Goal: Task Accomplishment & Management: Manage account settings

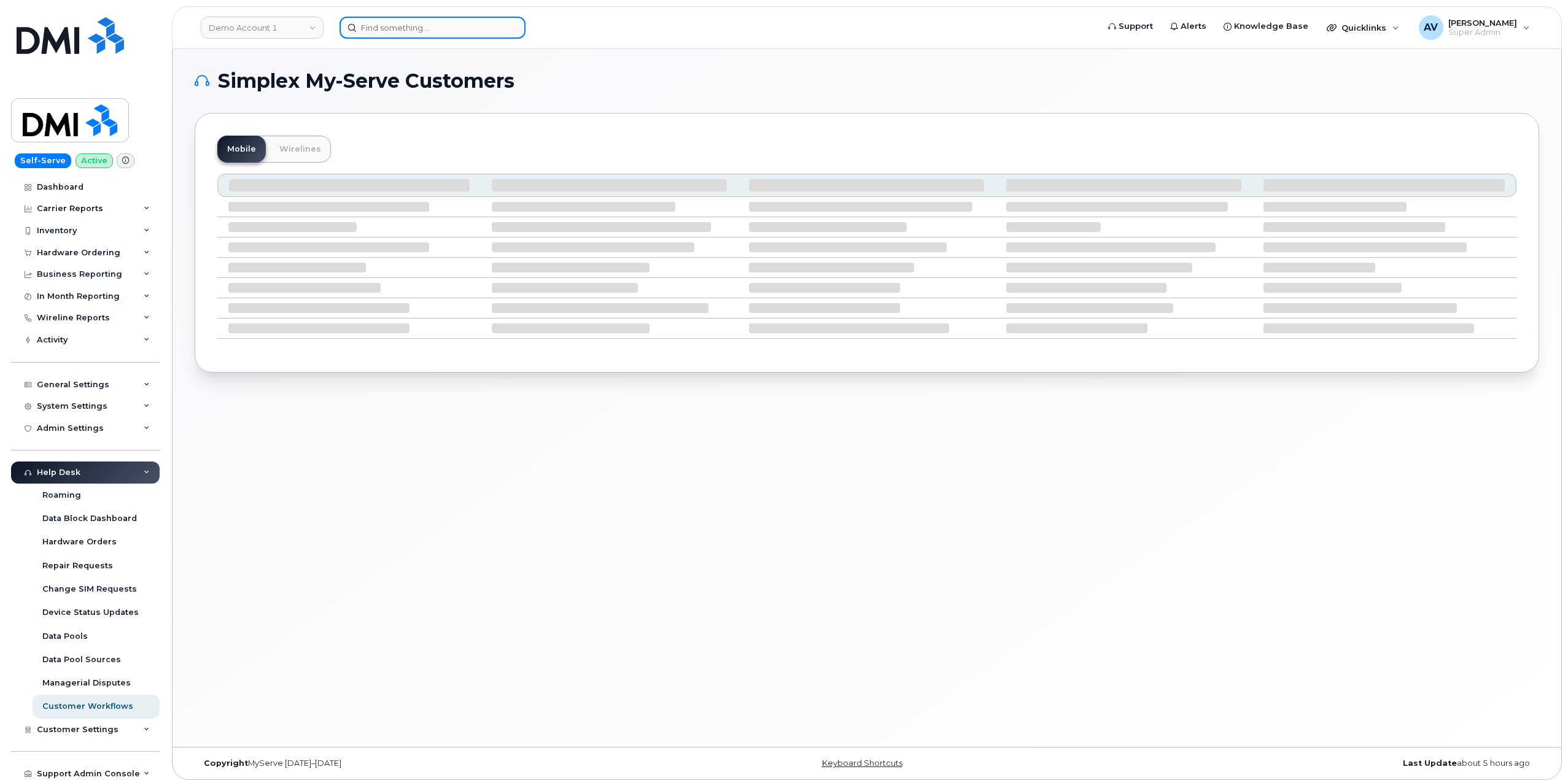
click at [414, 27] on input at bounding box center [433, 27] width 186 height 22
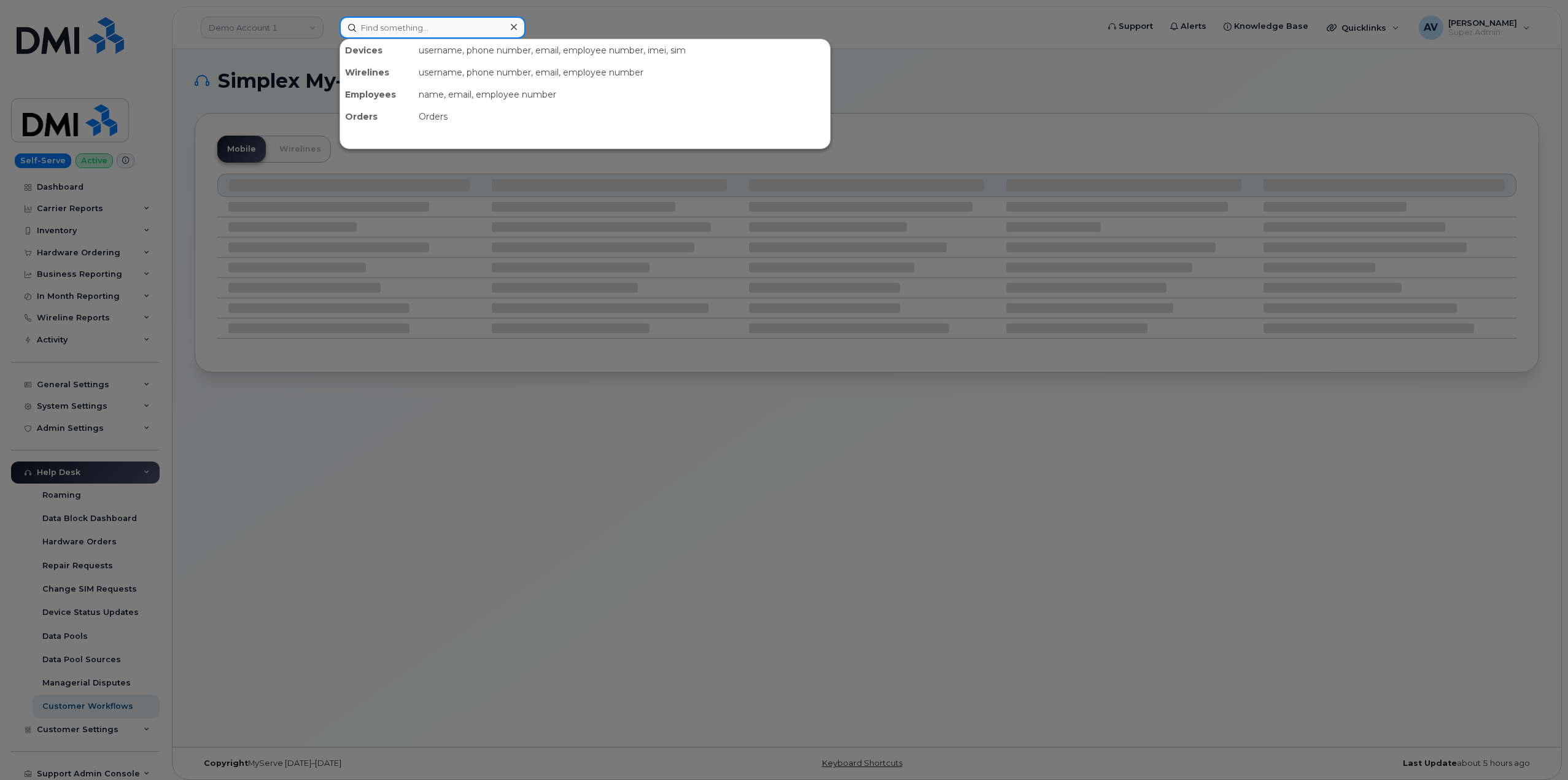
paste input "8326835238"
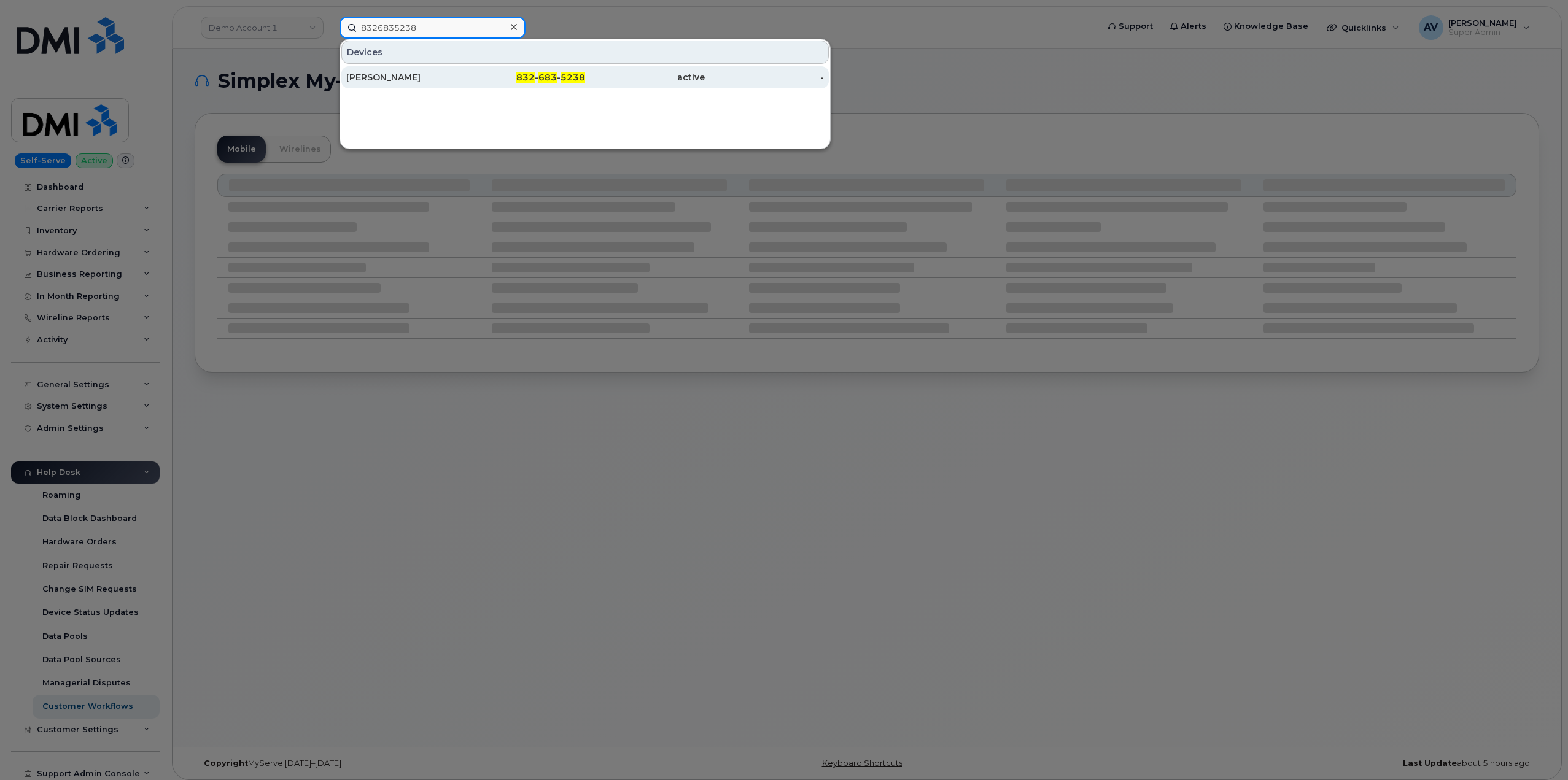
type input "8326835238"
click at [440, 81] on div "RYAN SMITH" at bounding box center [406, 77] width 120 height 12
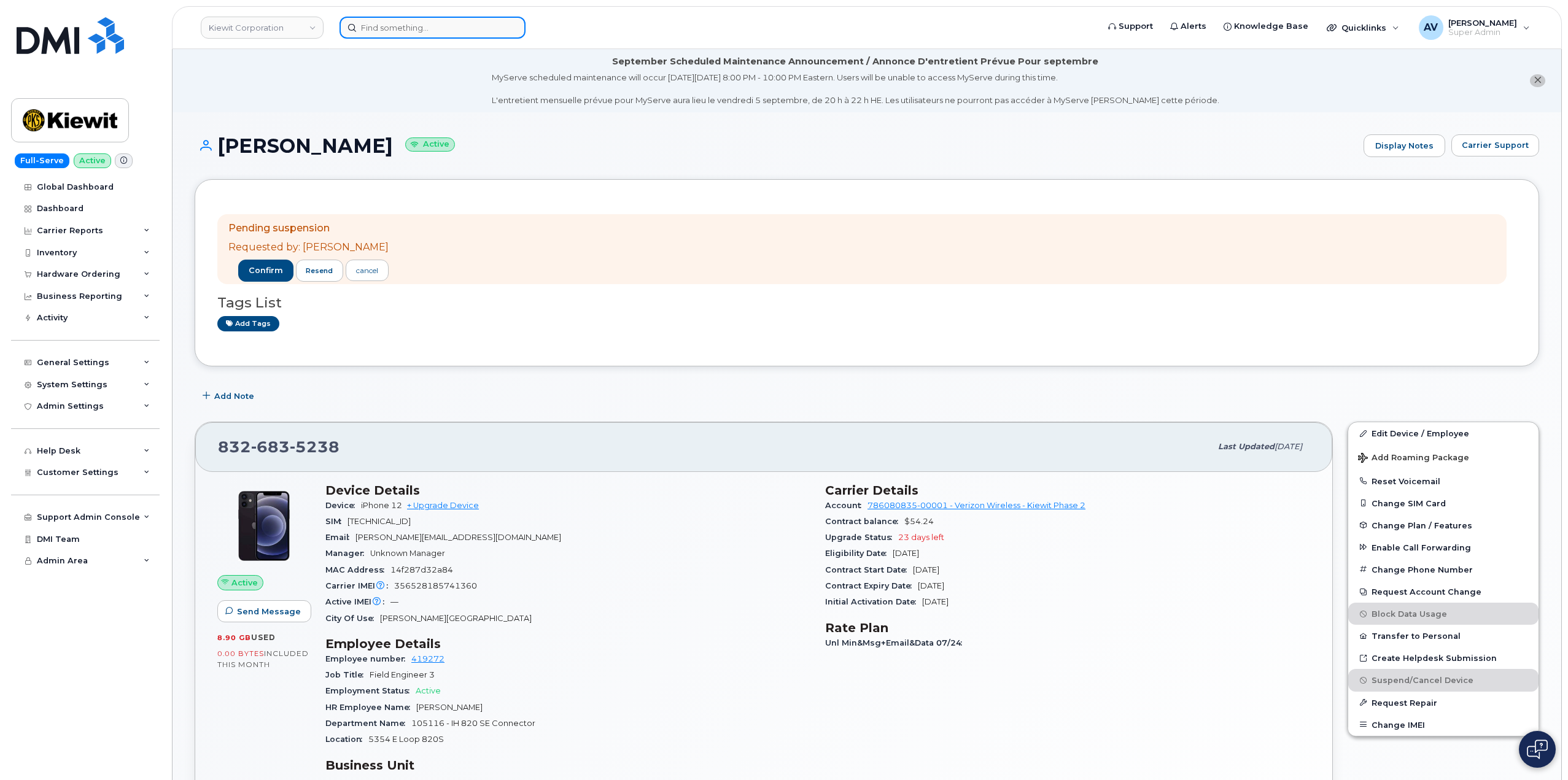
click at [456, 32] on input at bounding box center [433, 27] width 186 height 22
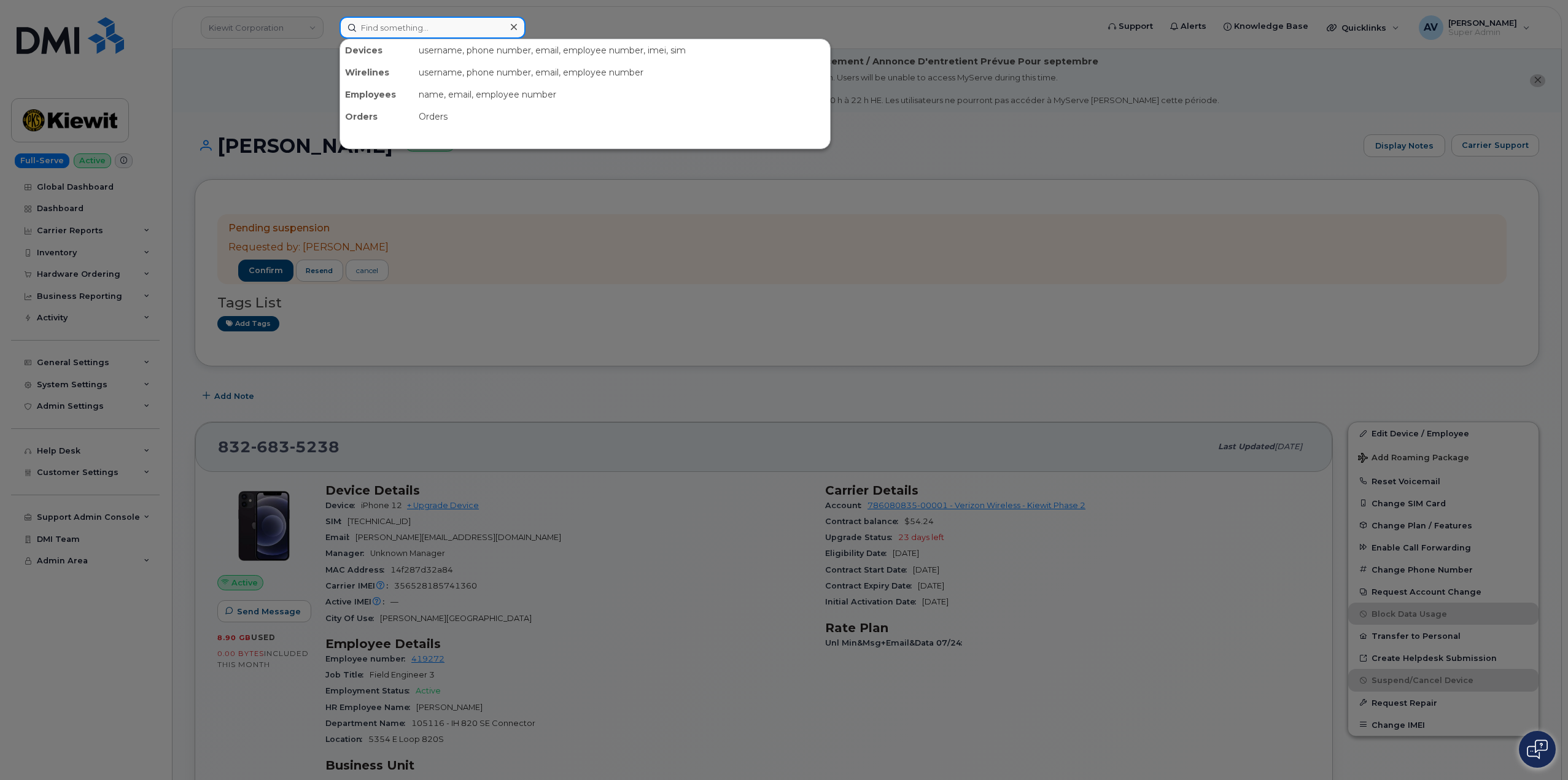
paste input "Matthew Szwed"
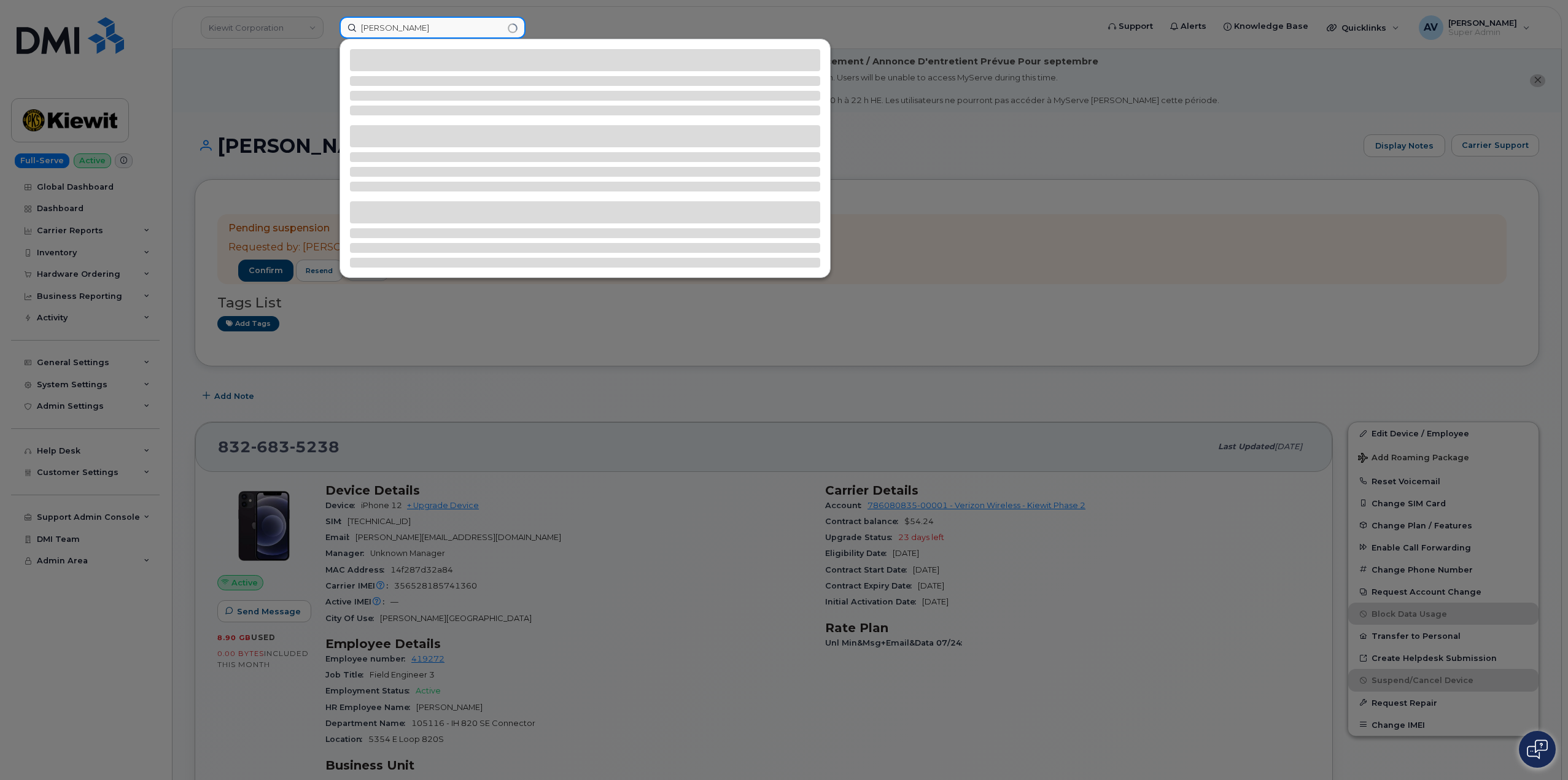
type input "Matthew Szwed"
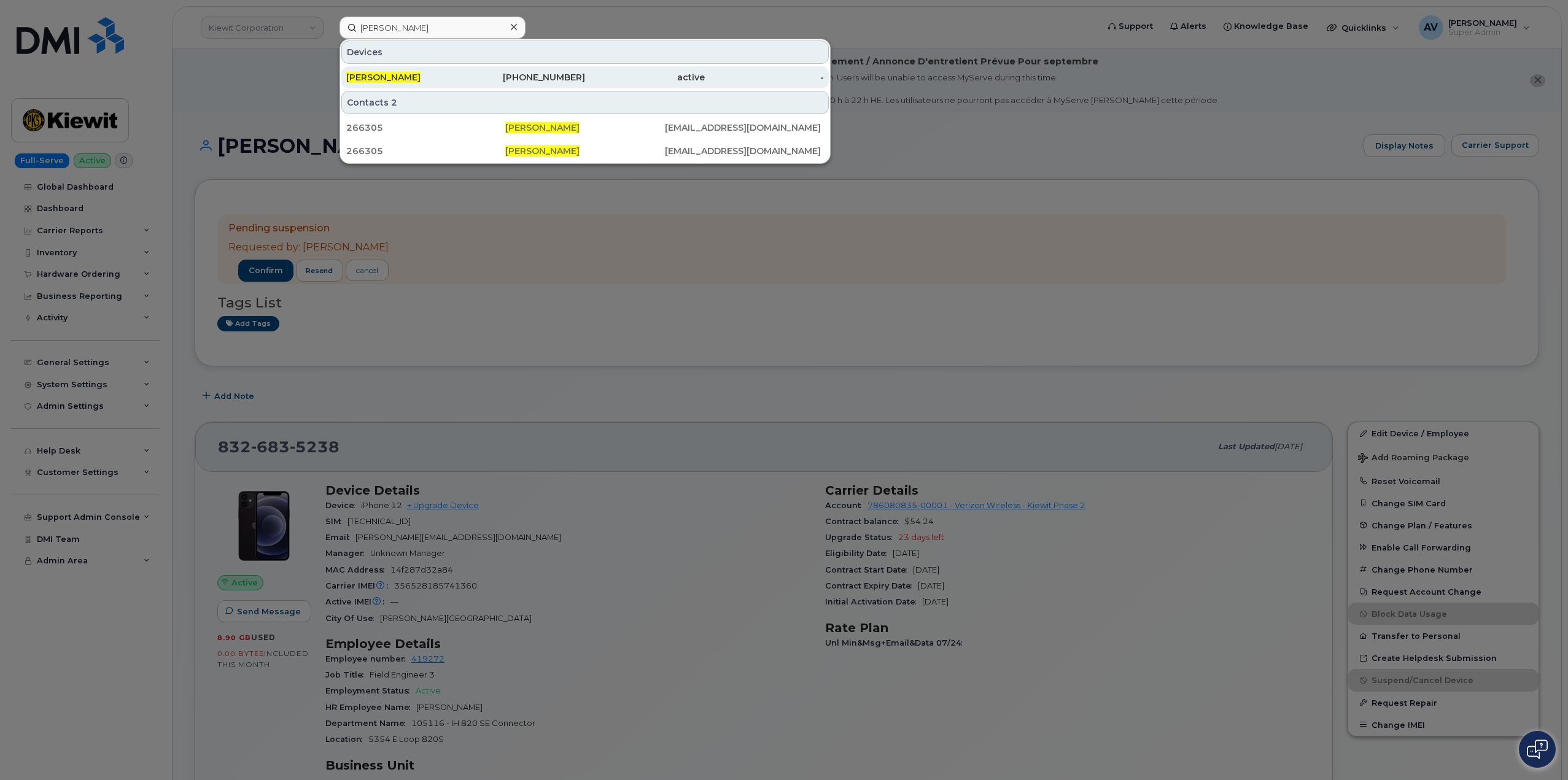
click at [459, 76] on div "Matthew Szwed" at bounding box center [406, 77] width 120 height 12
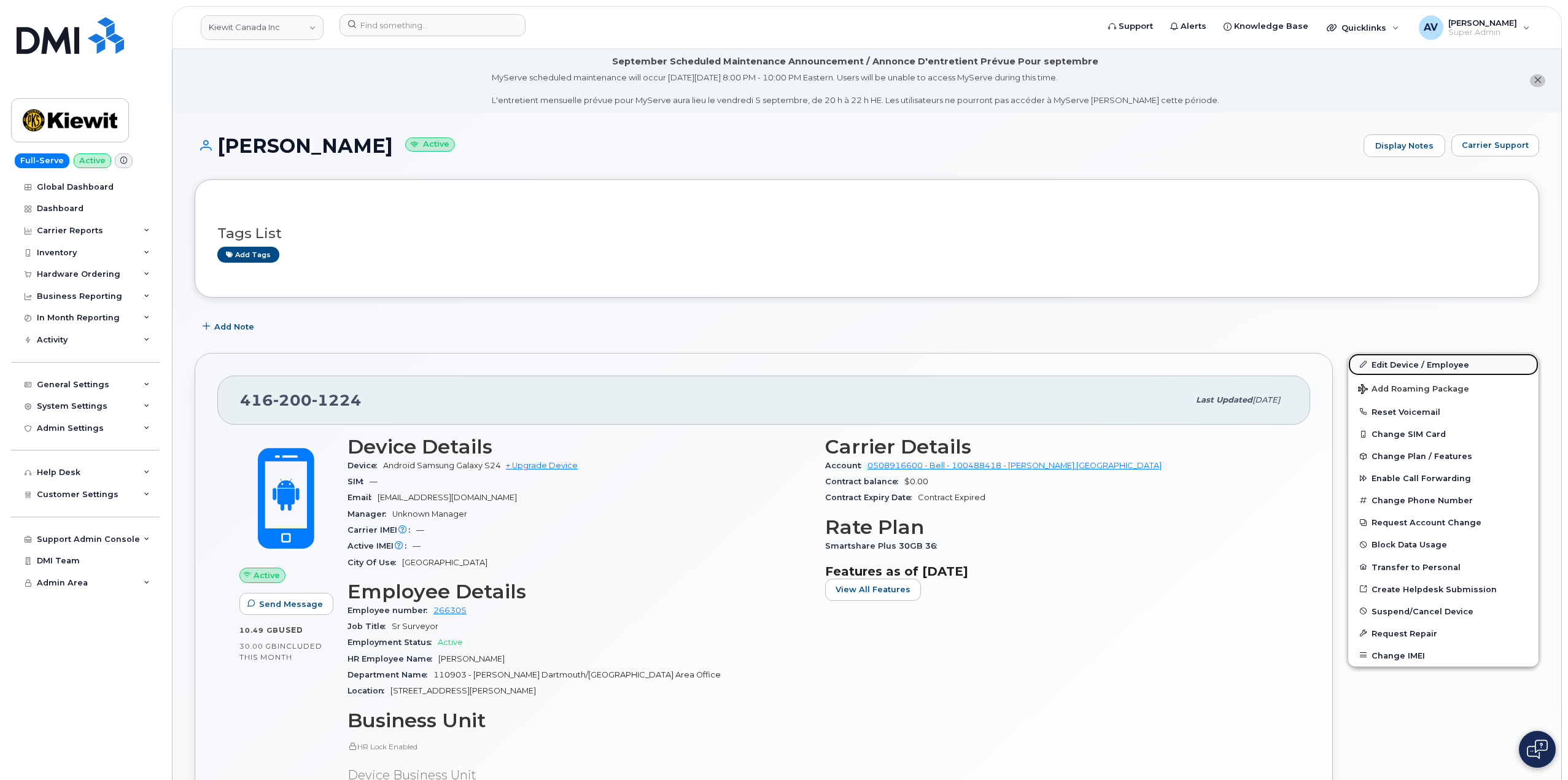
click at [1409, 365] on link "Edit Device / Employee" at bounding box center [1444, 364] width 190 height 22
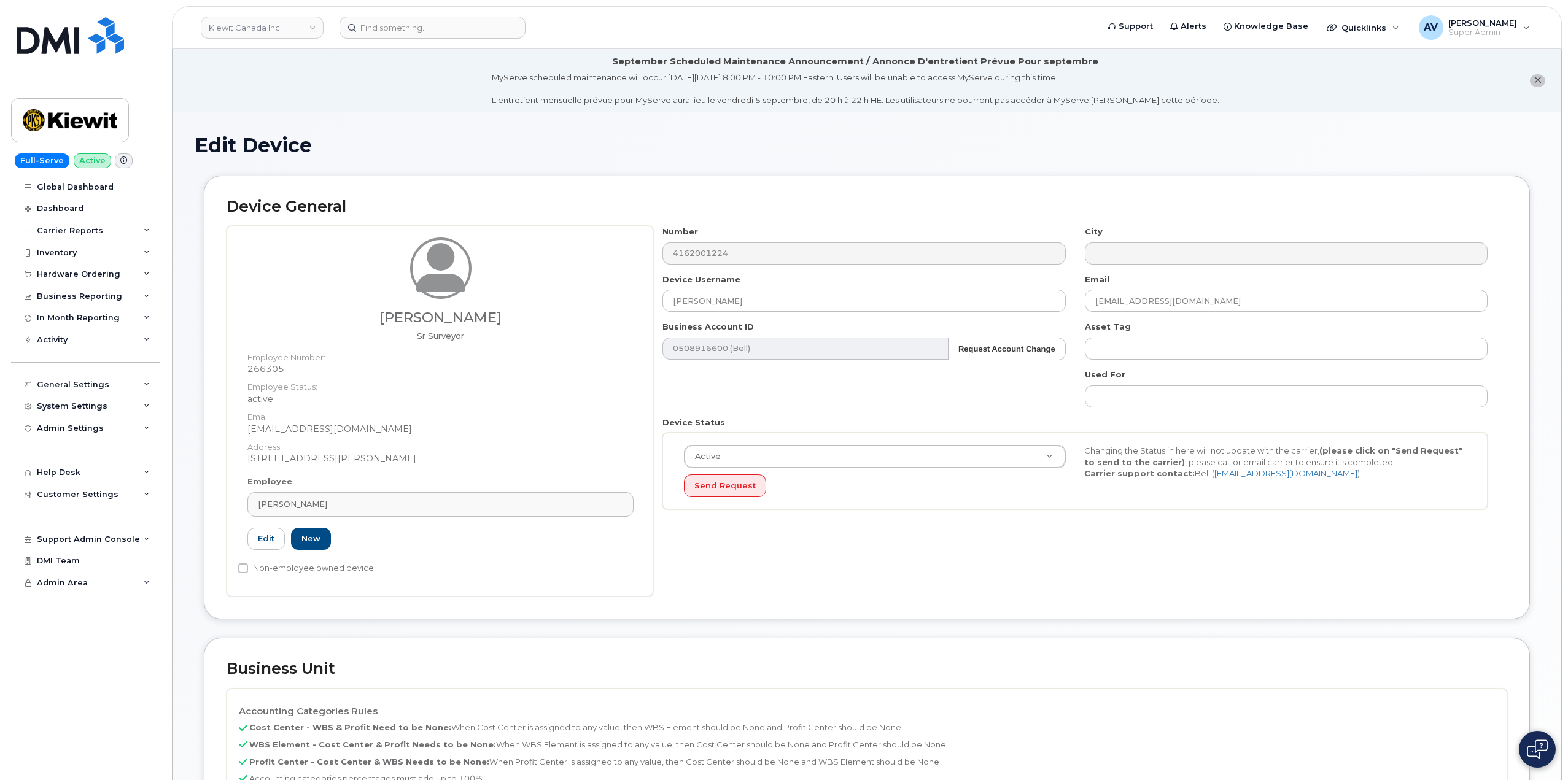
select select "14059"
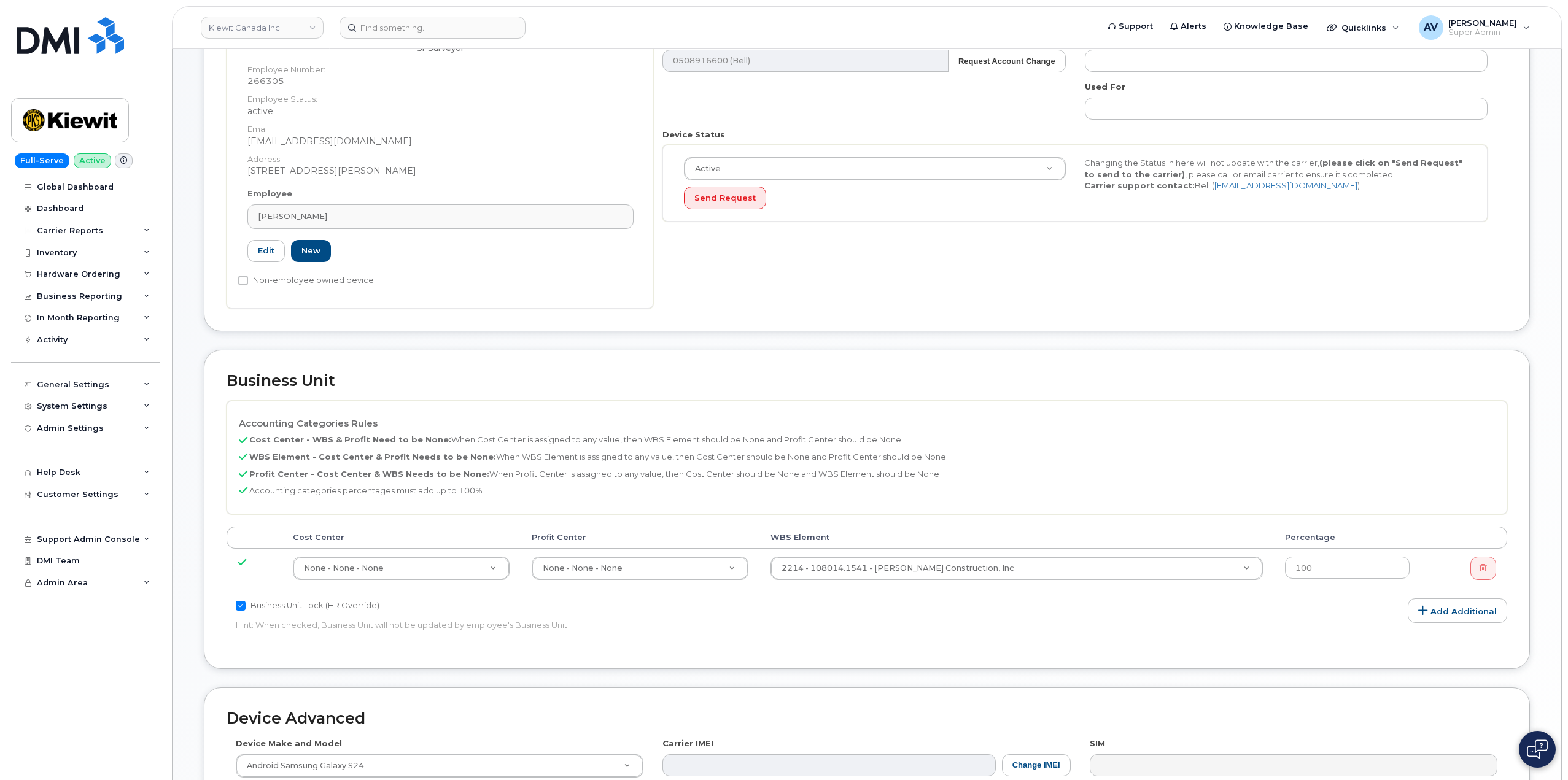
scroll to position [368, 0]
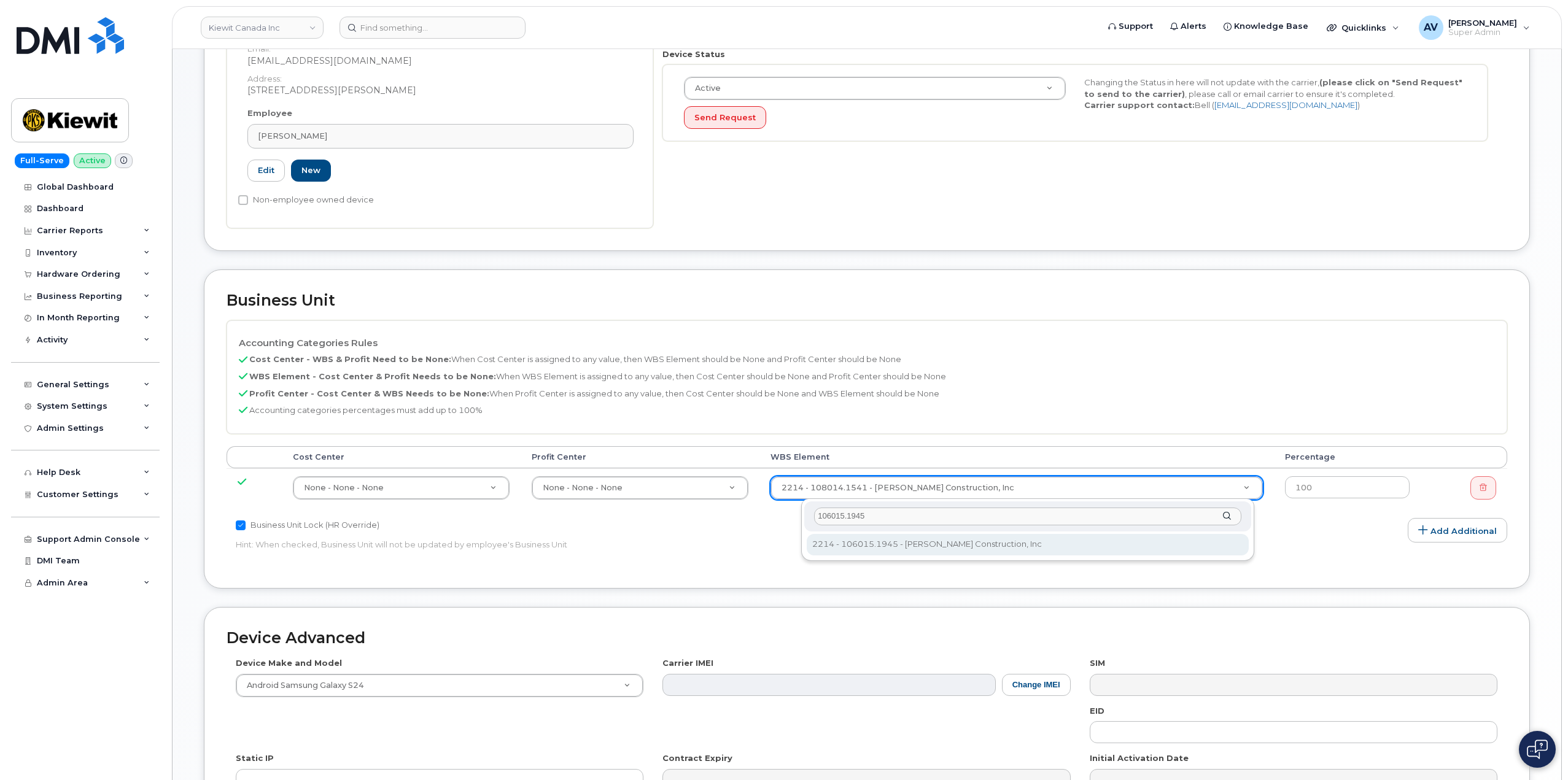
type input "106015.1945"
type input "29585701"
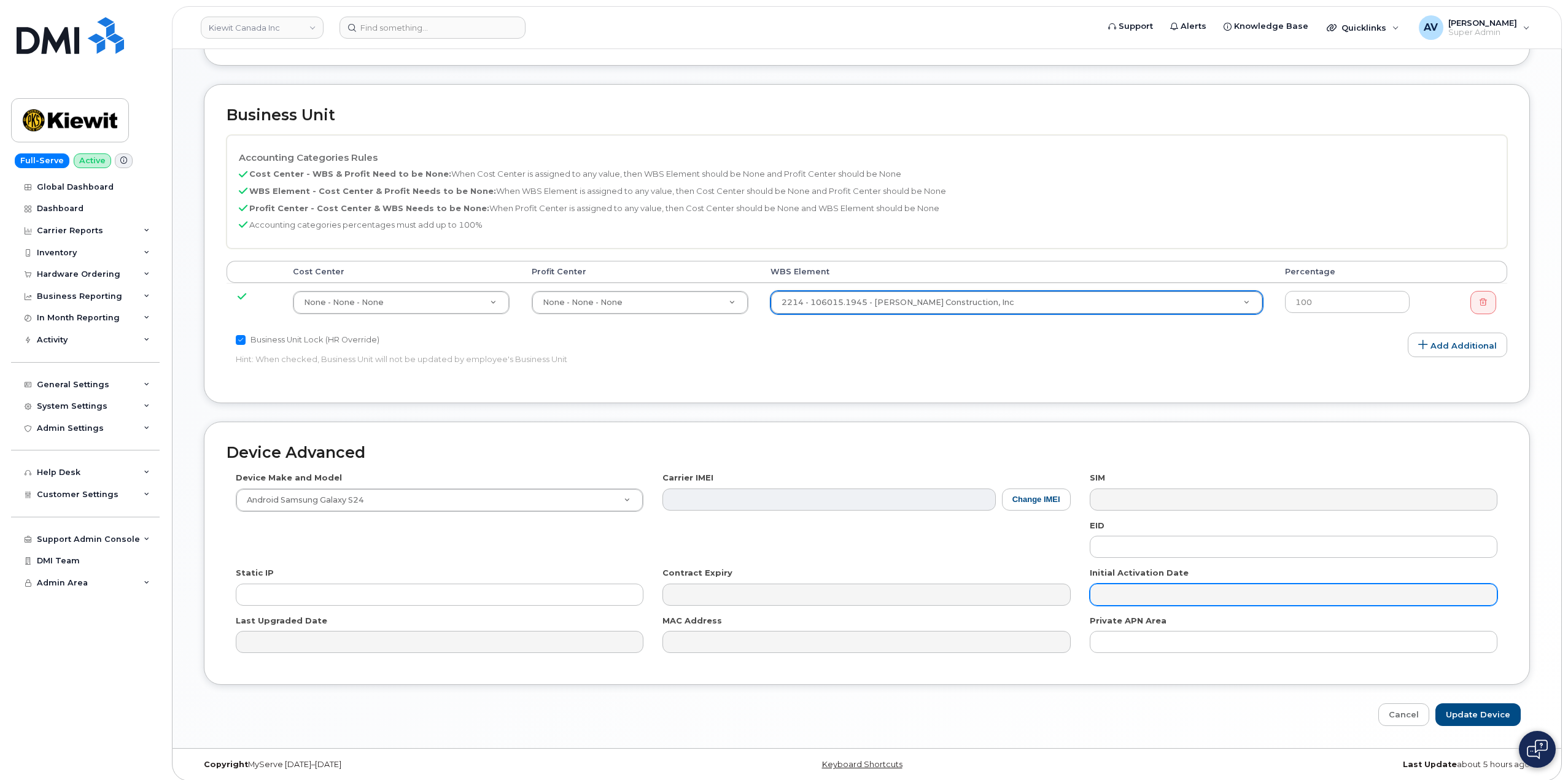
scroll to position [561, 0]
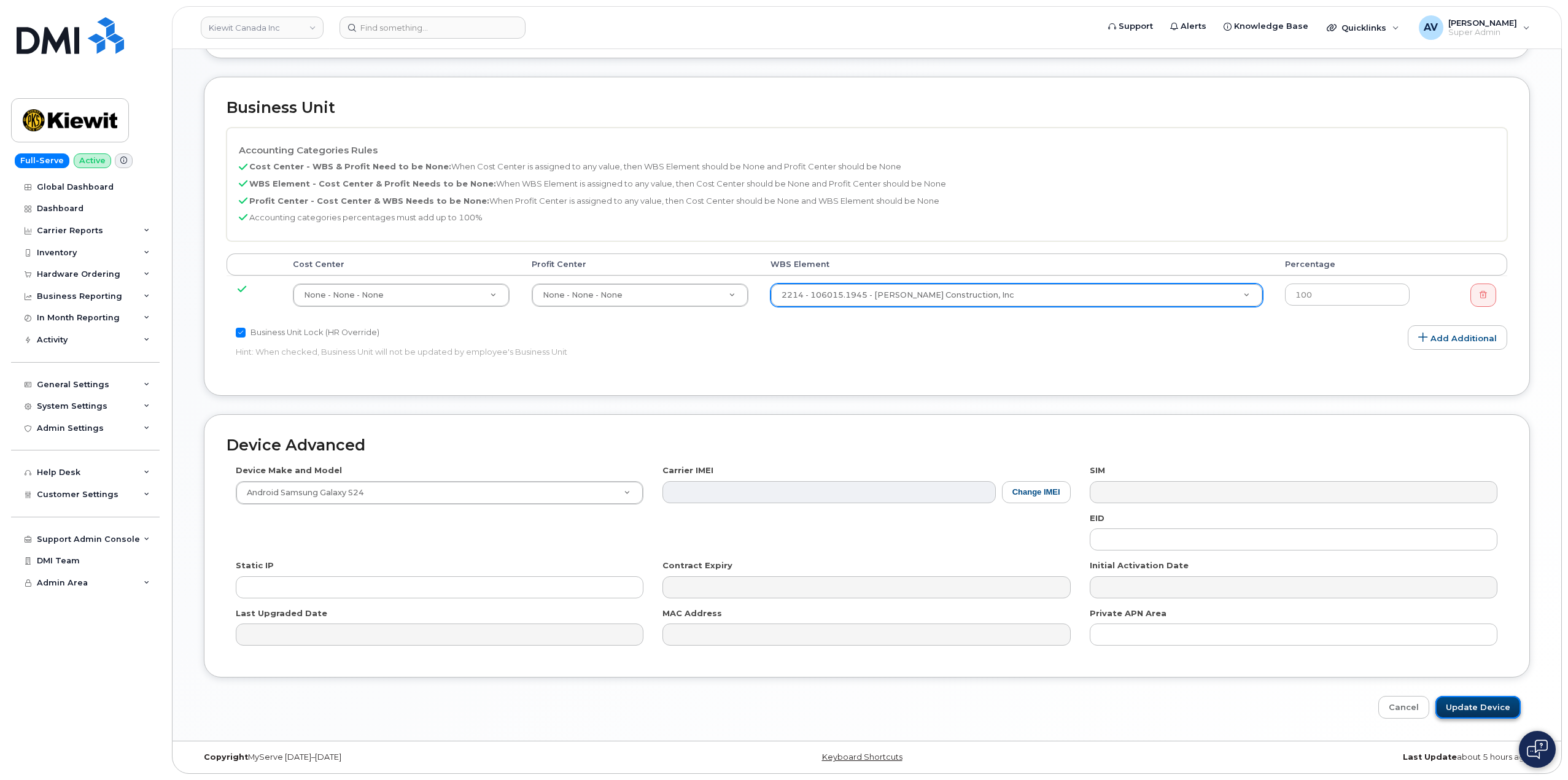
click at [1463, 704] on input "Update Device" at bounding box center [1478, 708] width 86 height 23
type input "Saving..."
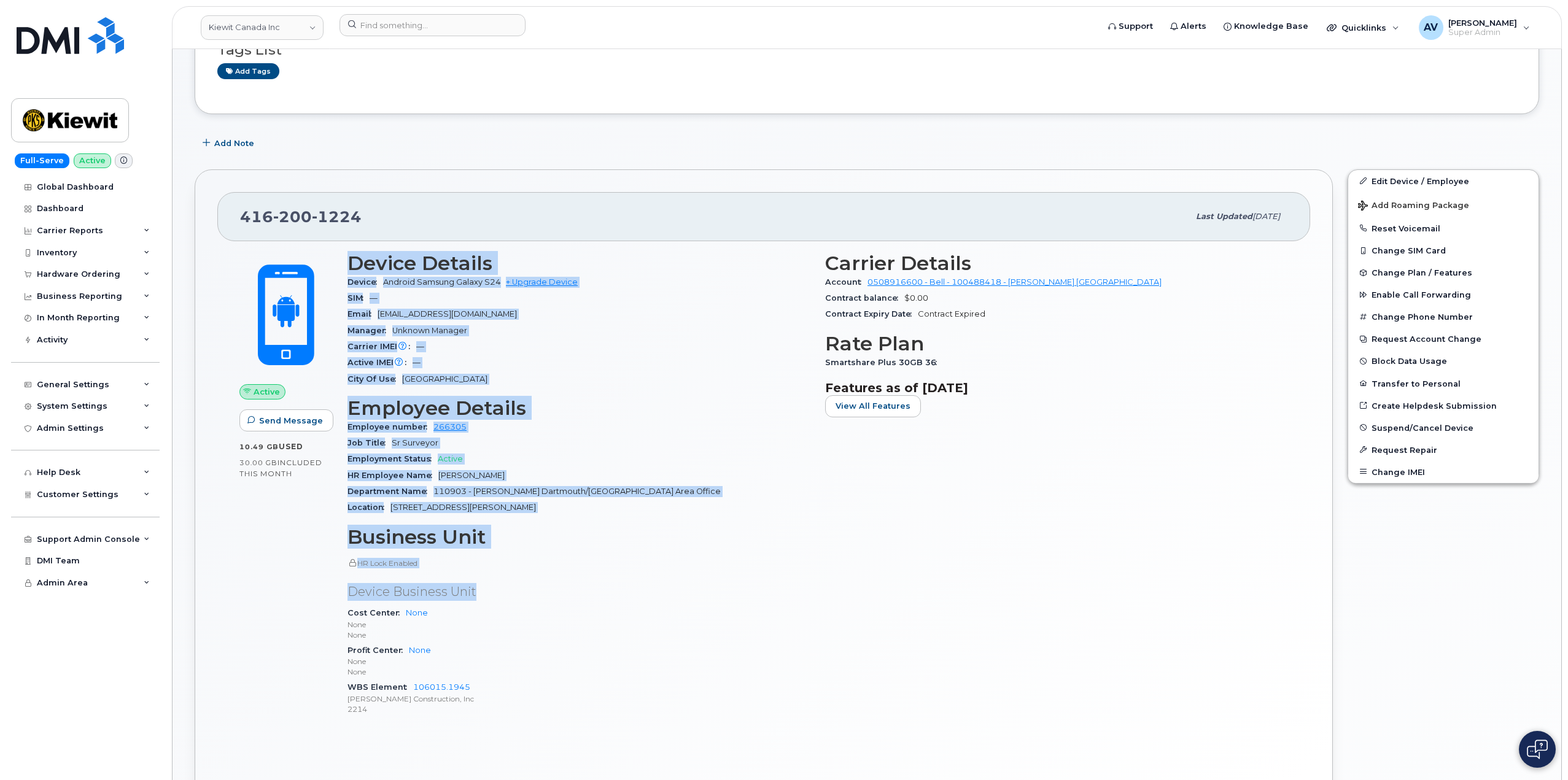
scroll to position [184, 0]
drag, startPoint x: 346, startPoint y: 444, endPoint x: 529, endPoint y: 710, distance: 322.9
click at [529, 710] on div "Device Details Device Android Samsung Galaxy S24 + Upgrade Device SIM — Email m…" at bounding box center [579, 489] width 478 height 489
copy div "Device Details Device Android Samsung Galaxy S24 + Upgrade Device SIM — Email m…"
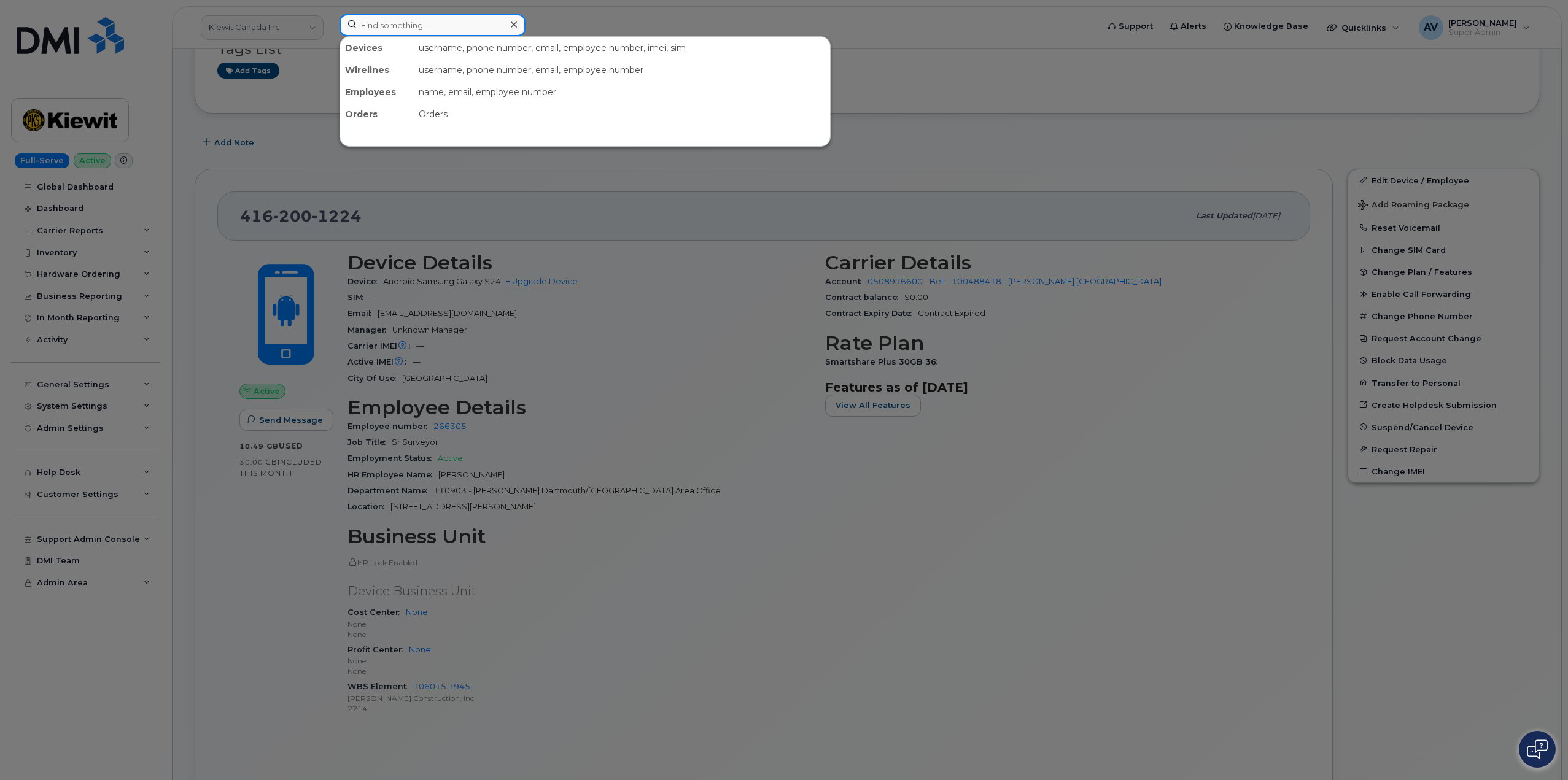
click at [400, 26] on input at bounding box center [433, 25] width 186 height 22
paste input "[PERSON_NAME]"
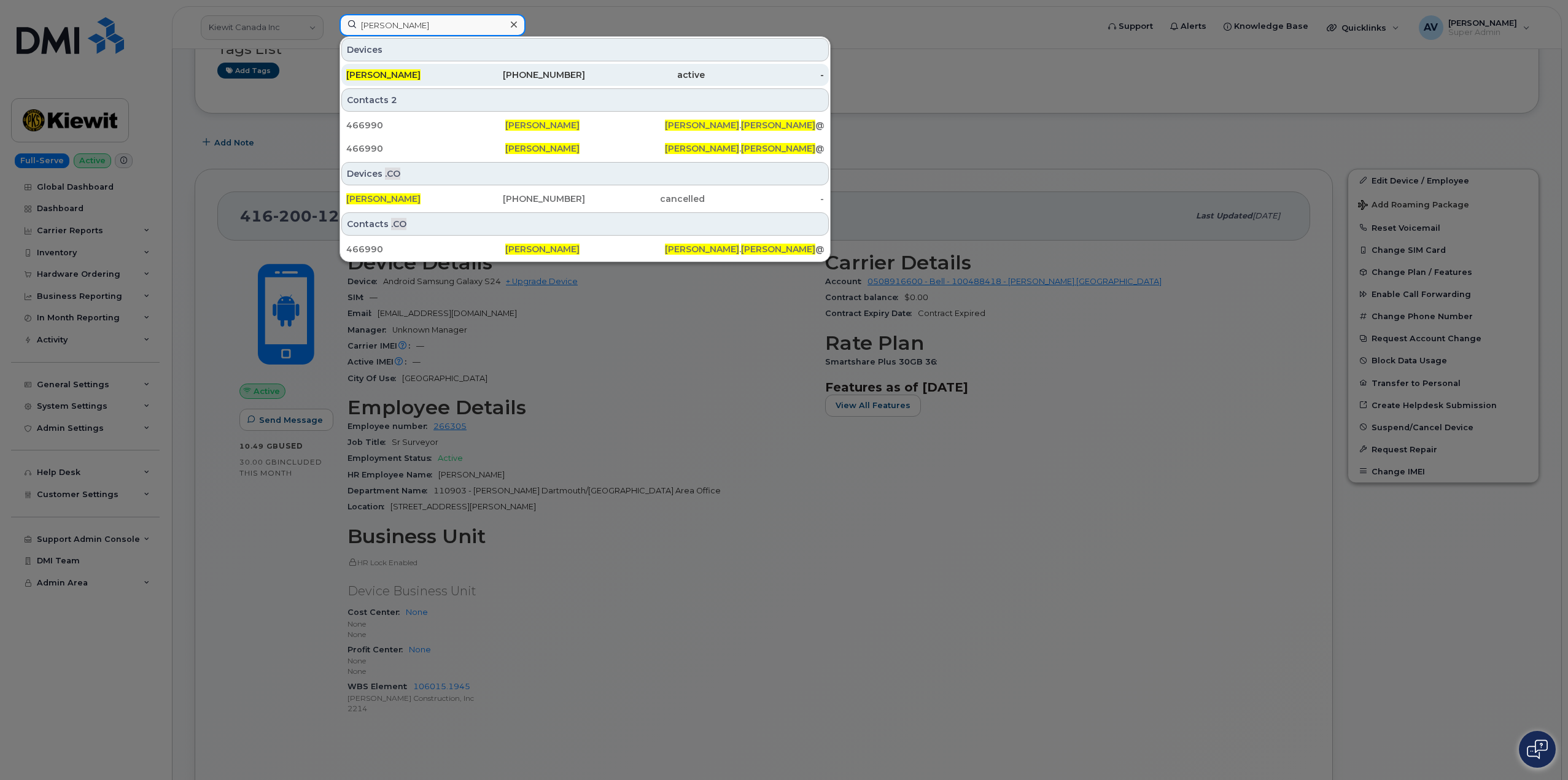
type input "[PERSON_NAME]"
click at [434, 78] on div "[PERSON_NAME]" at bounding box center [406, 75] width 120 height 12
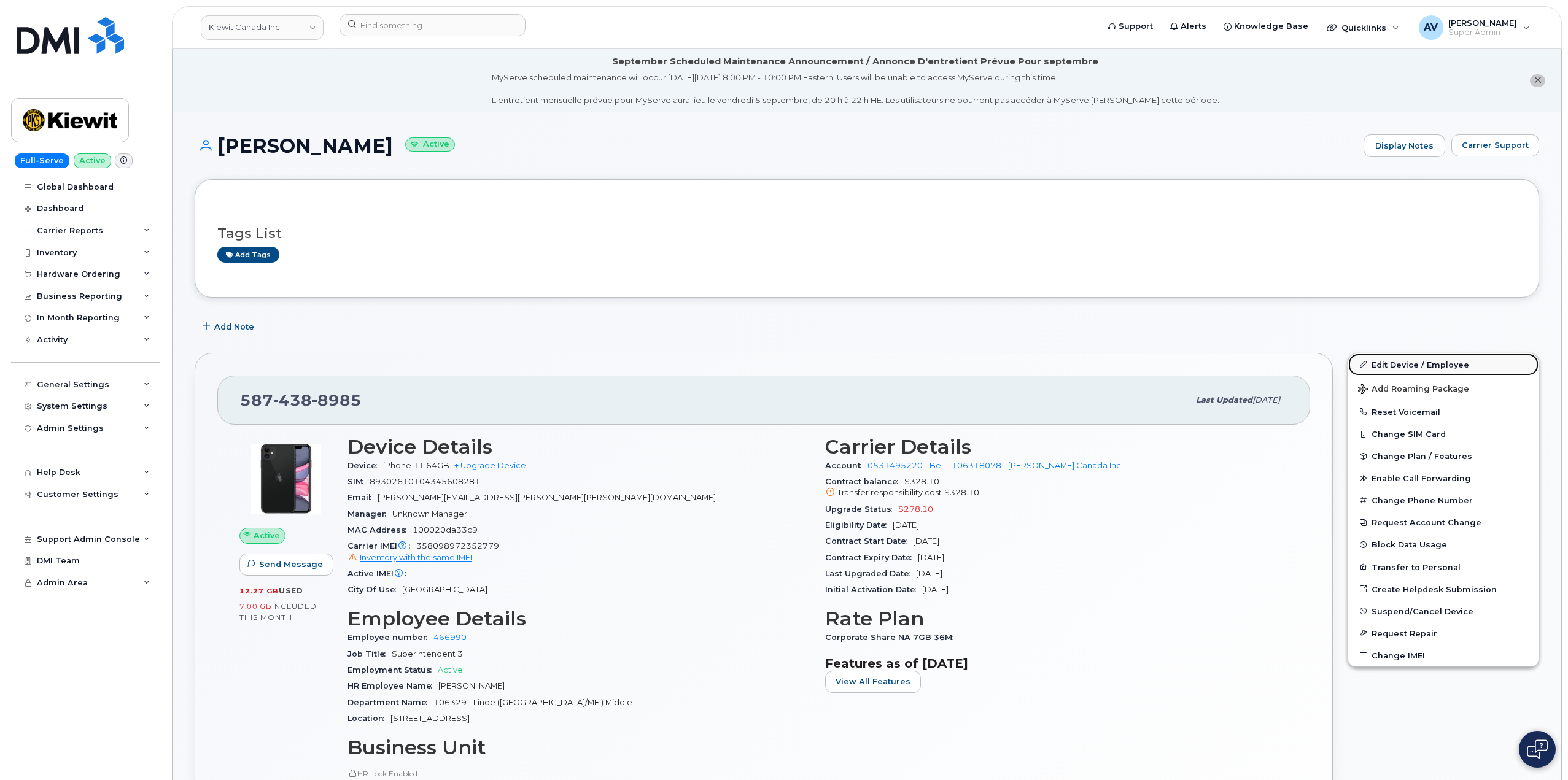
click at [1393, 364] on link "Edit Device / Employee" at bounding box center [1444, 364] width 190 height 22
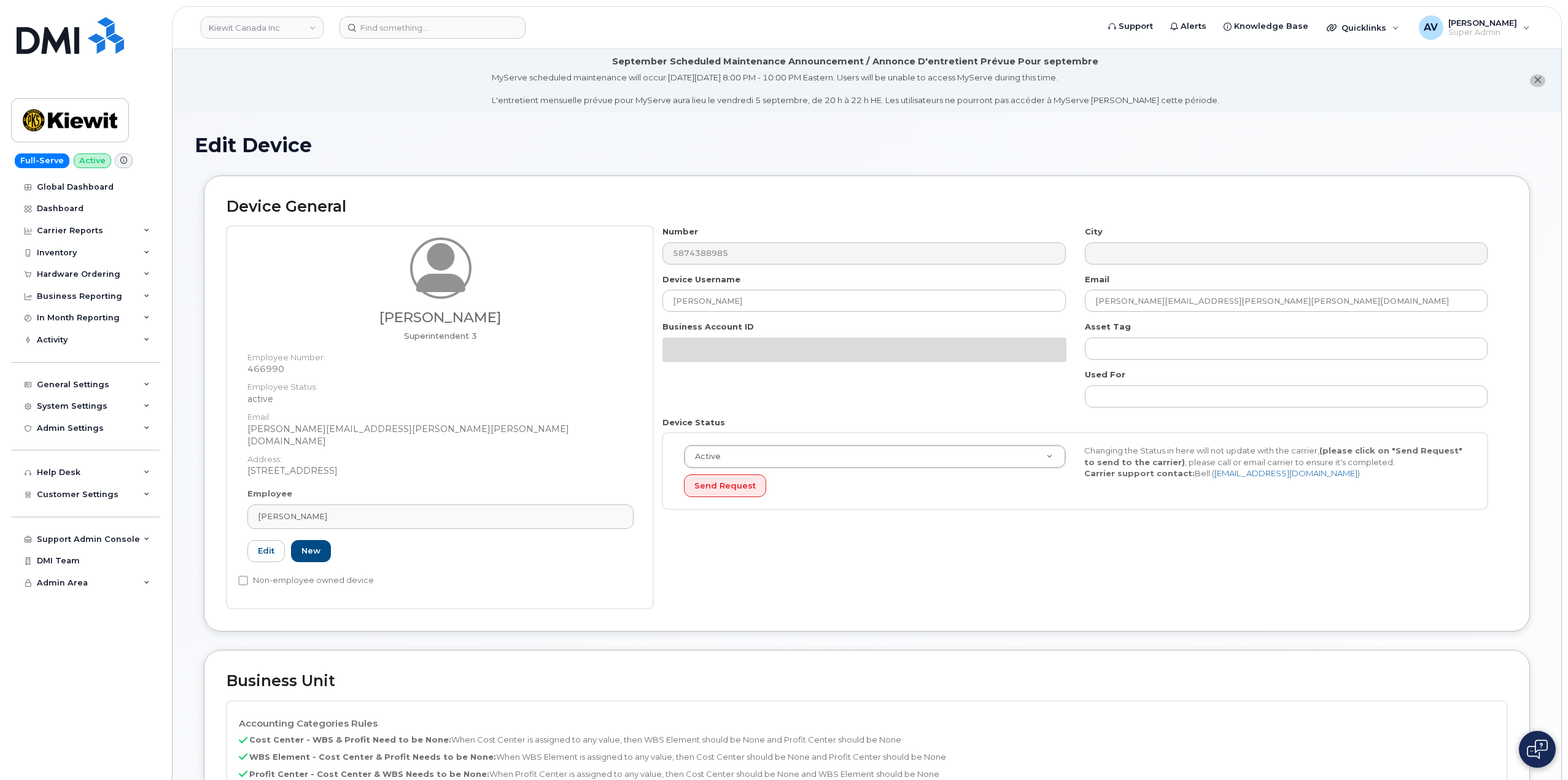
select select "14059"
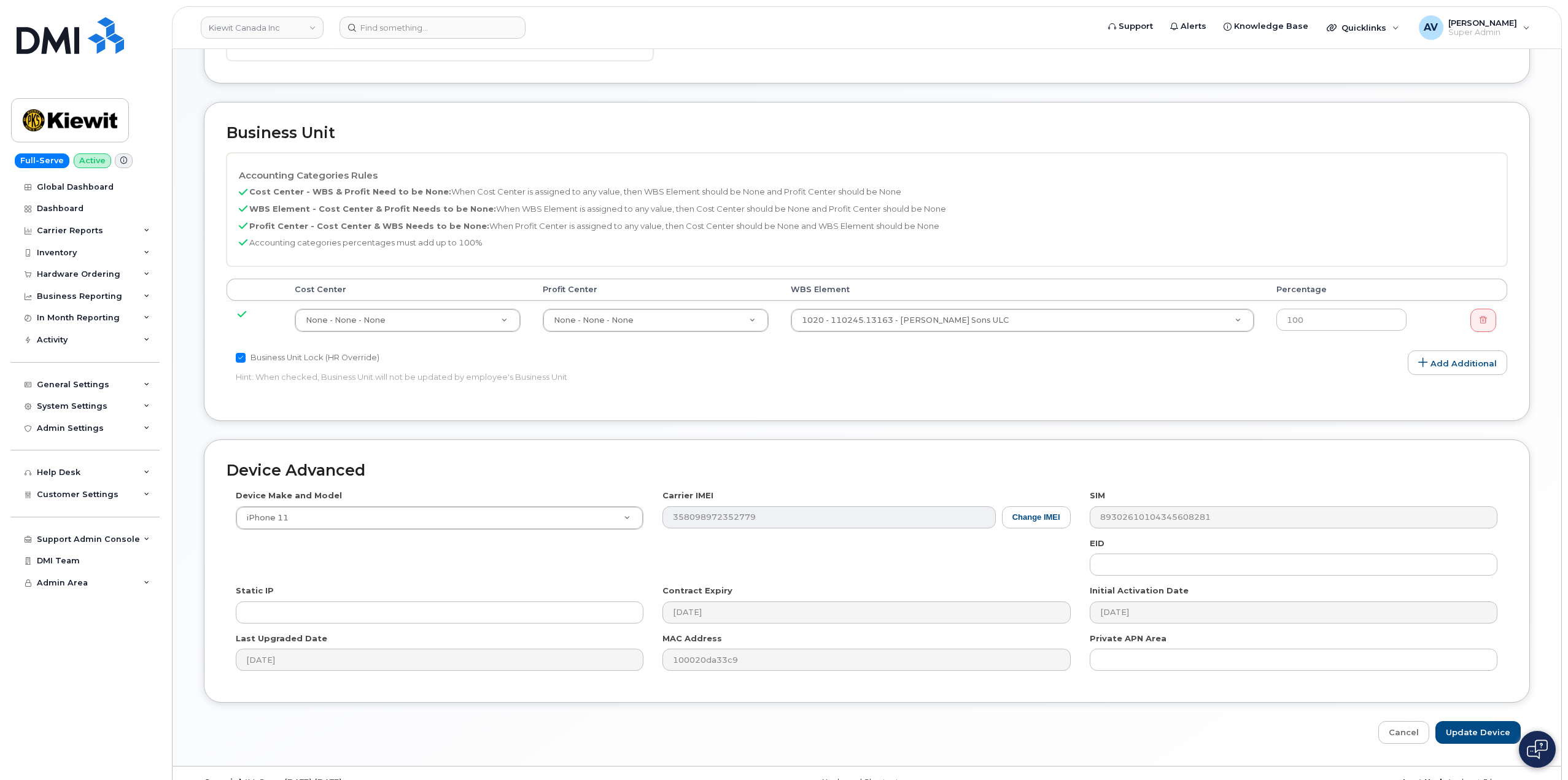
scroll to position [553, 0]
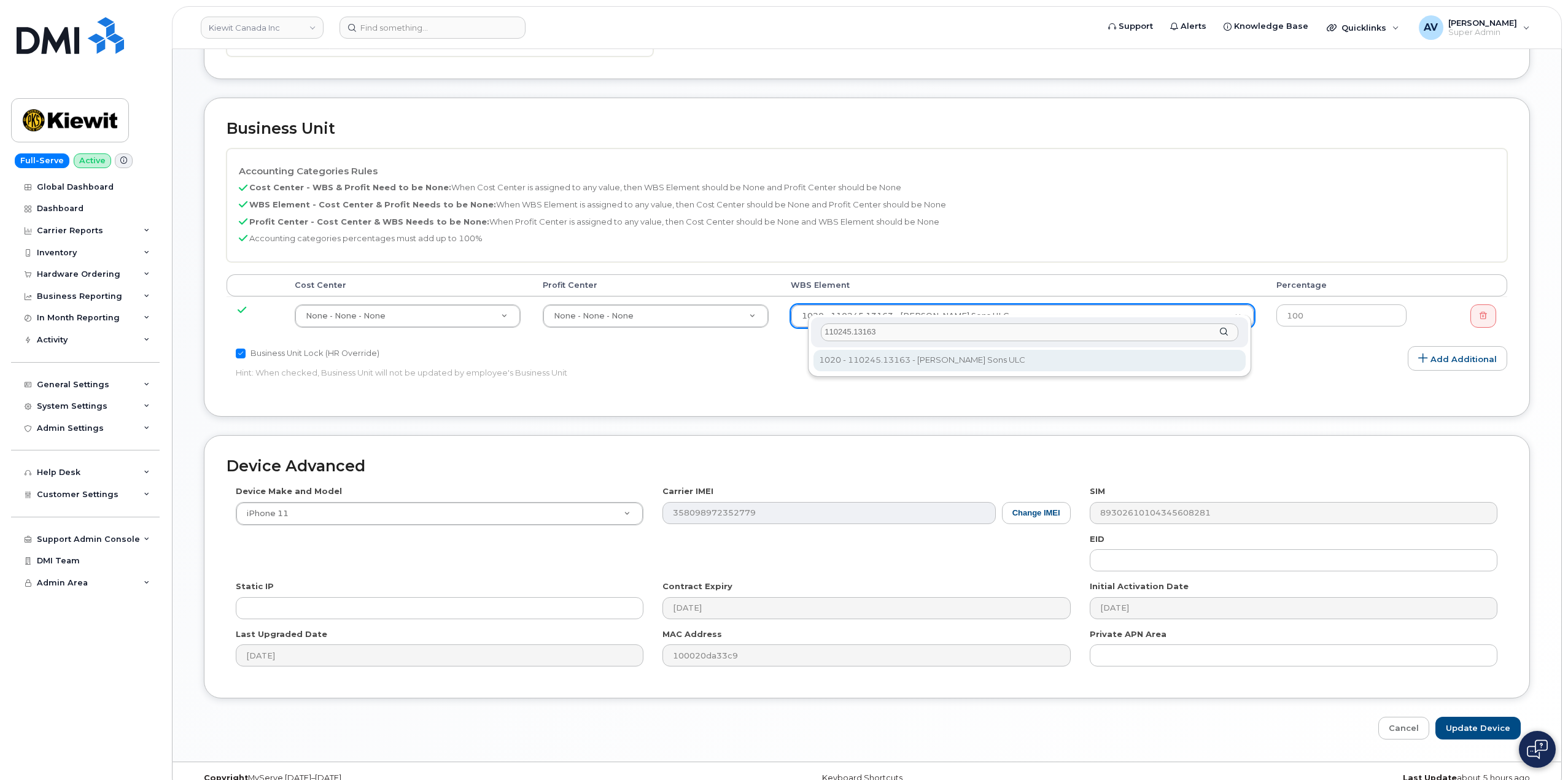
type input "110245.13163"
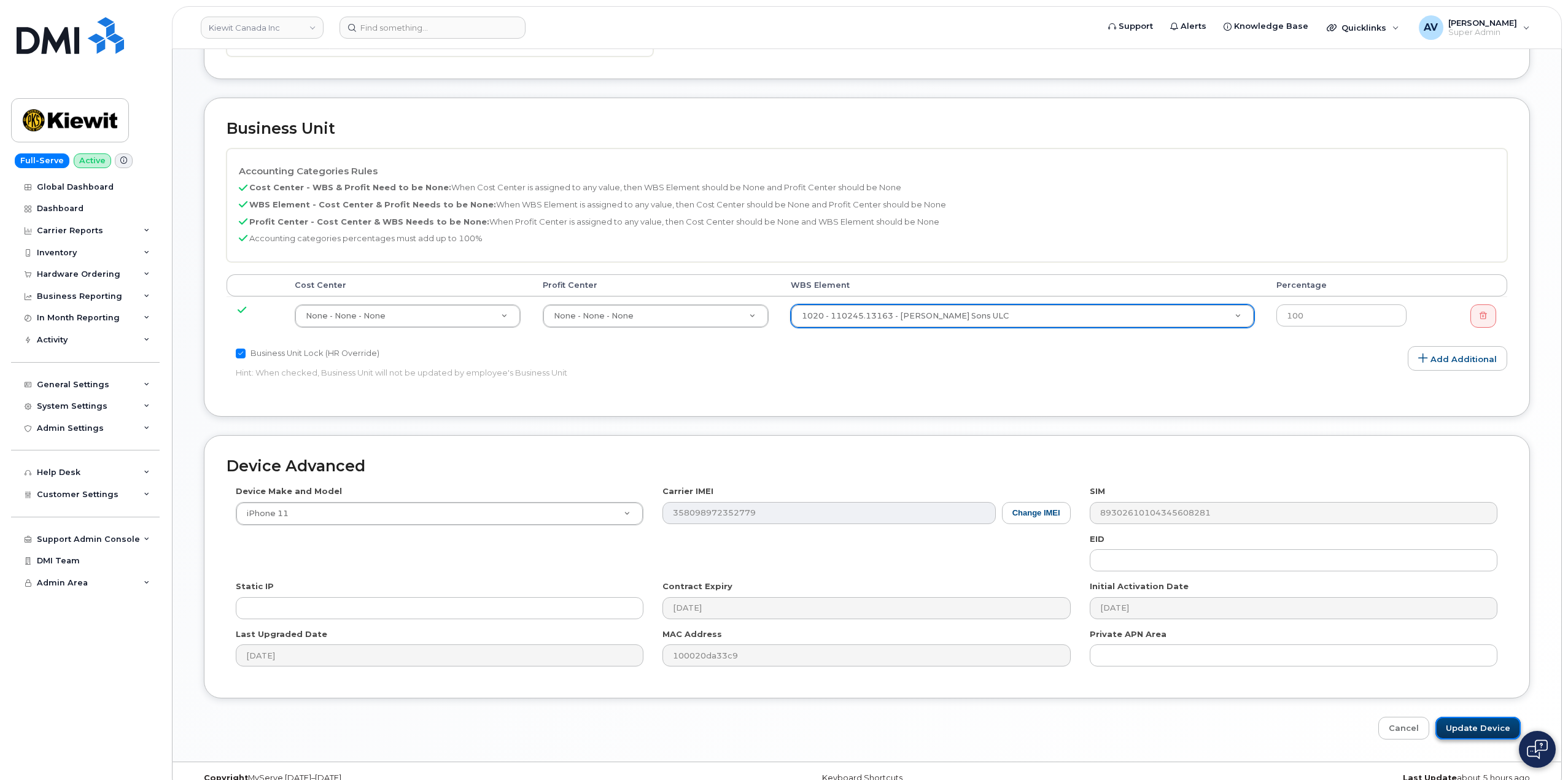
click at [1479, 717] on input "Update Device" at bounding box center [1478, 729] width 86 height 23
type input "Saving..."
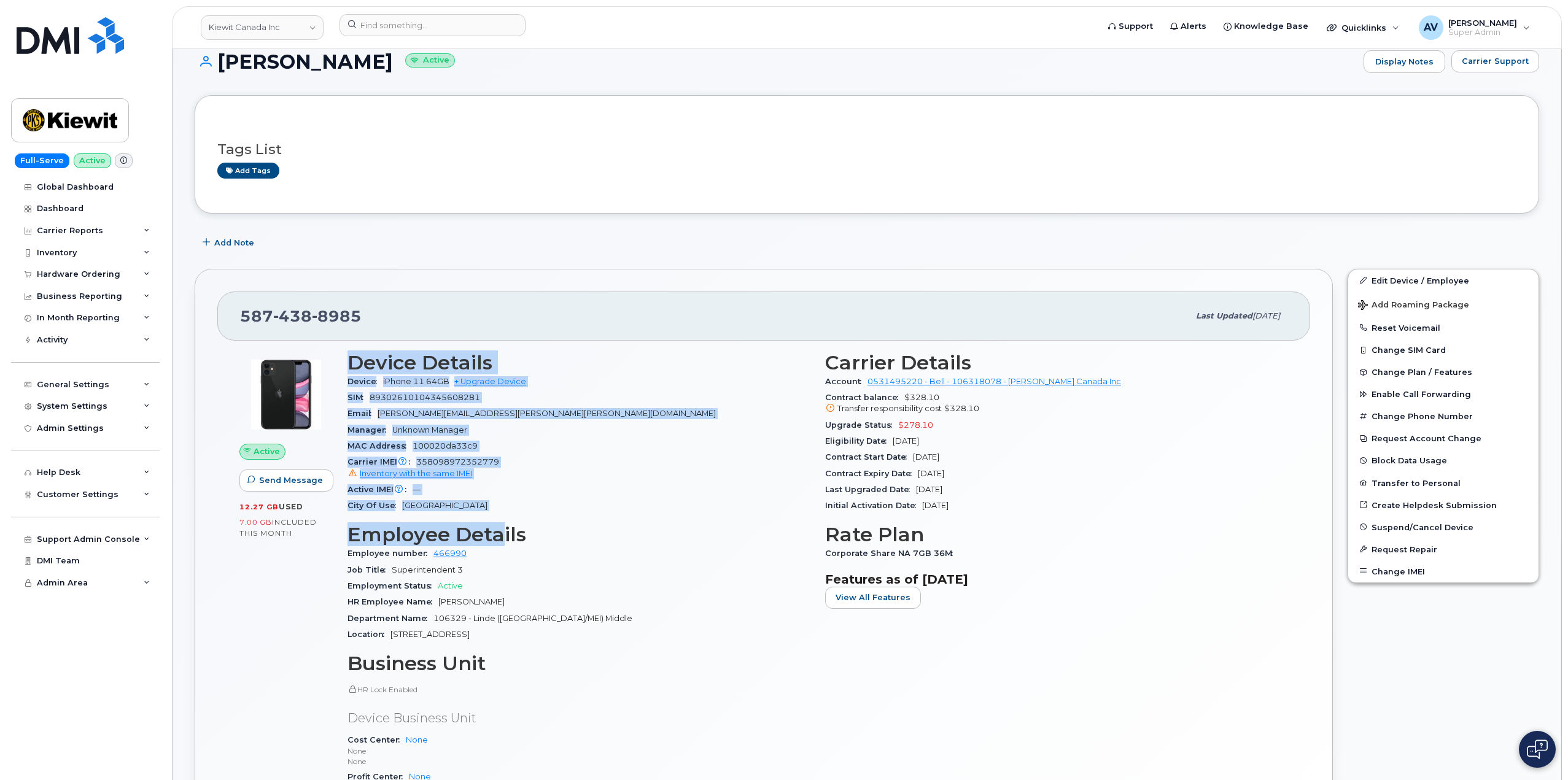
scroll to position [184, 0]
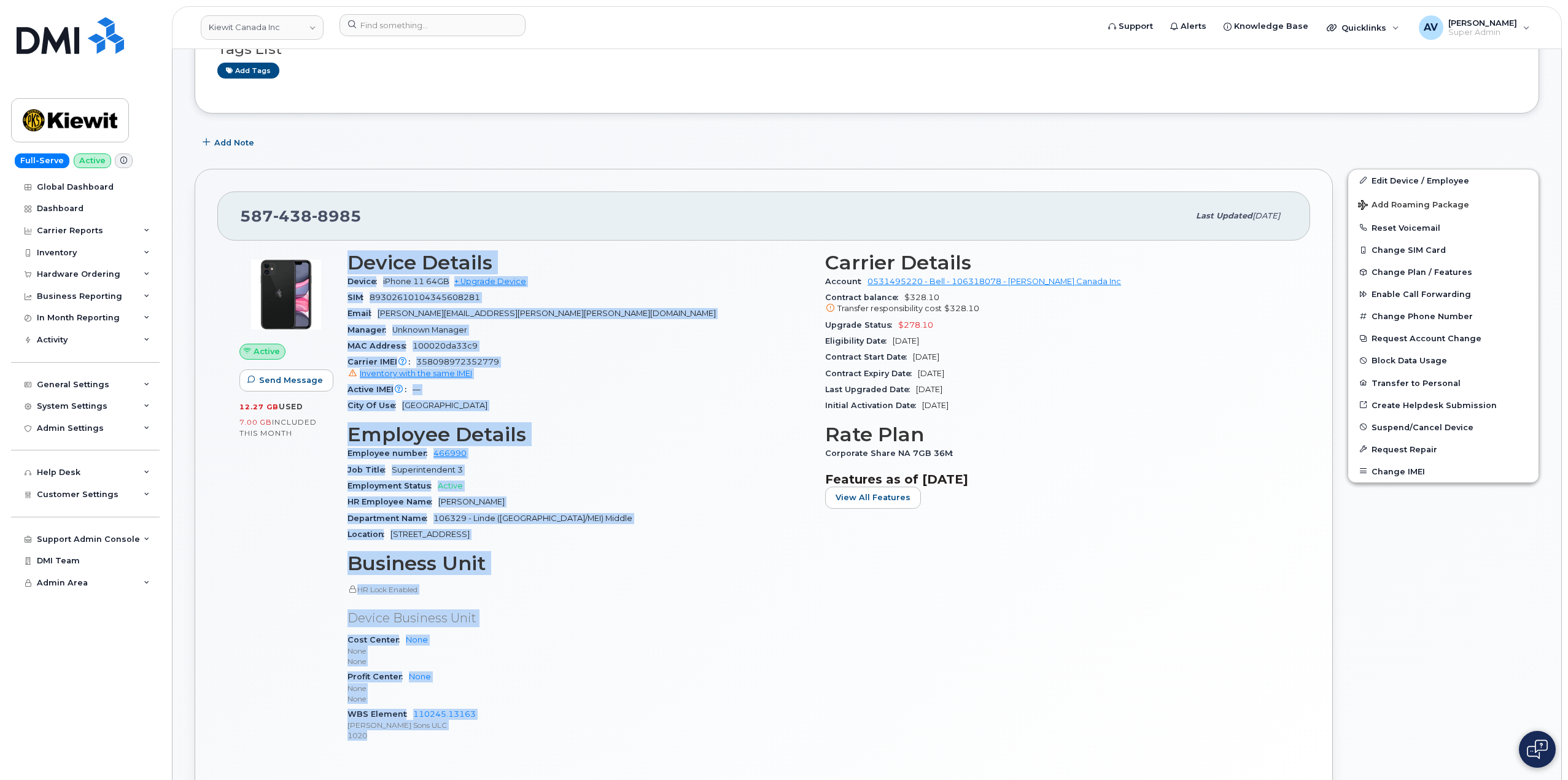
drag, startPoint x: 350, startPoint y: 447, endPoint x: 527, endPoint y: 731, distance: 334.6
click at [527, 731] on div "Device Details Device iPhone 11 64GB + Upgrade Device SIM [TECHNICAL_ID] Email …" at bounding box center [579, 503] width 478 height 517
copy div "Device Details Device iPhone 11 64GB + Upgrade Device SIM [TECHNICAL_ID] Email …"
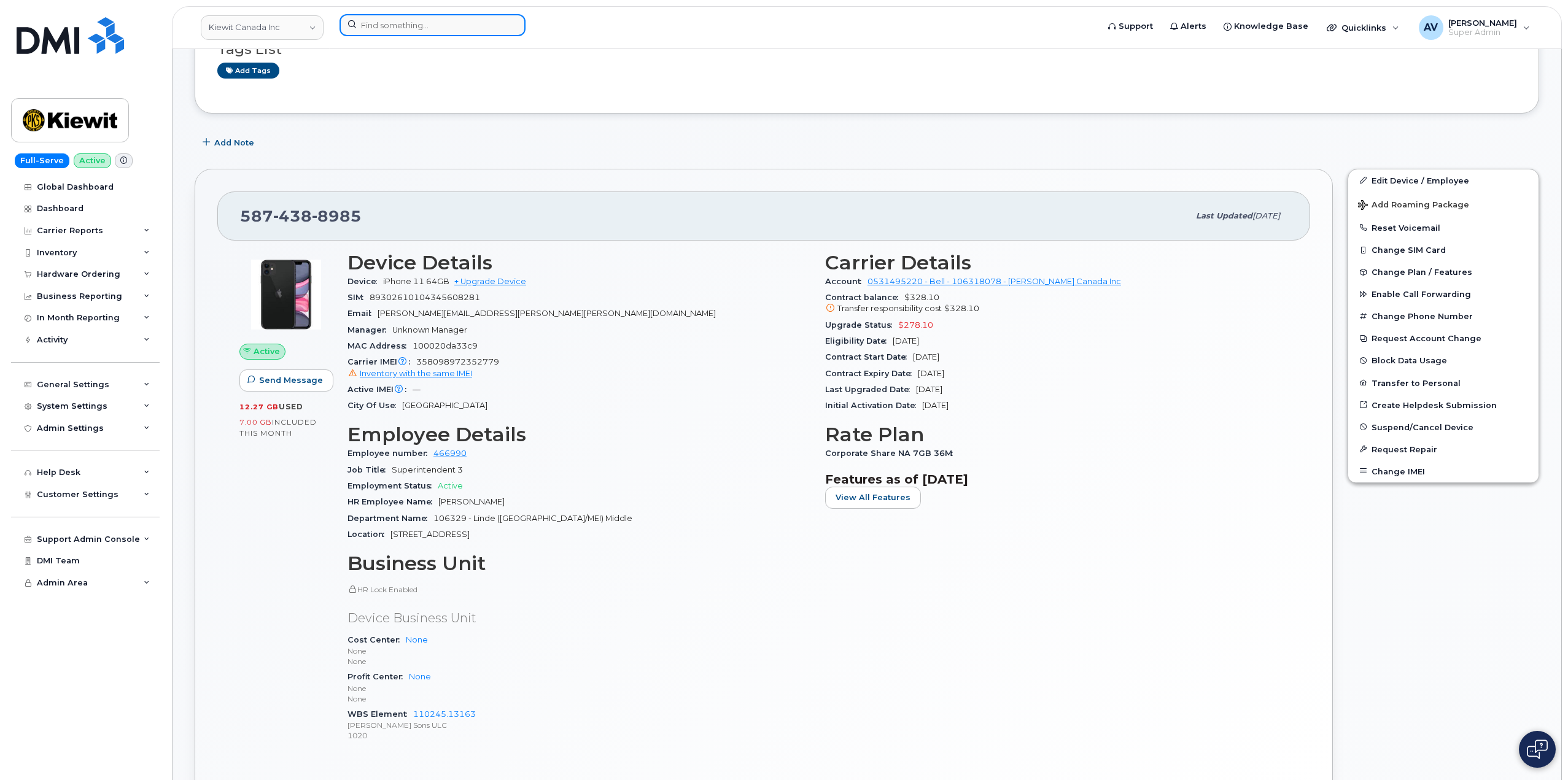
click at [454, 23] on input at bounding box center [433, 25] width 186 height 22
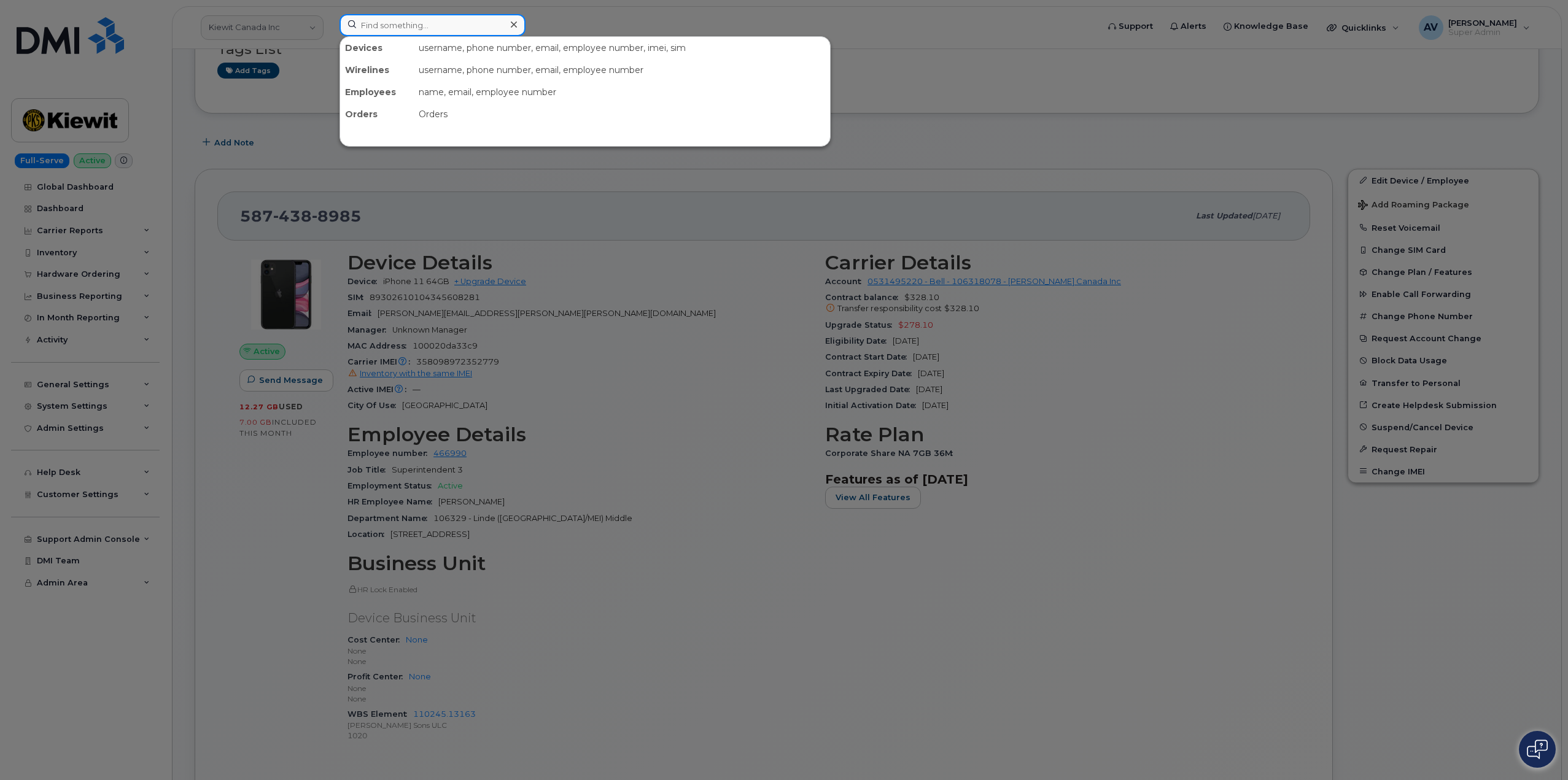
paste input "4026514368"
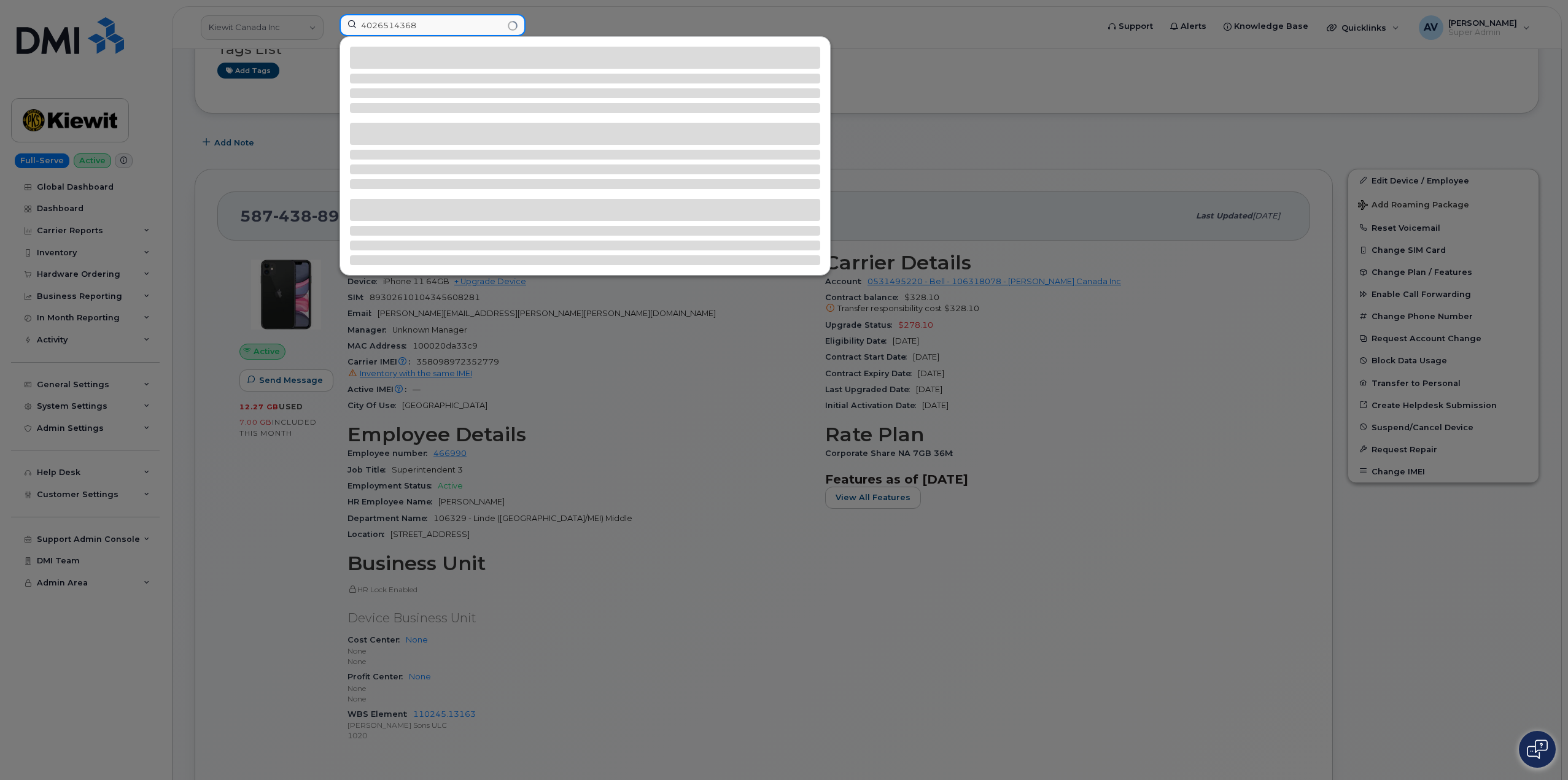
type input "4026514368"
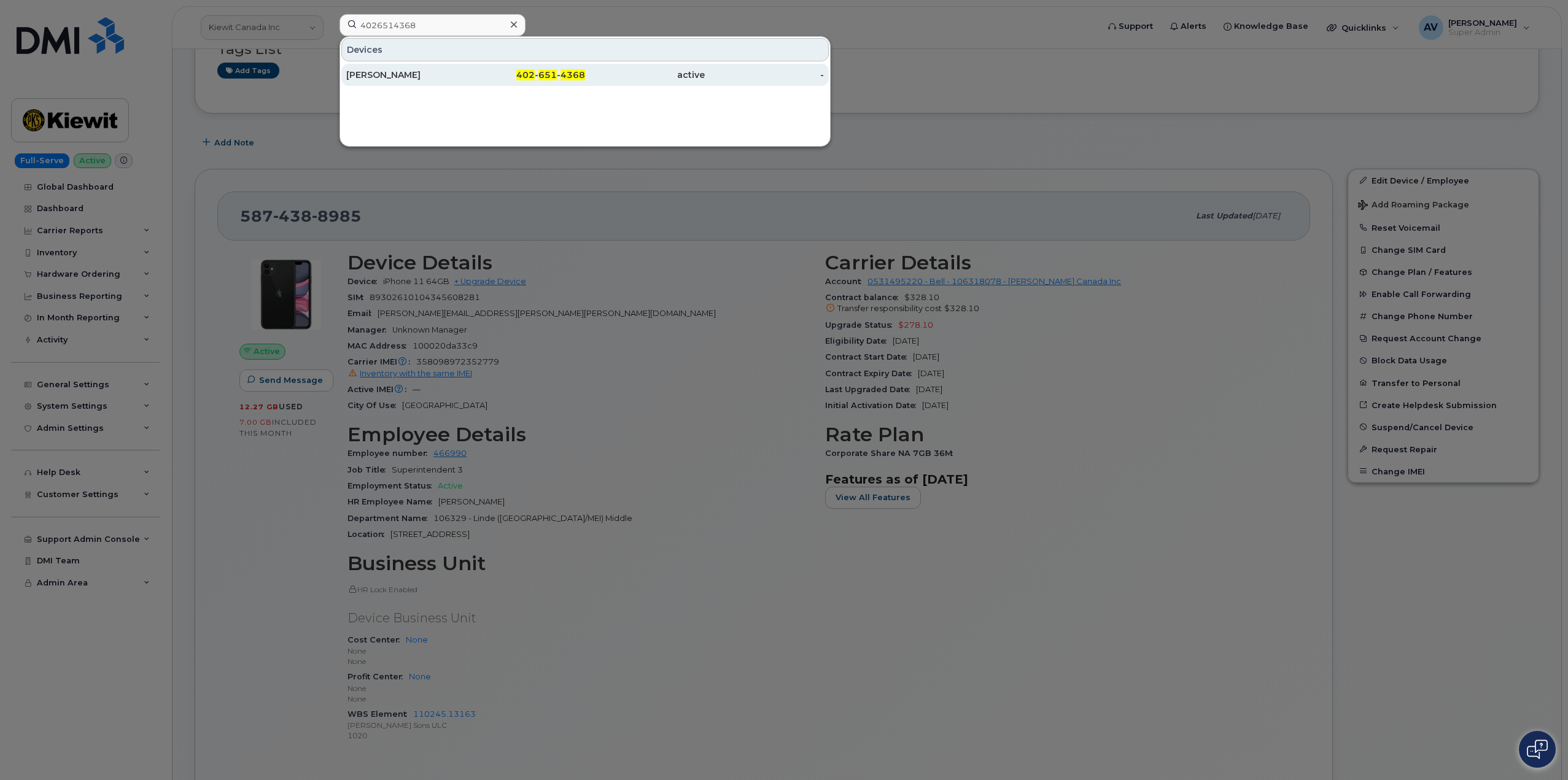
click at [473, 78] on div "402 - 651 - 4368" at bounding box center [525, 75] width 120 height 12
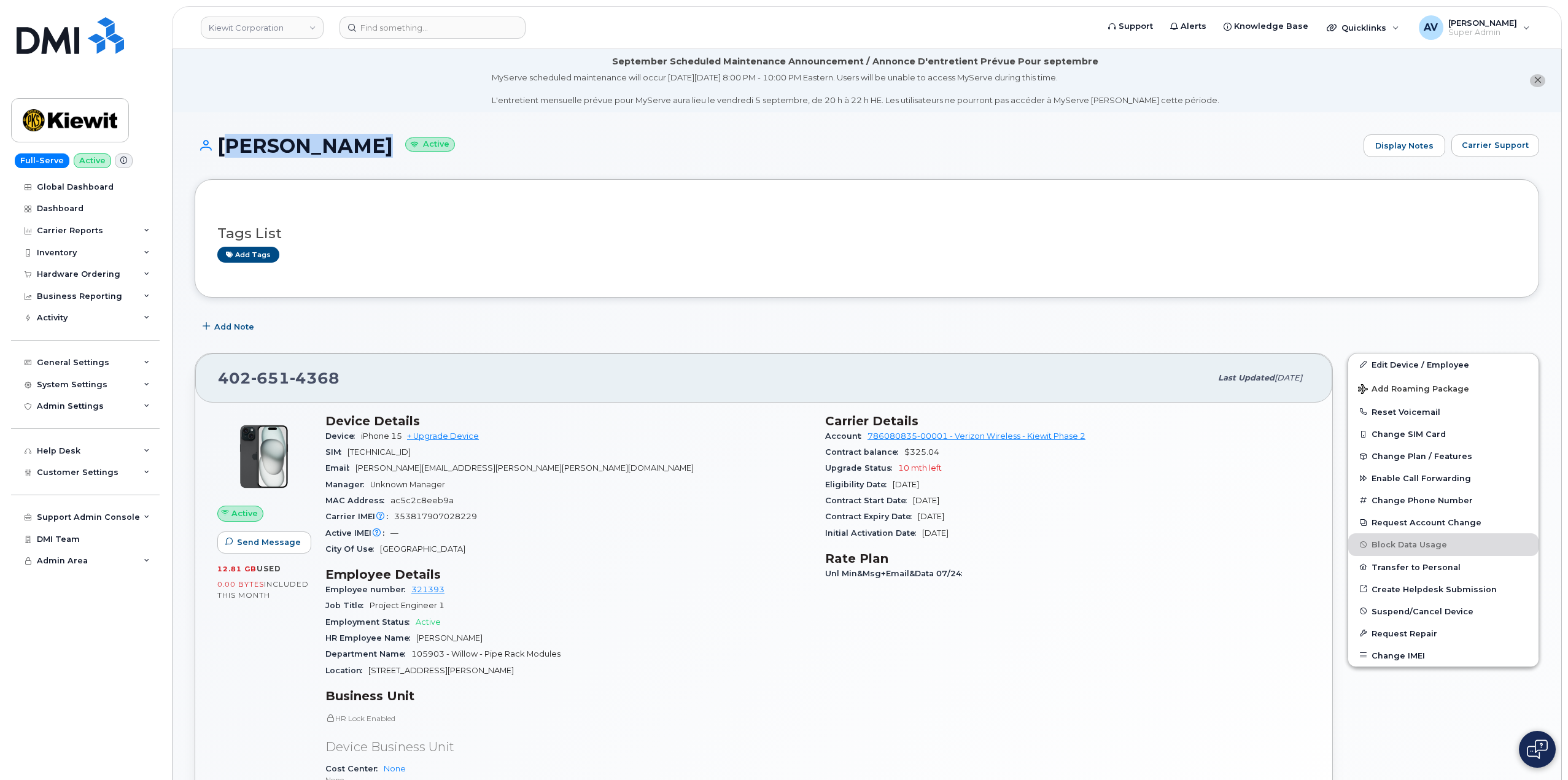
drag, startPoint x: 219, startPoint y: 140, endPoint x: 344, endPoint y: 144, distance: 125.1
click at [344, 144] on h1 "[PERSON_NAME] Active" at bounding box center [776, 146] width 1163 height 22
copy h1 "[PERSON_NAME]"
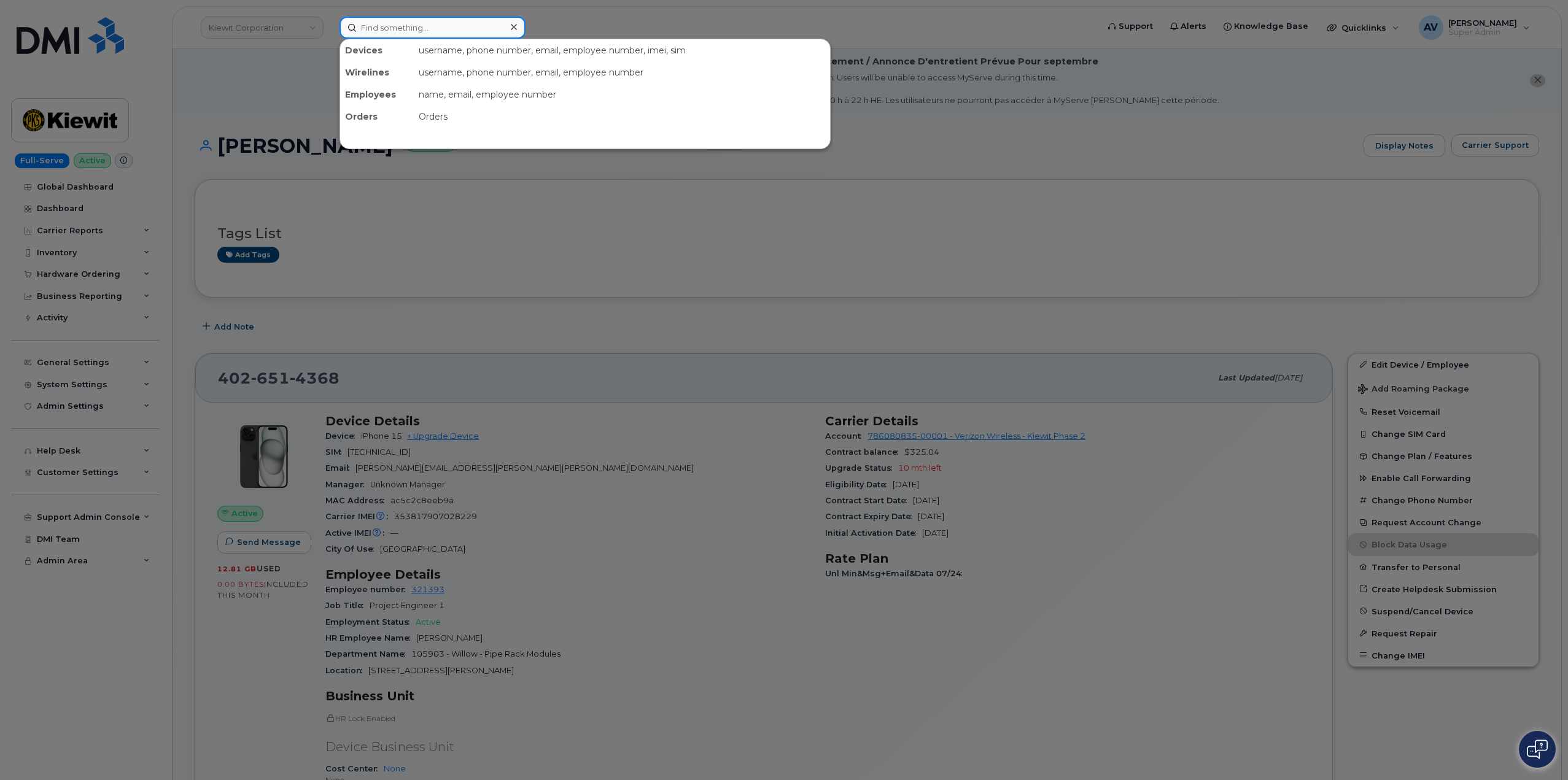
click at [442, 23] on input at bounding box center [433, 27] width 186 height 22
paste input "[PERSON_NAME]"
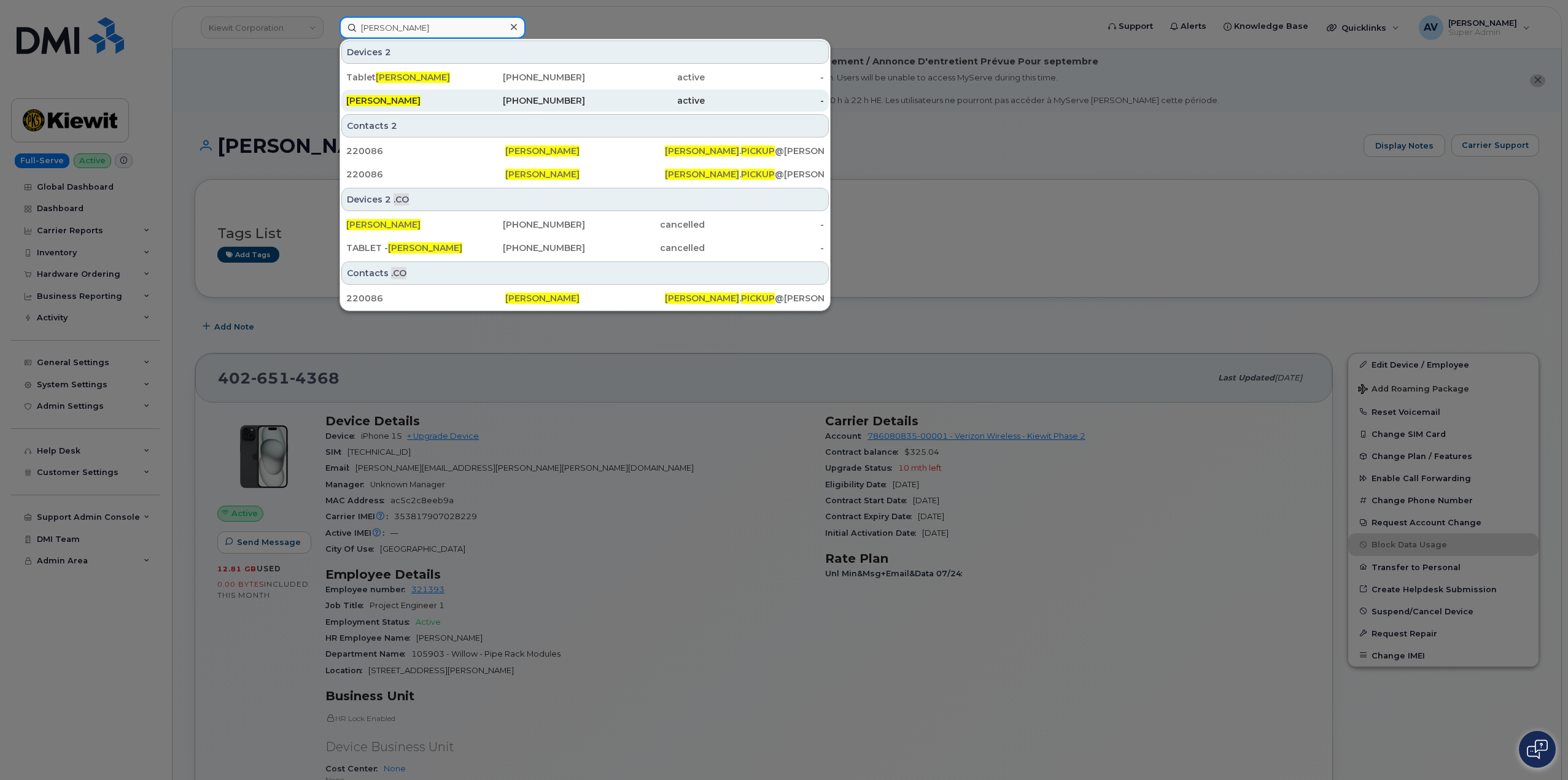
type input "[PERSON_NAME]"
click at [459, 96] on div "[PERSON_NAME]" at bounding box center [406, 100] width 120 height 12
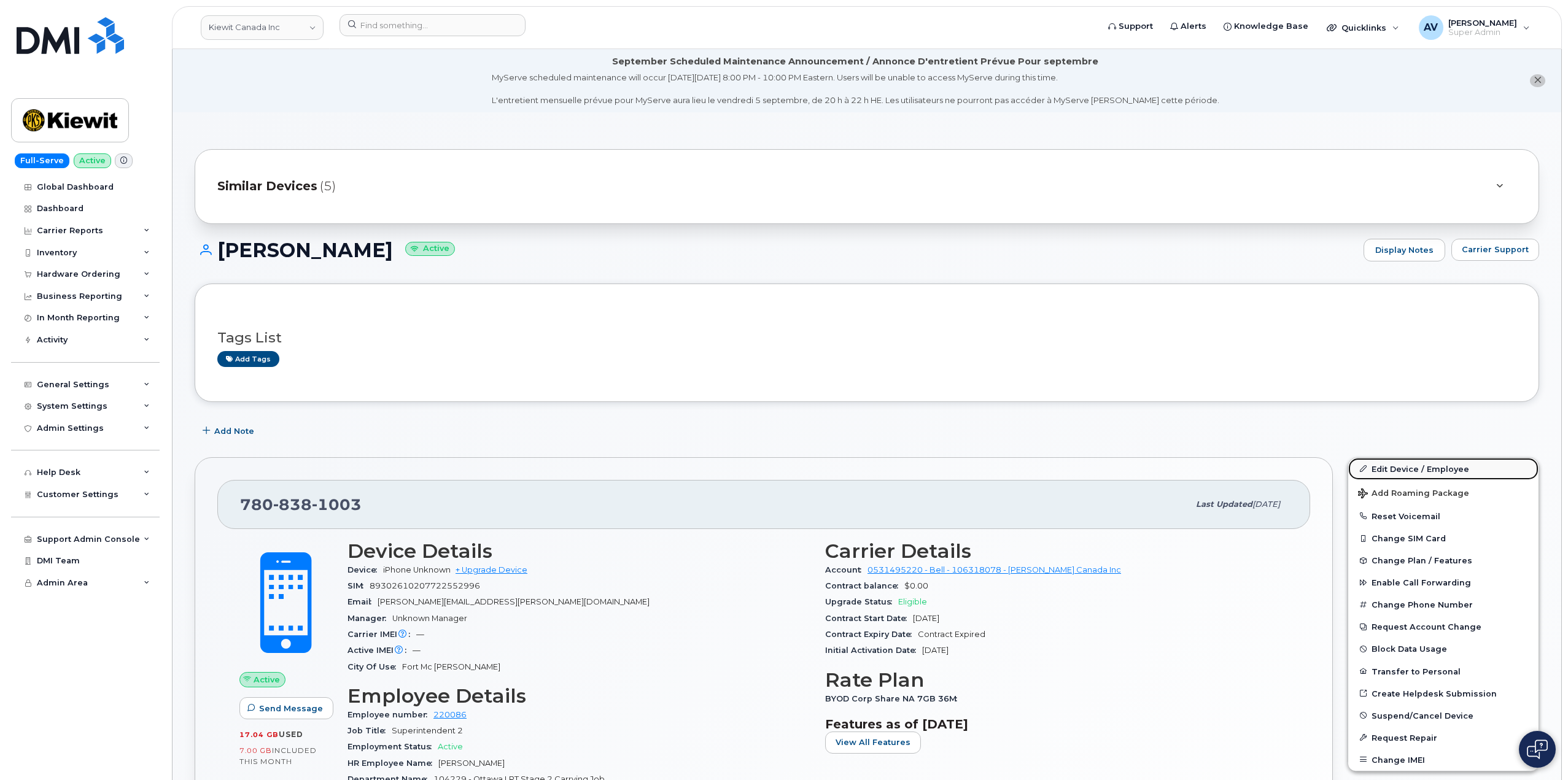
click at [1403, 467] on link "Edit Device / Employee" at bounding box center [1444, 469] width 190 height 22
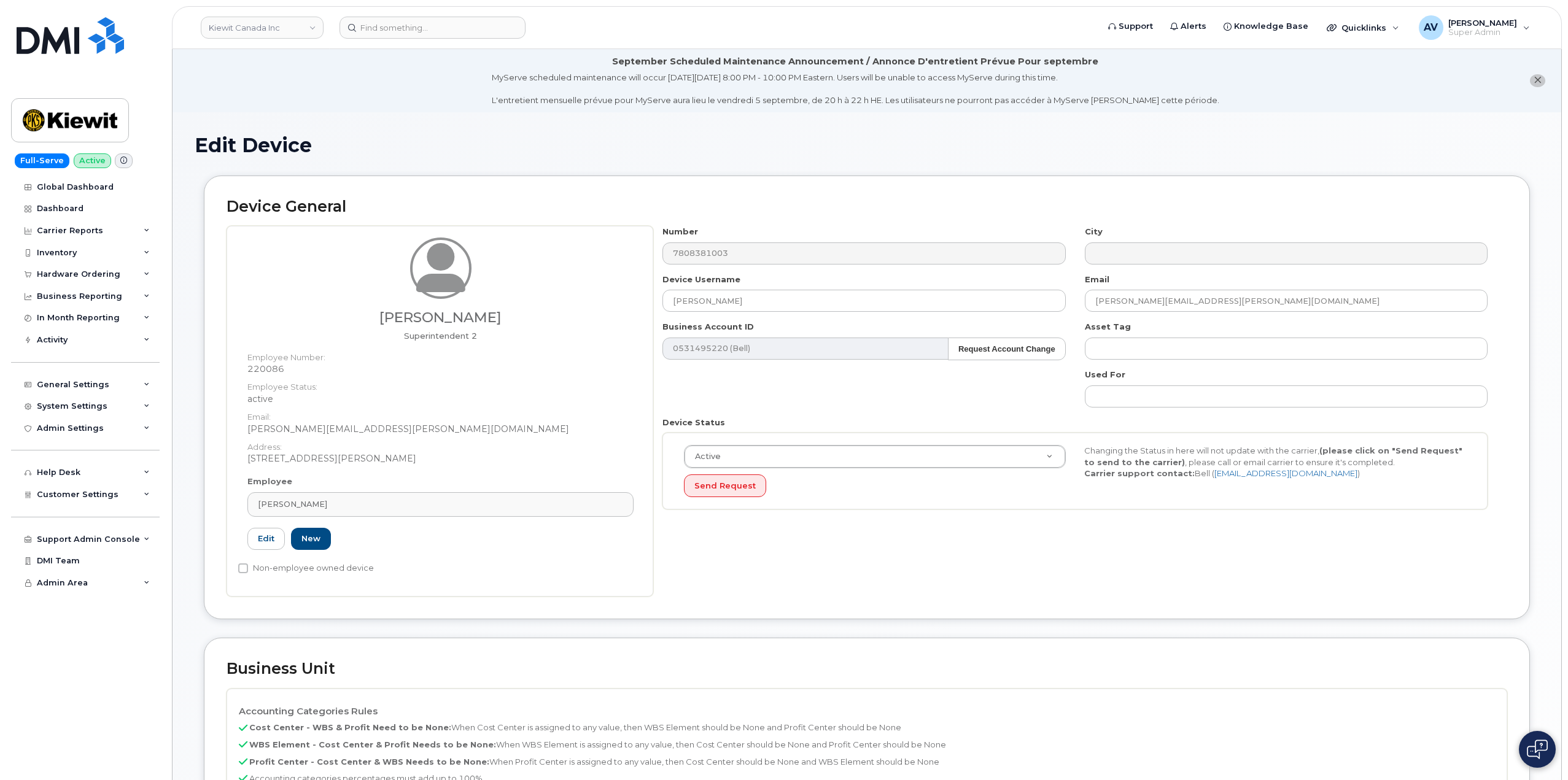
select select "14059"
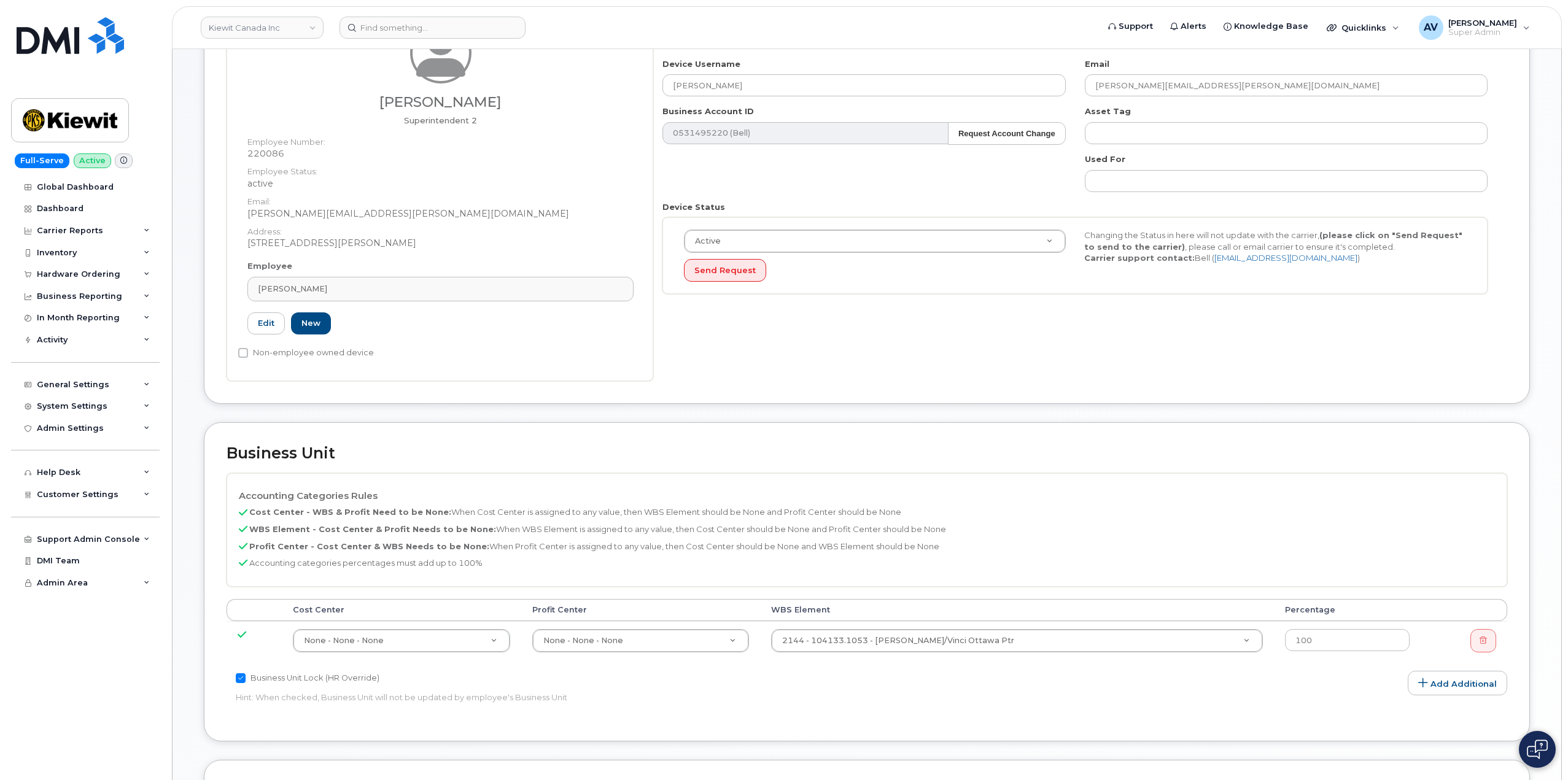
scroll to position [307, 0]
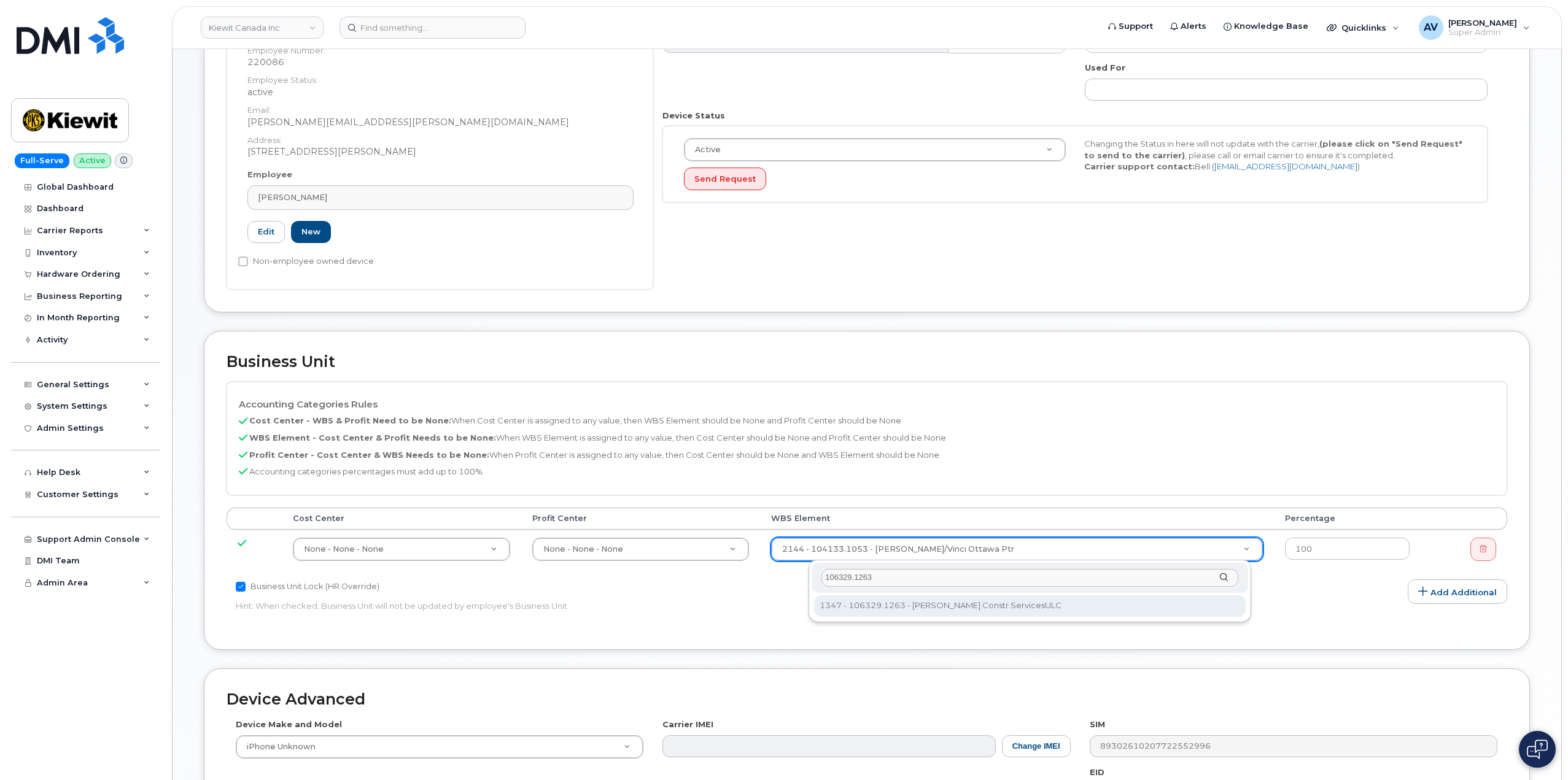
type input "106329.1263"
type input "35626091"
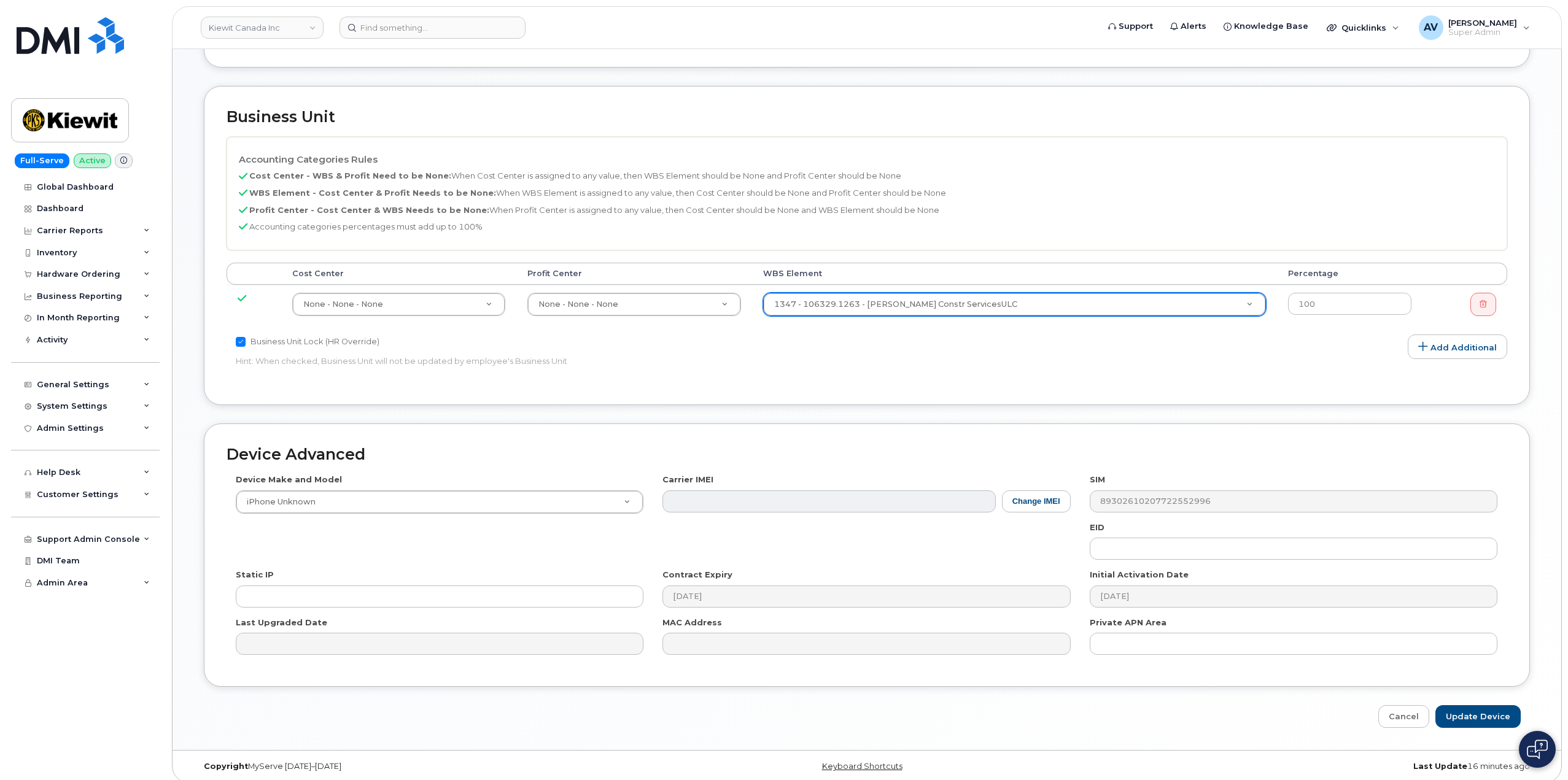
scroll to position [561, 0]
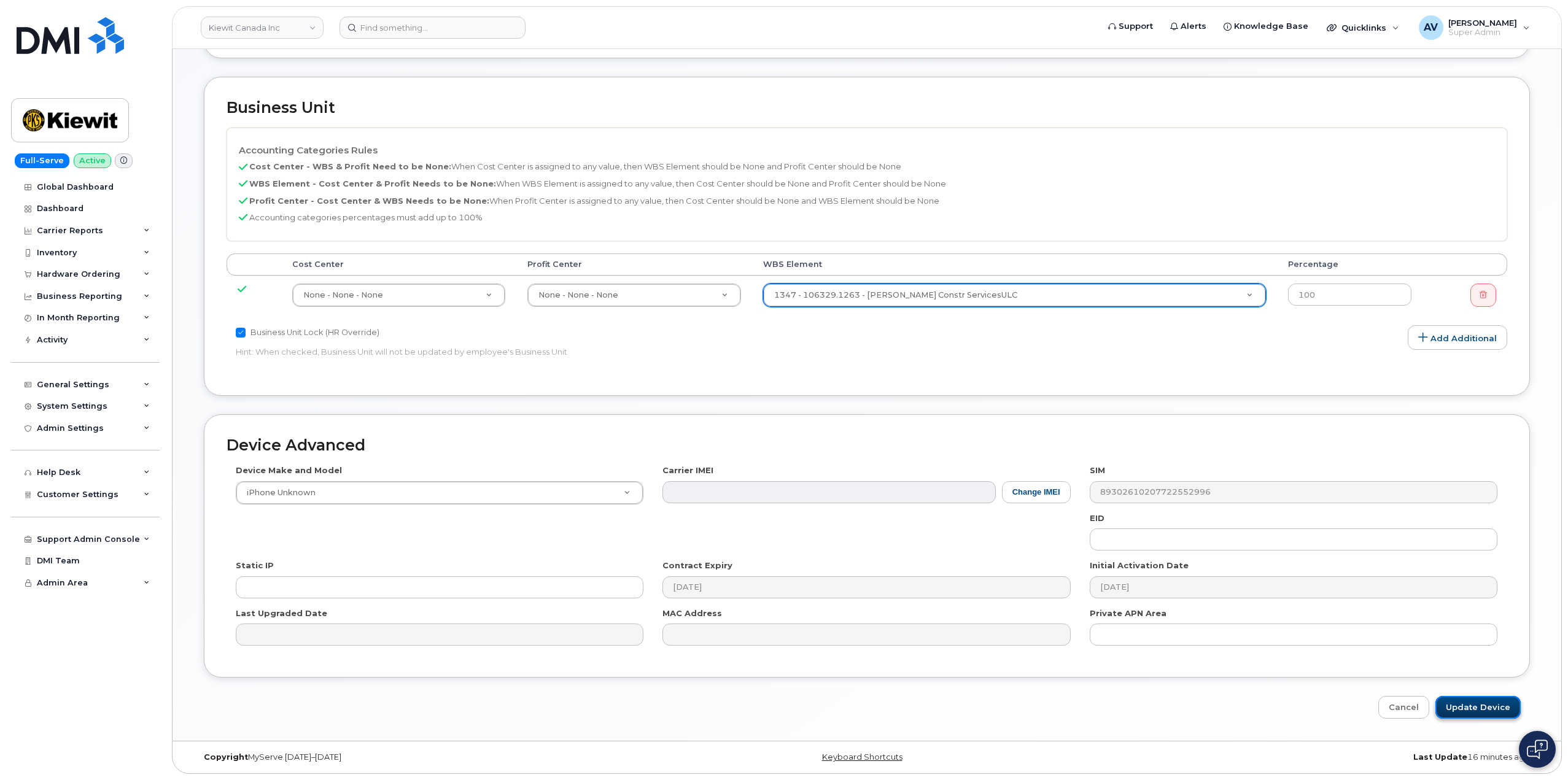
click at [1462, 705] on input "Update Device" at bounding box center [1478, 708] width 86 height 23
type input "Saving..."
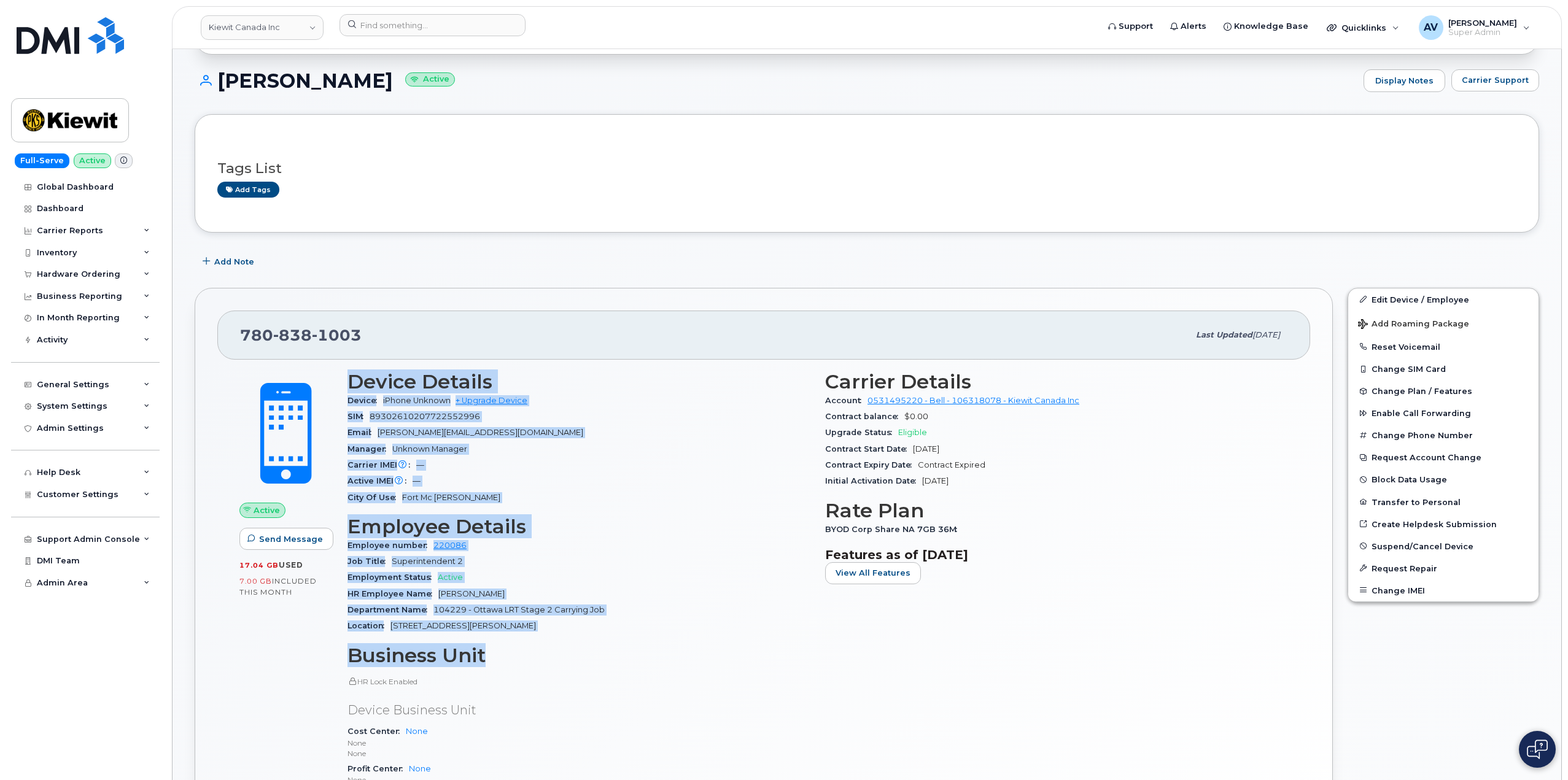
scroll to position [307, 0]
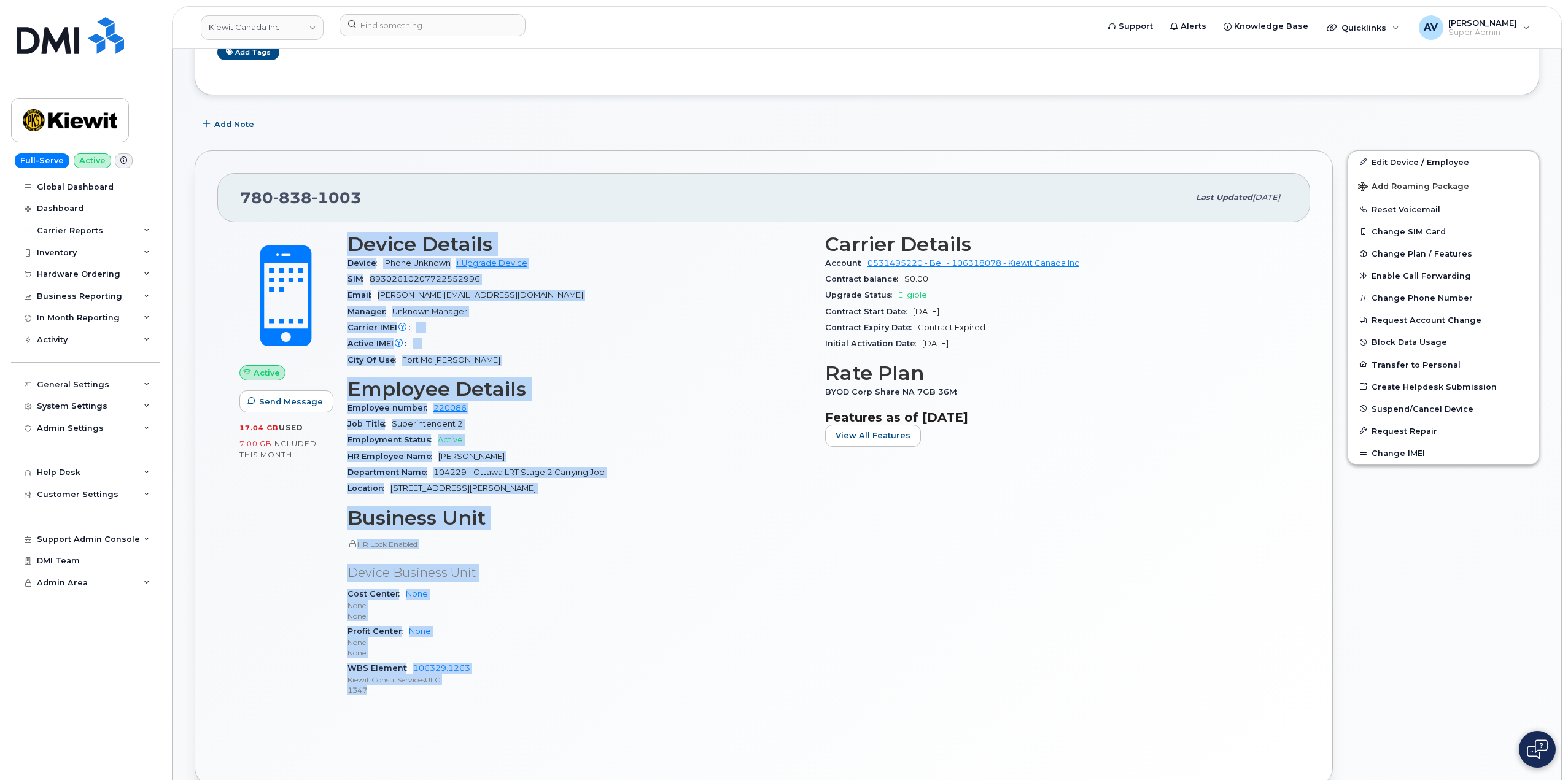
drag, startPoint x: 344, startPoint y: 428, endPoint x: 570, endPoint y: 694, distance: 349.0
click at [570, 694] on div "Device Details Device iPhone Unknown + Upgrade Device SIM [TECHNICAL_ID] Email …" at bounding box center [579, 471] width 478 height 489
copy div "Device Details Device iPhone Unknown + Upgrade Device SIM [TECHNICAL_ID] Email …"
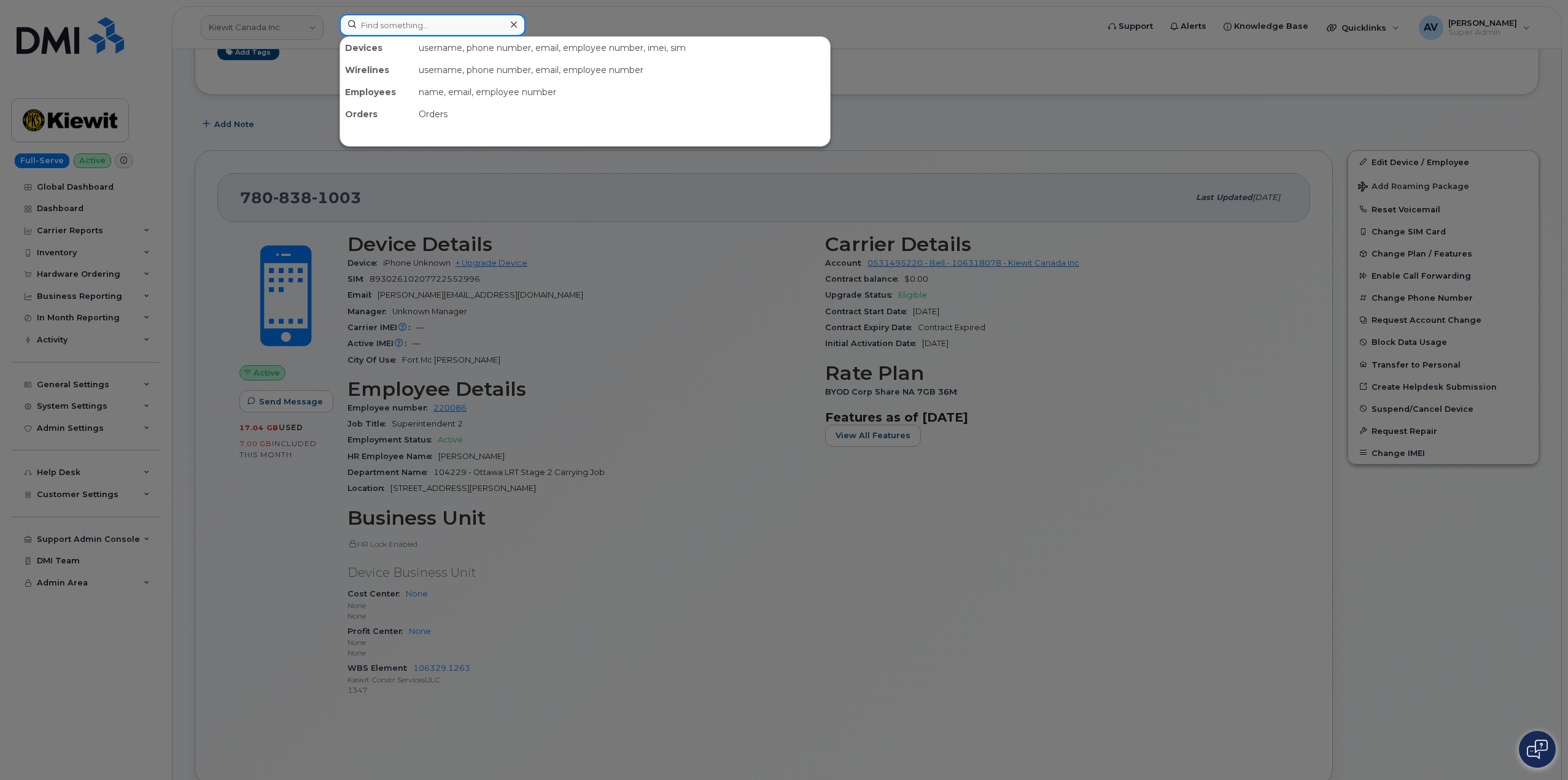
click at [438, 22] on input at bounding box center [433, 25] width 186 height 22
paste input "299471"
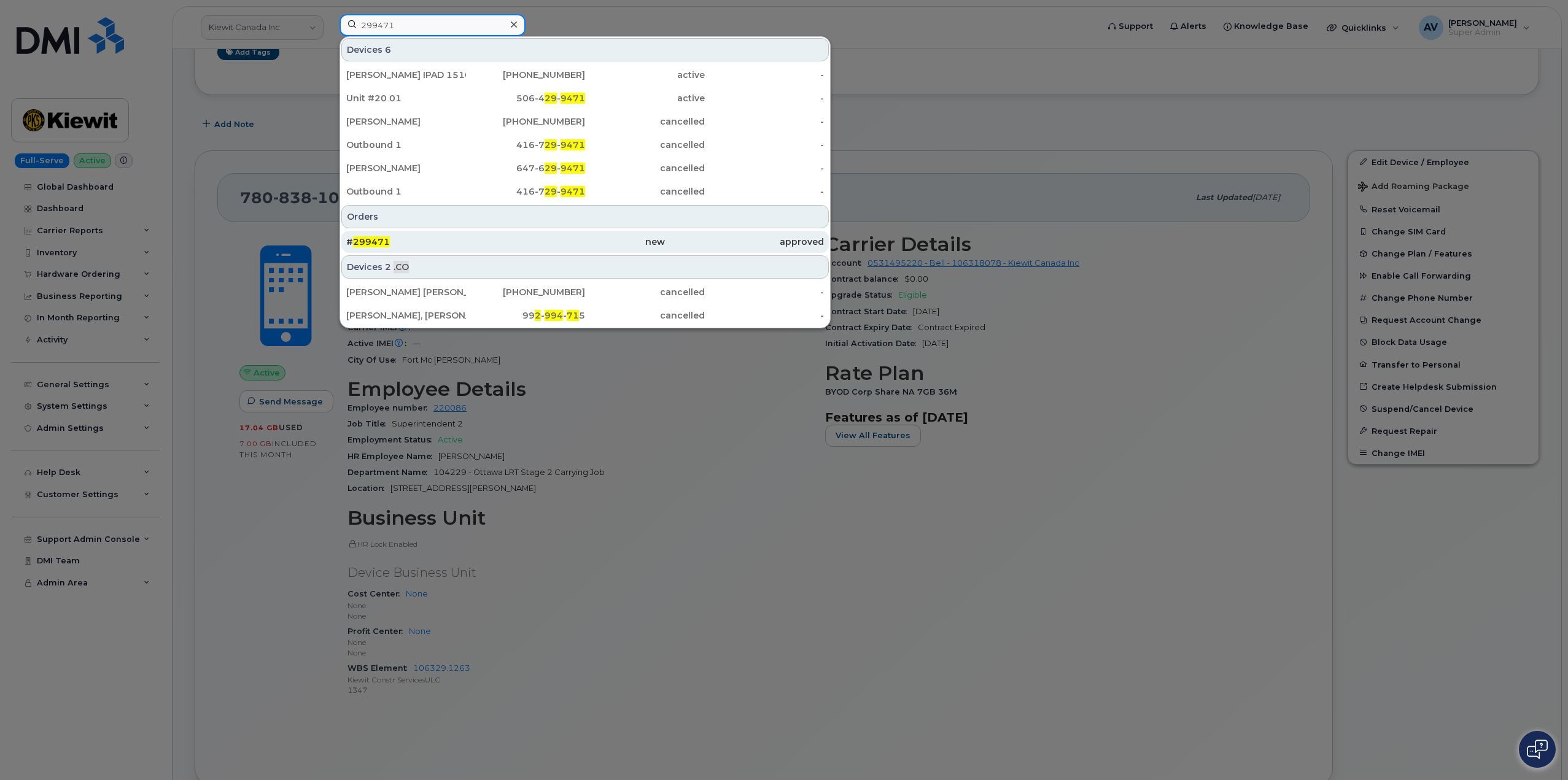
type input "299471"
click at [488, 242] on div "# 299471" at bounding box center [425, 241] width 159 height 12
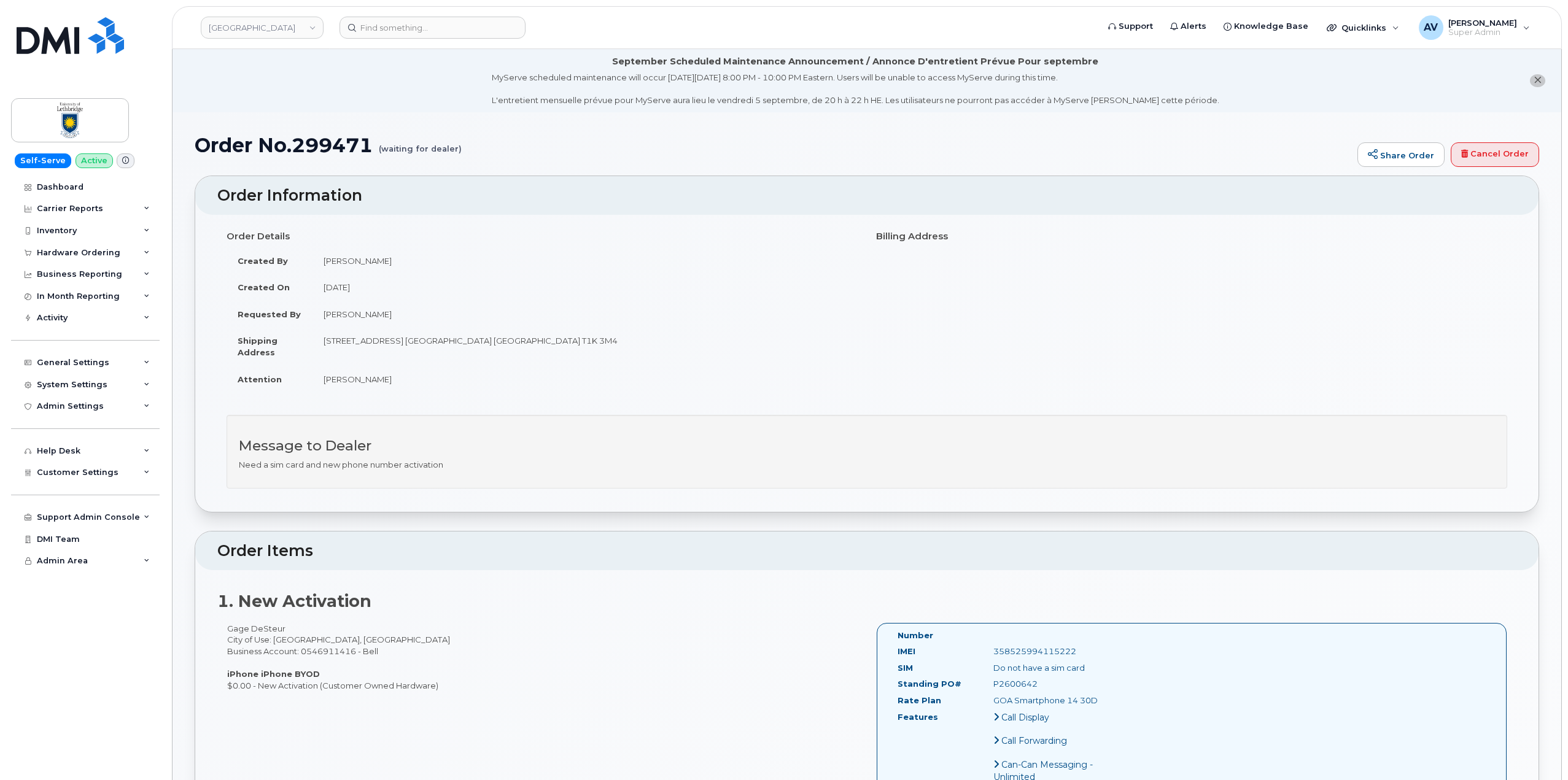
drag, startPoint x: 226, startPoint y: 238, endPoint x: 784, endPoint y: 686, distance: 715.6
copy div "Order Details Created By [PERSON_NAME] Created On [DATE] Requested By [PERSON_N…"
click at [449, 19] on input at bounding box center [433, 27] width 186 height 22
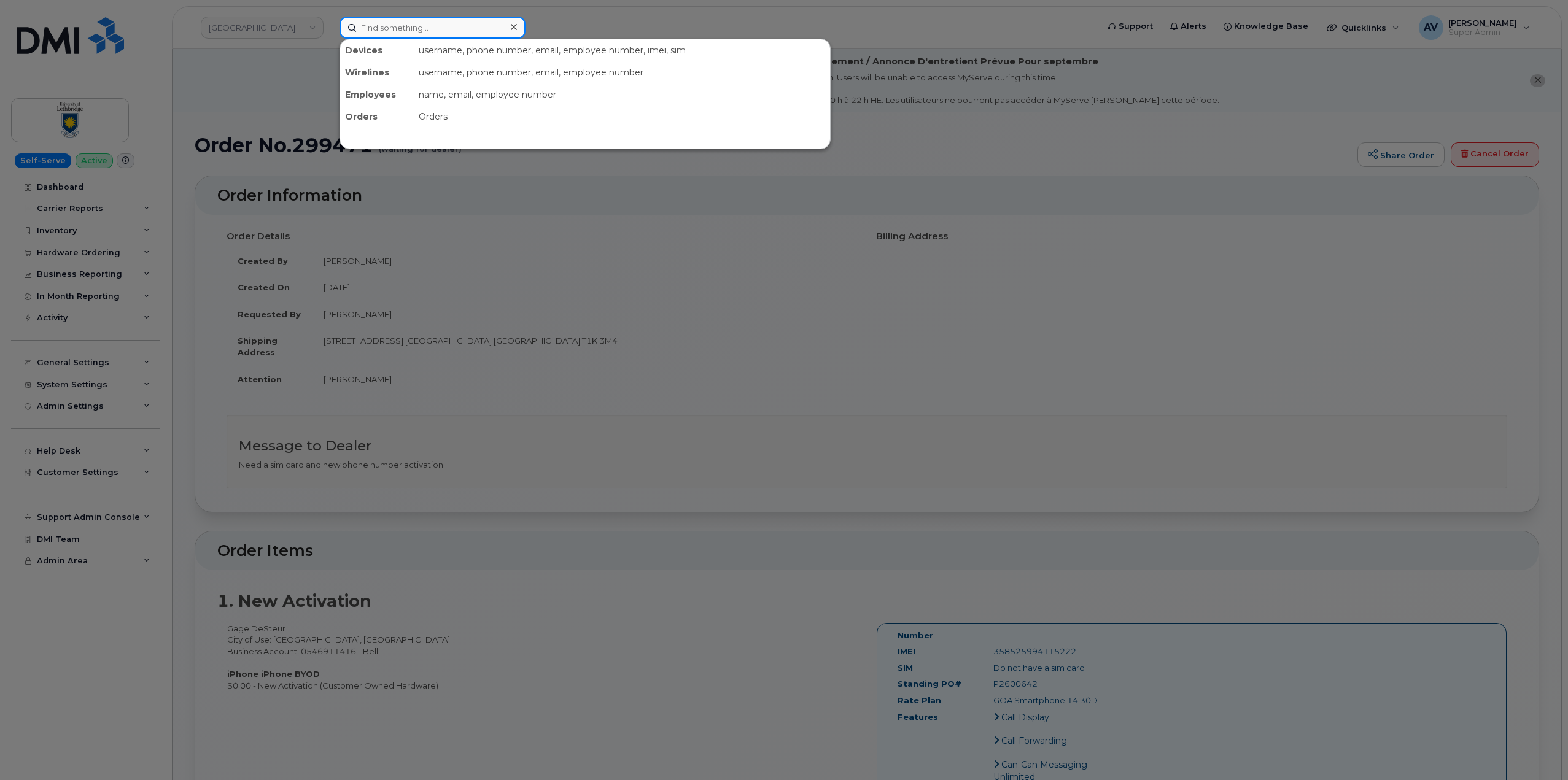
paste input "[PERSON_NAME]"
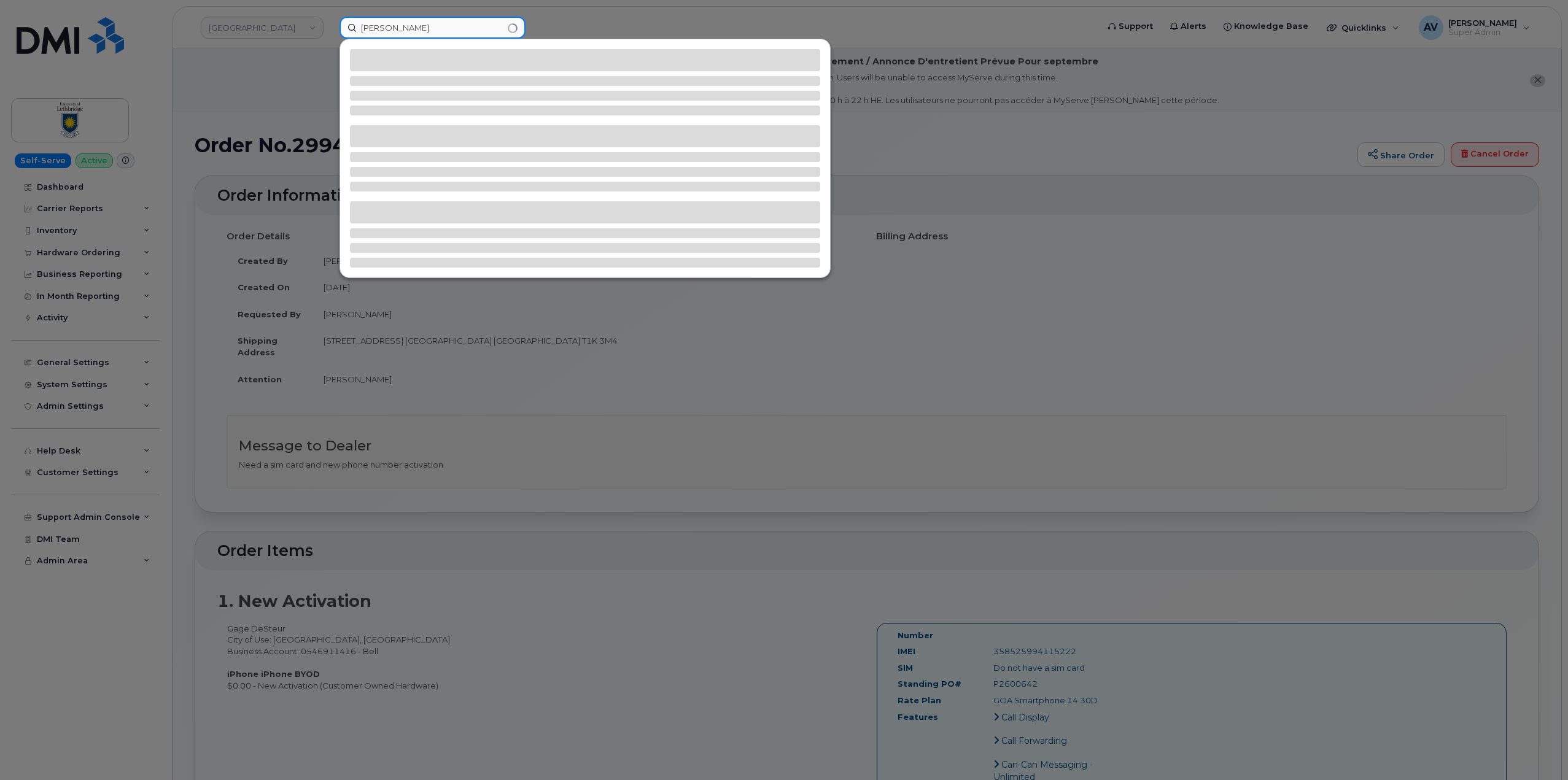
type input "[PERSON_NAME]"
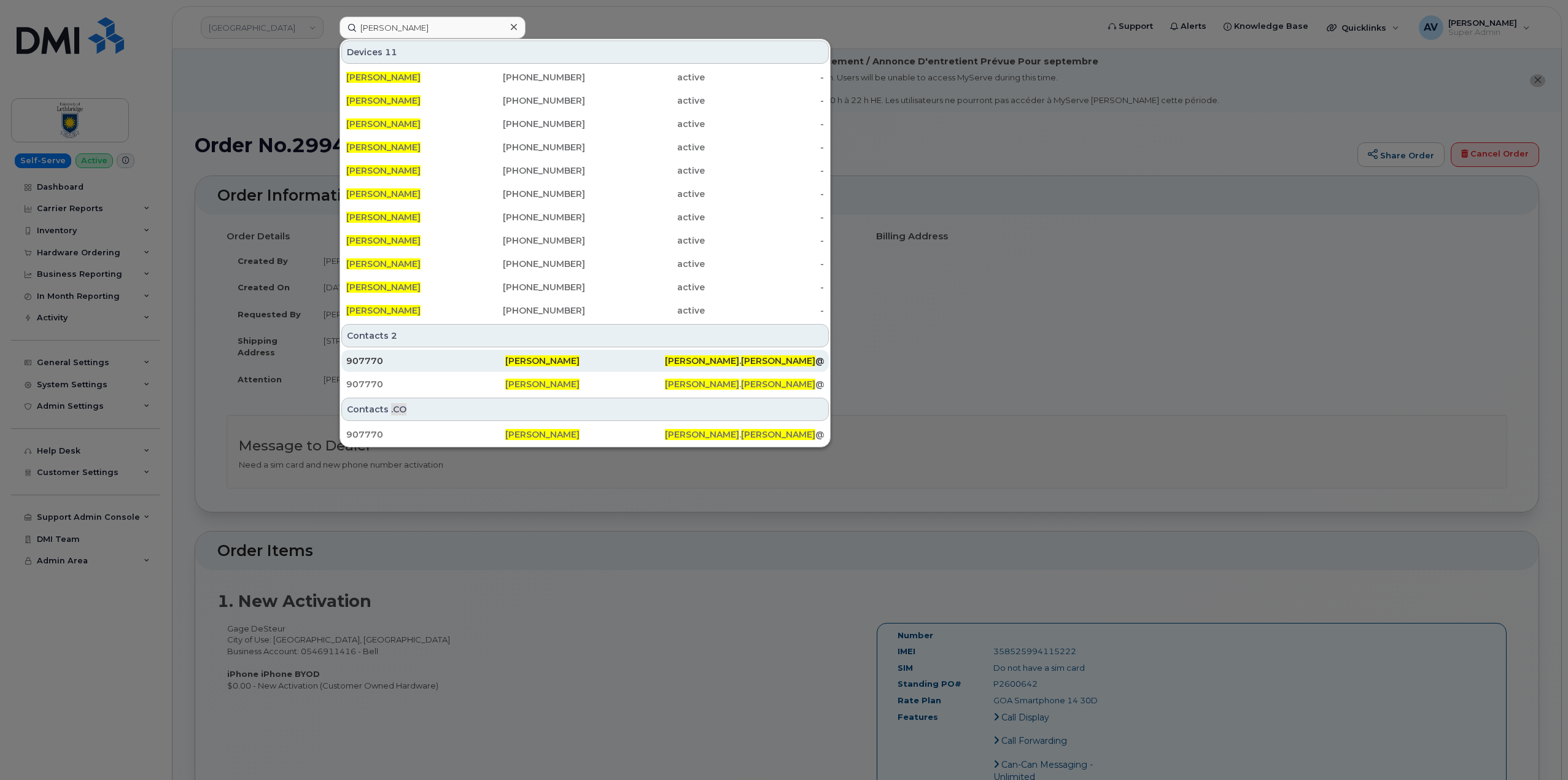
click at [442, 364] on div "907770" at bounding box center [425, 361] width 159 height 12
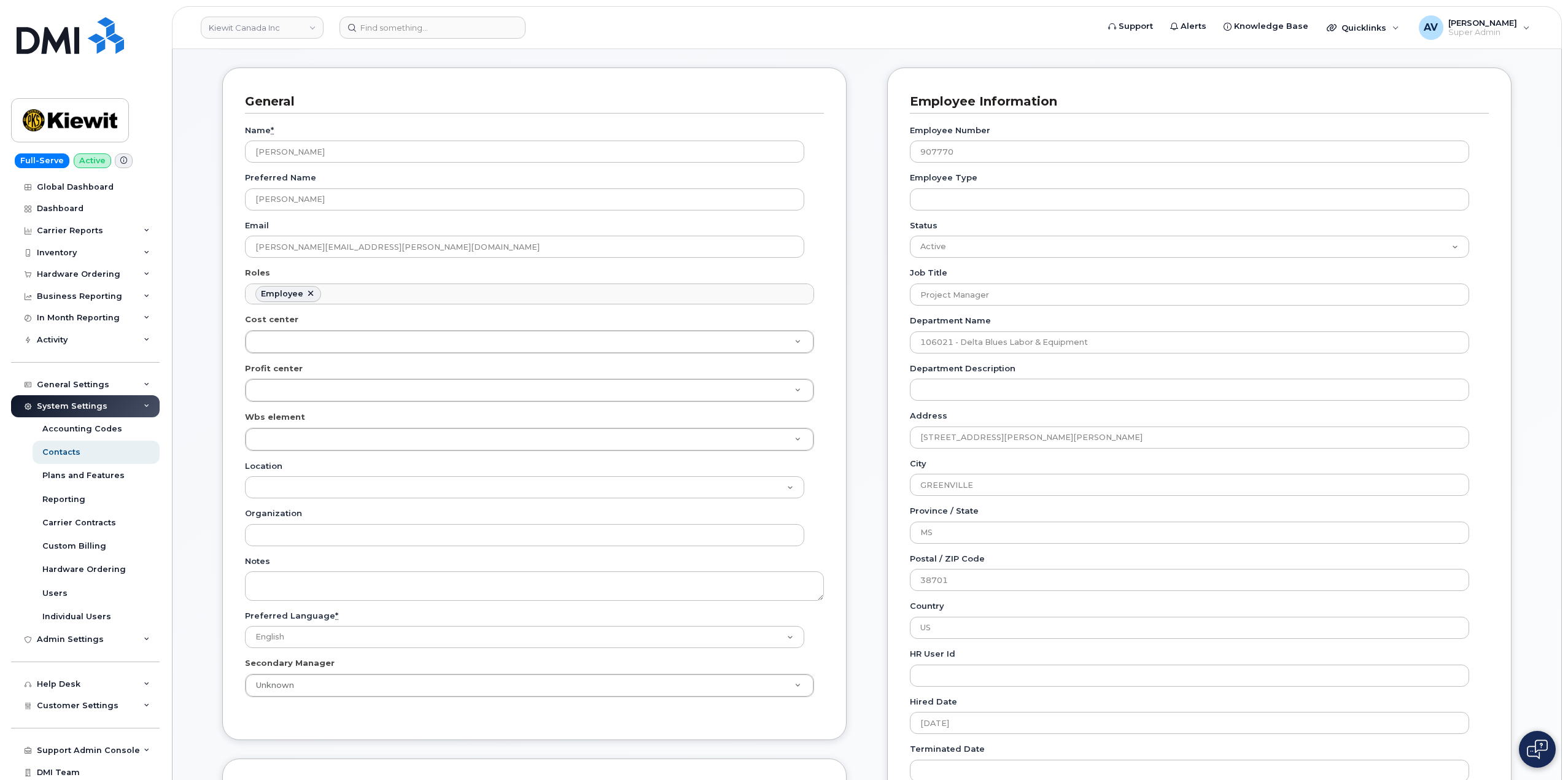
scroll to position [184, 0]
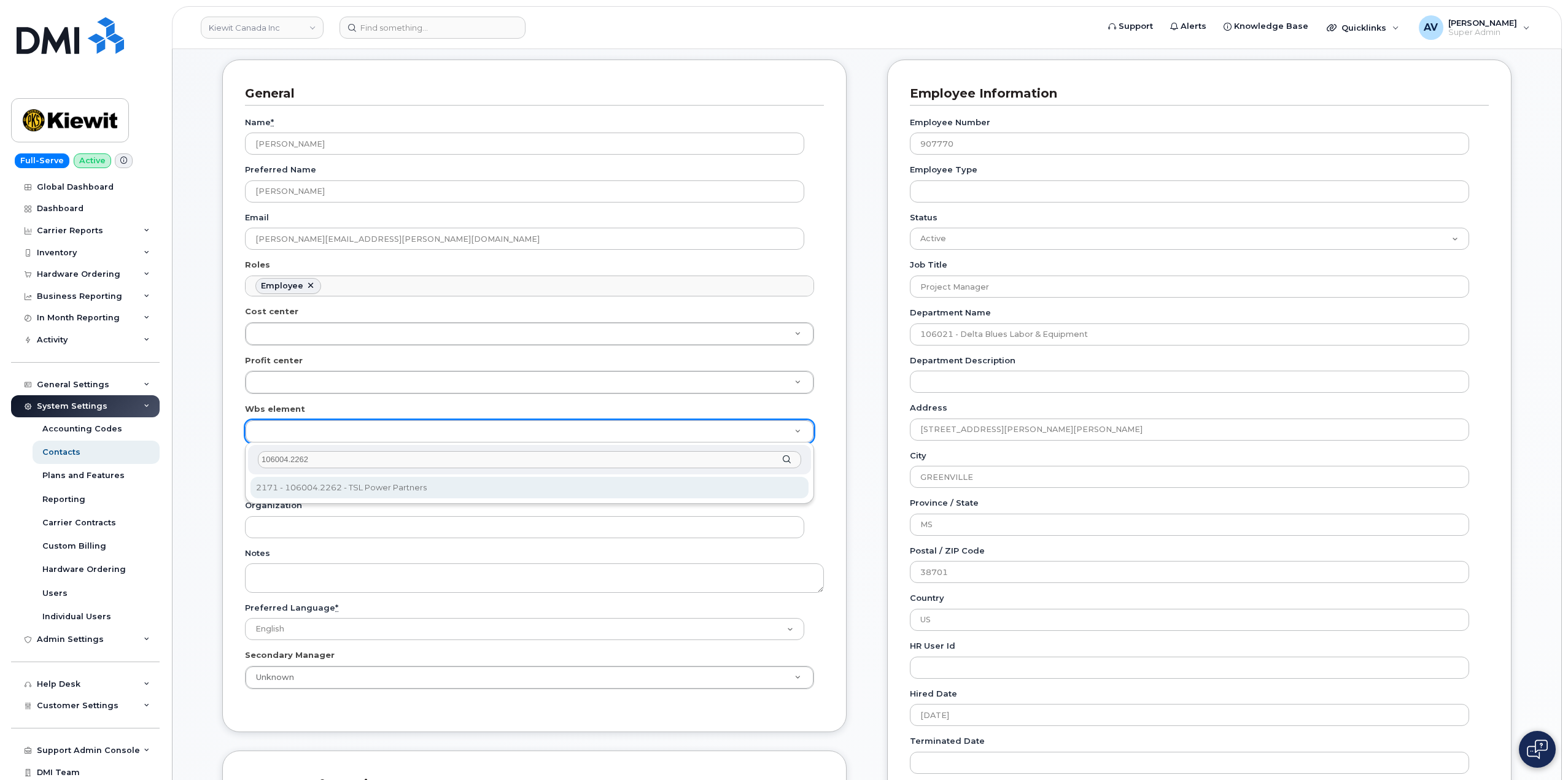
type input "106004.2262"
type input "29579956"
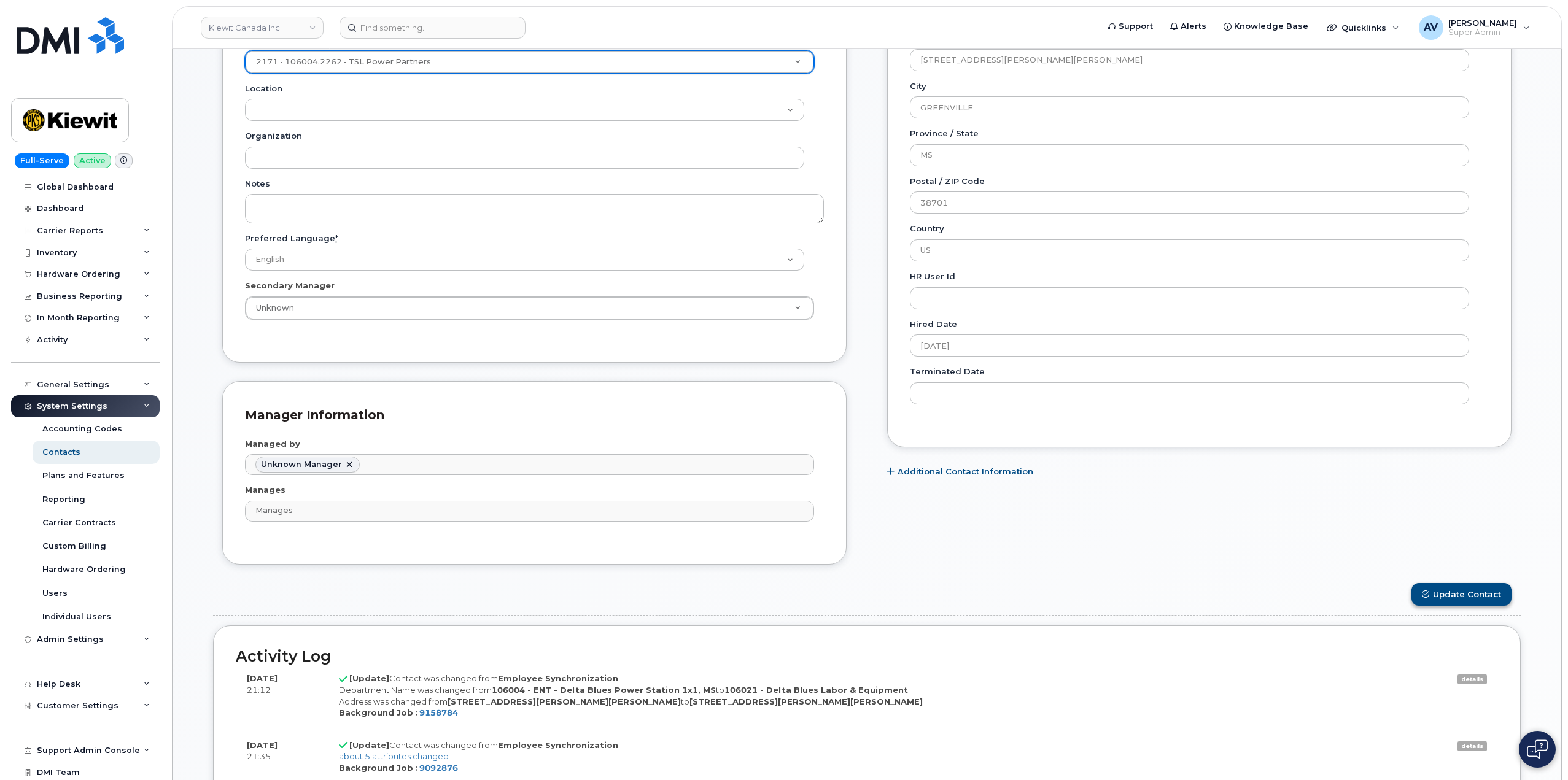
scroll to position [614, 0]
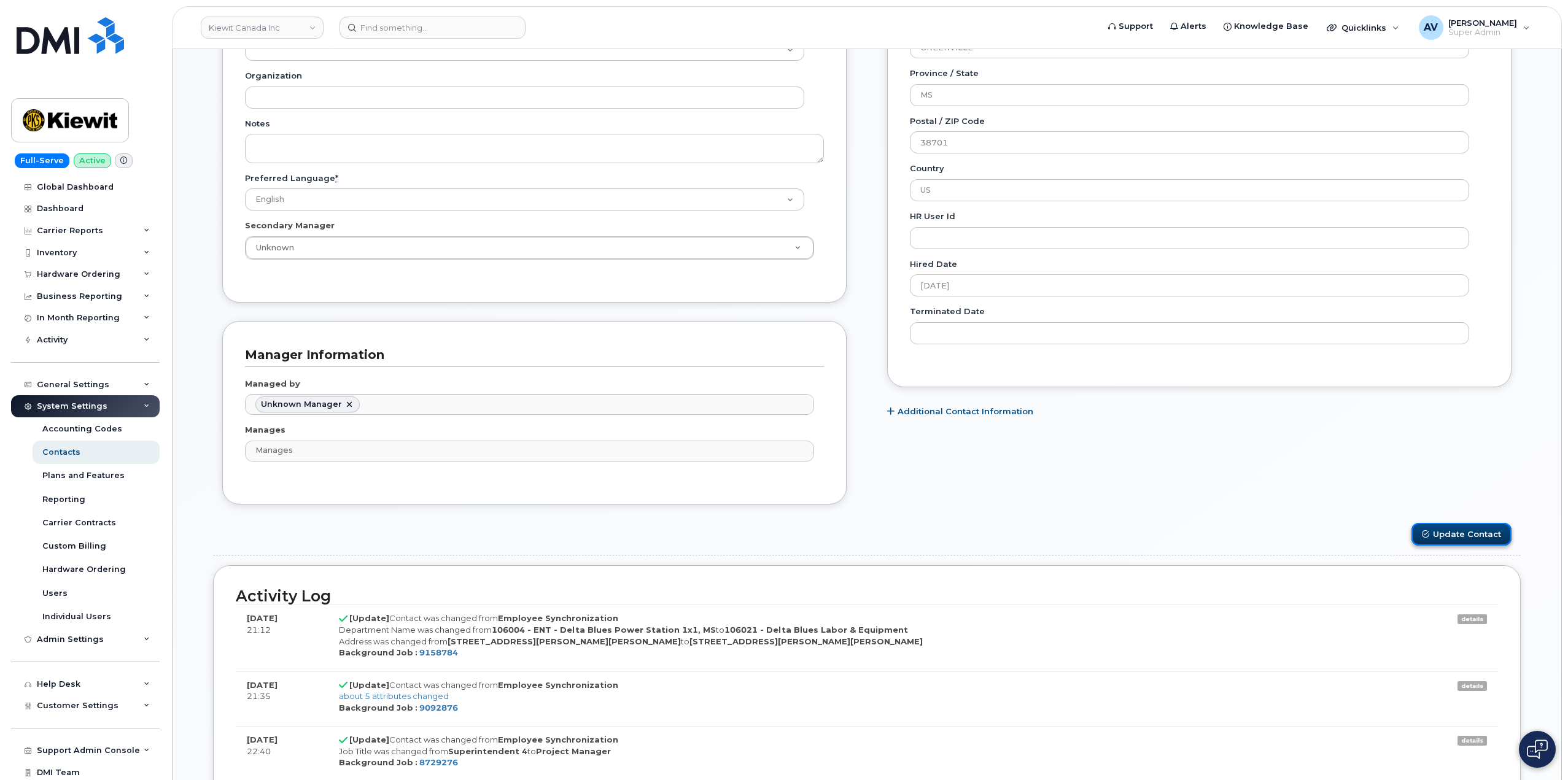
click at [1472, 531] on button "Update Contact" at bounding box center [1462, 534] width 100 height 23
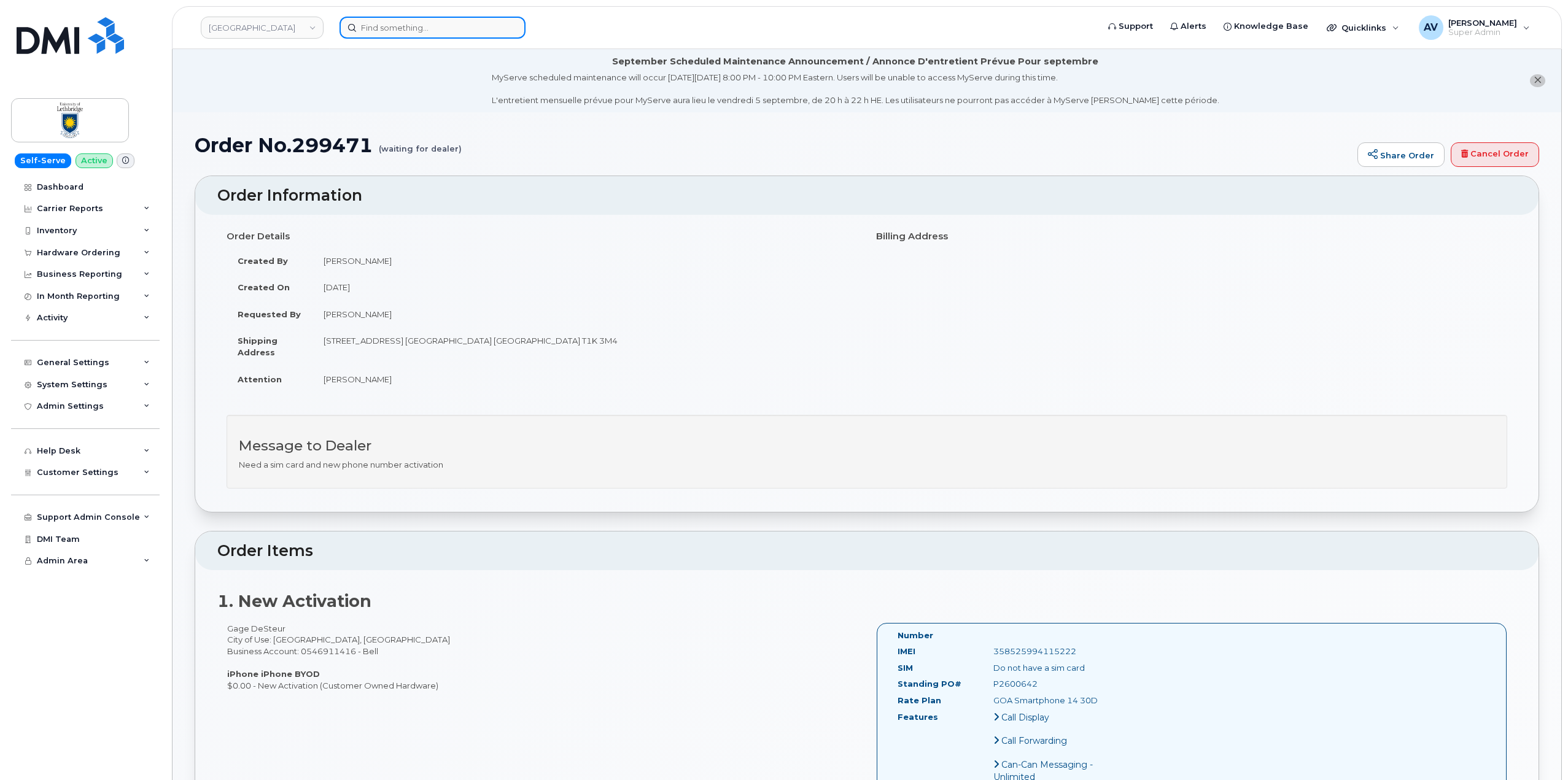
click at [437, 29] on input at bounding box center [433, 27] width 186 height 22
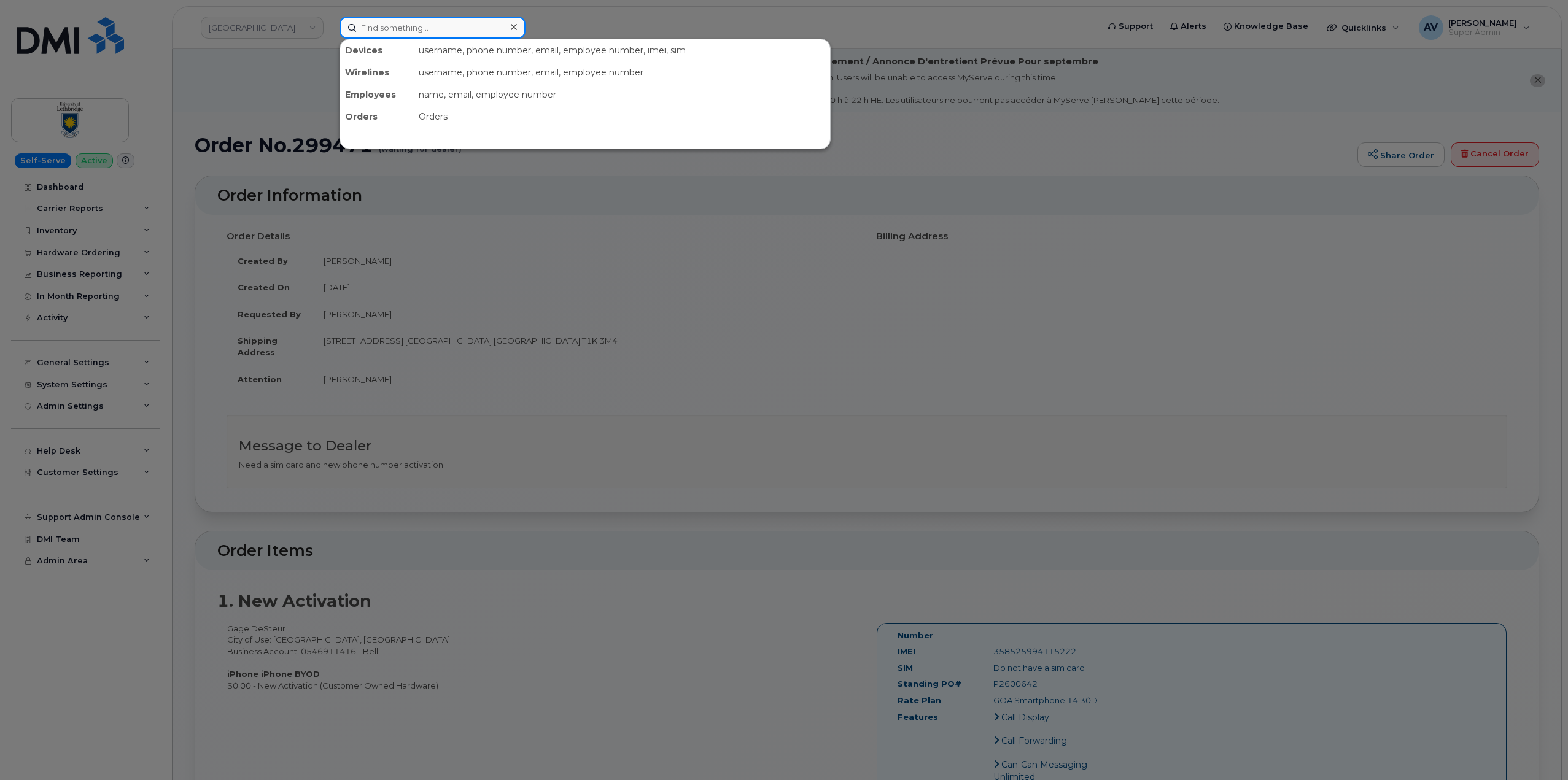
paste input "297193"
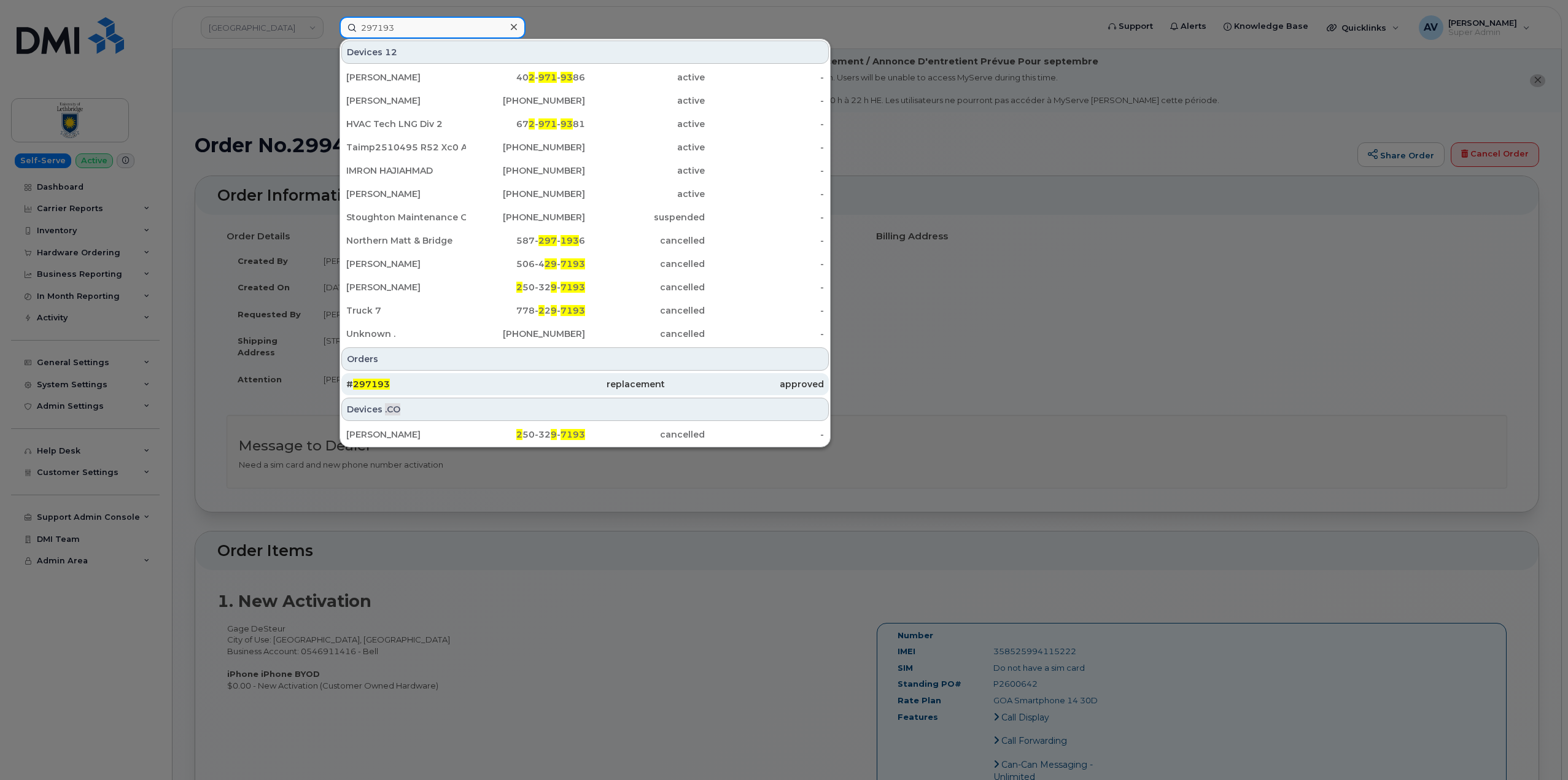
type input "297193"
click at [491, 382] on div "# 297193" at bounding box center [425, 384] width 159 height 12
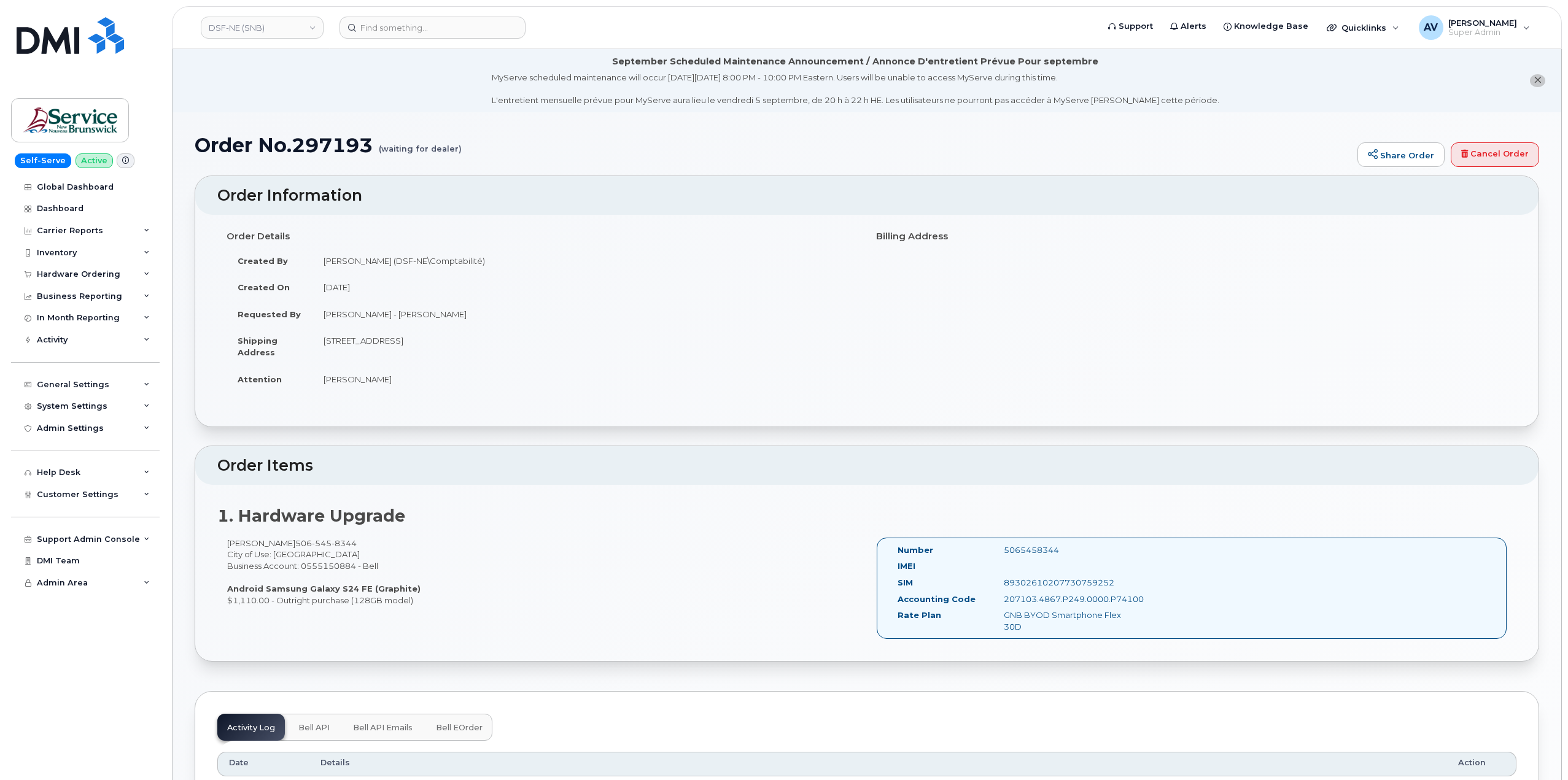
drag, startPoint x: 193, startPoint y: 144, endPoint x: 1068, endPoint y: 558, distance: 968.0
copy div "Order No.297193 (waiting for dealer) Share Order Cancel Order × Share This Orde…"
click at [439, 27] on input at bounding box center [433, 27] width 186 height 22
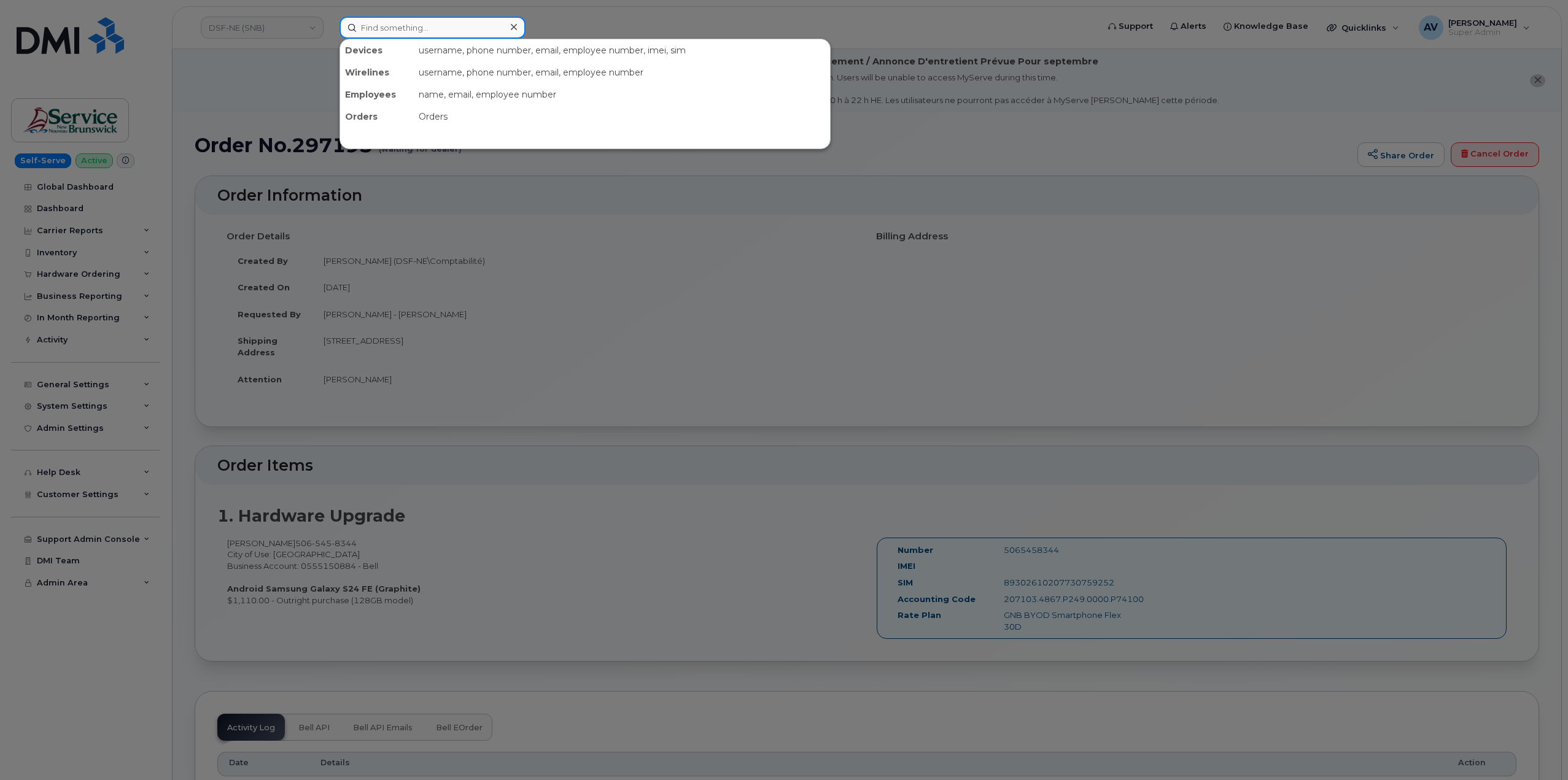
paste input "[PERSON_NAME]"
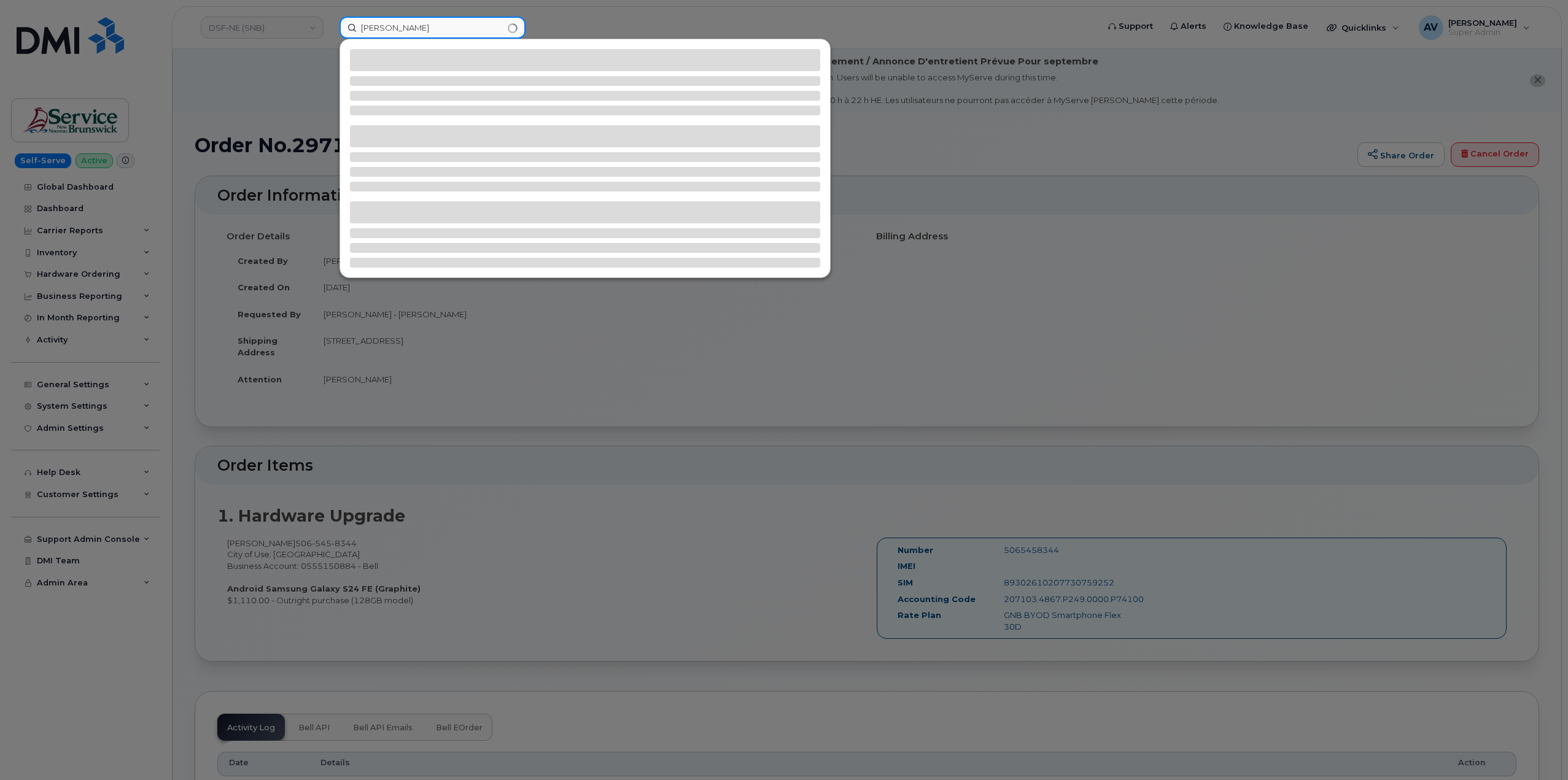
type input "[PERSON_NAME]"
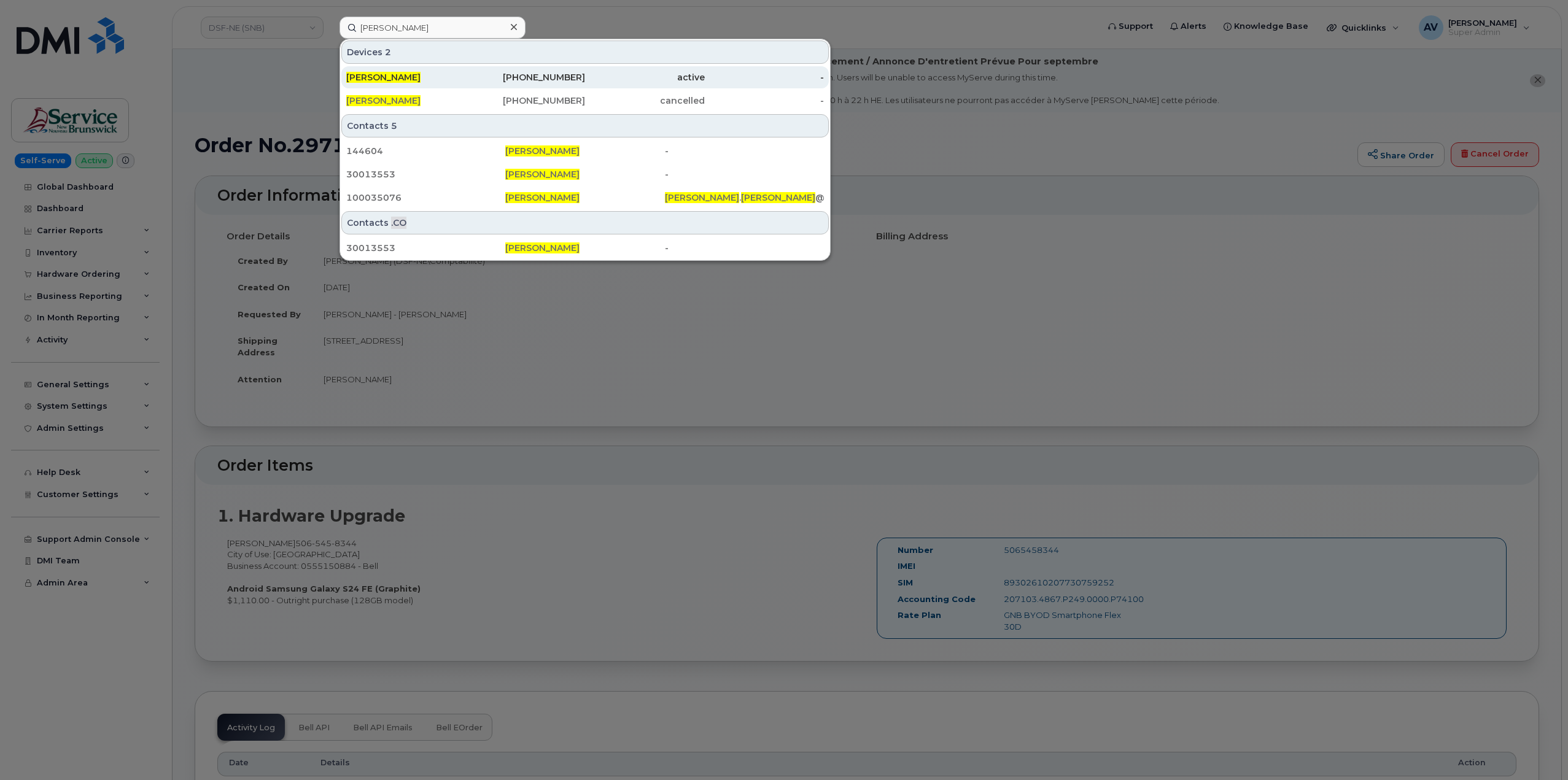
click at [494, 75] on div "224-573-4791" at bounding box center [525, 77] width 120 height 12
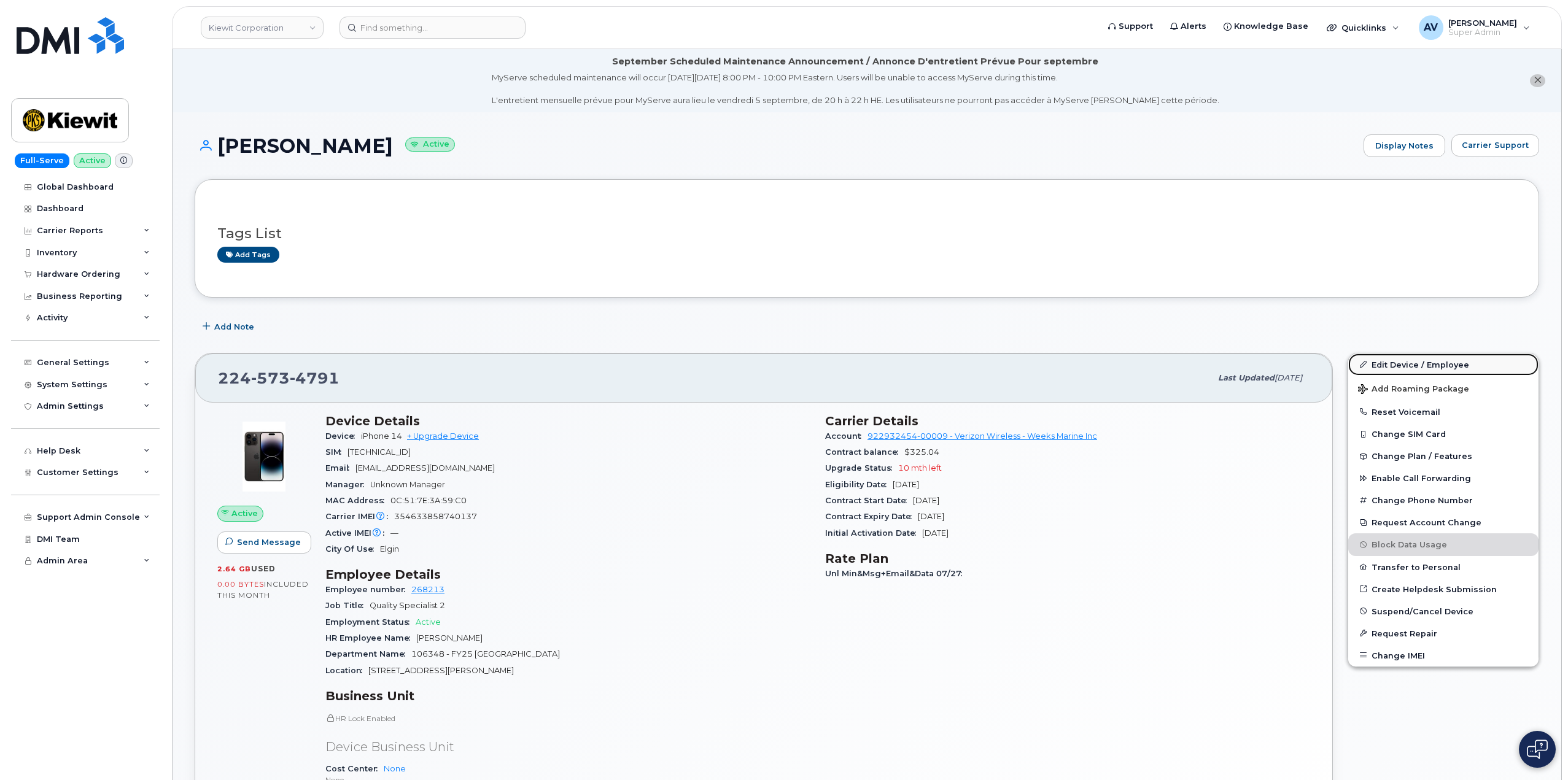
click at [1401, 362] on link "Edit Device / Employee" at bounding box center [1444, 364] width 190 height 22
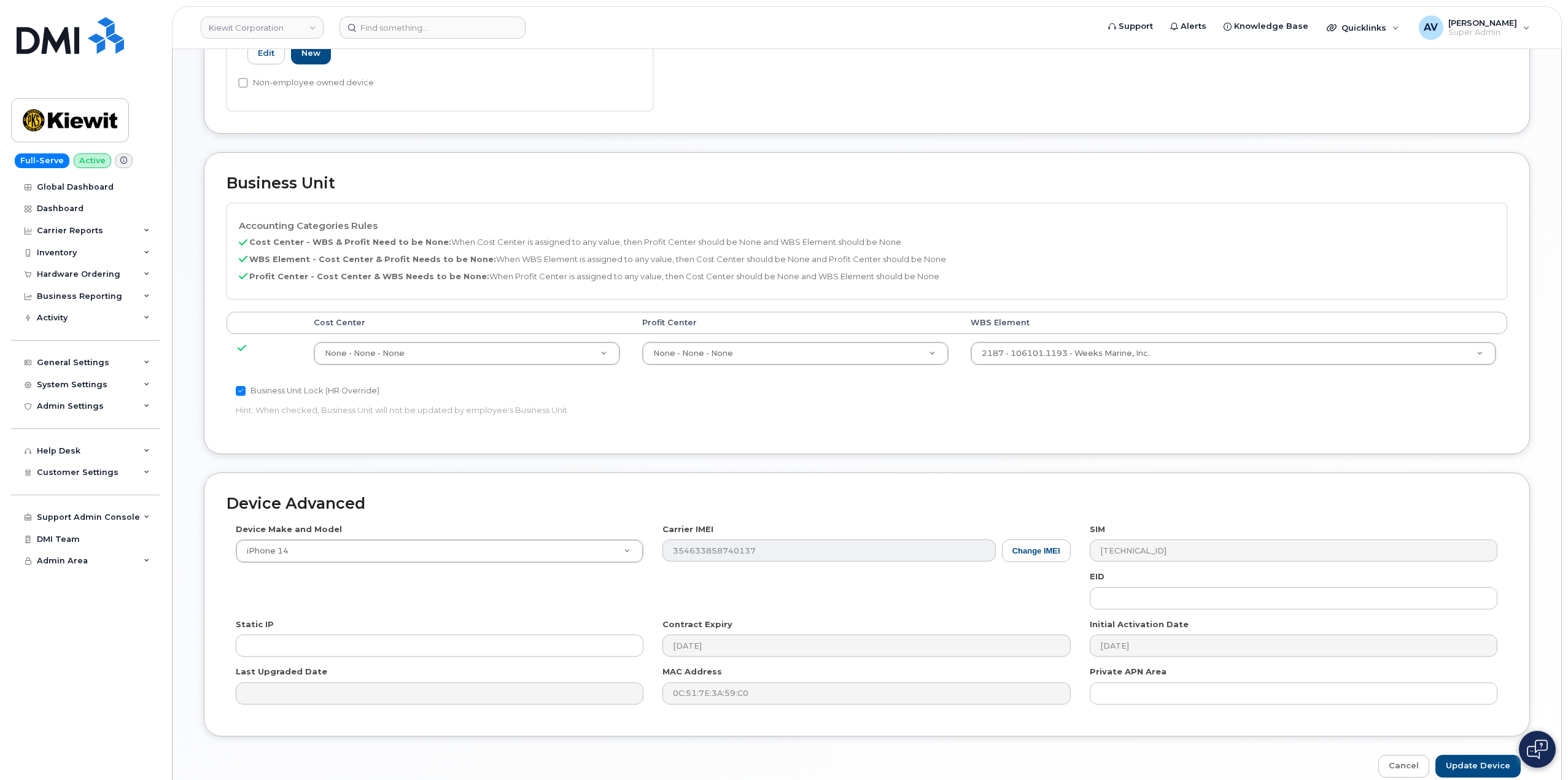
scroll to position [491, 0]
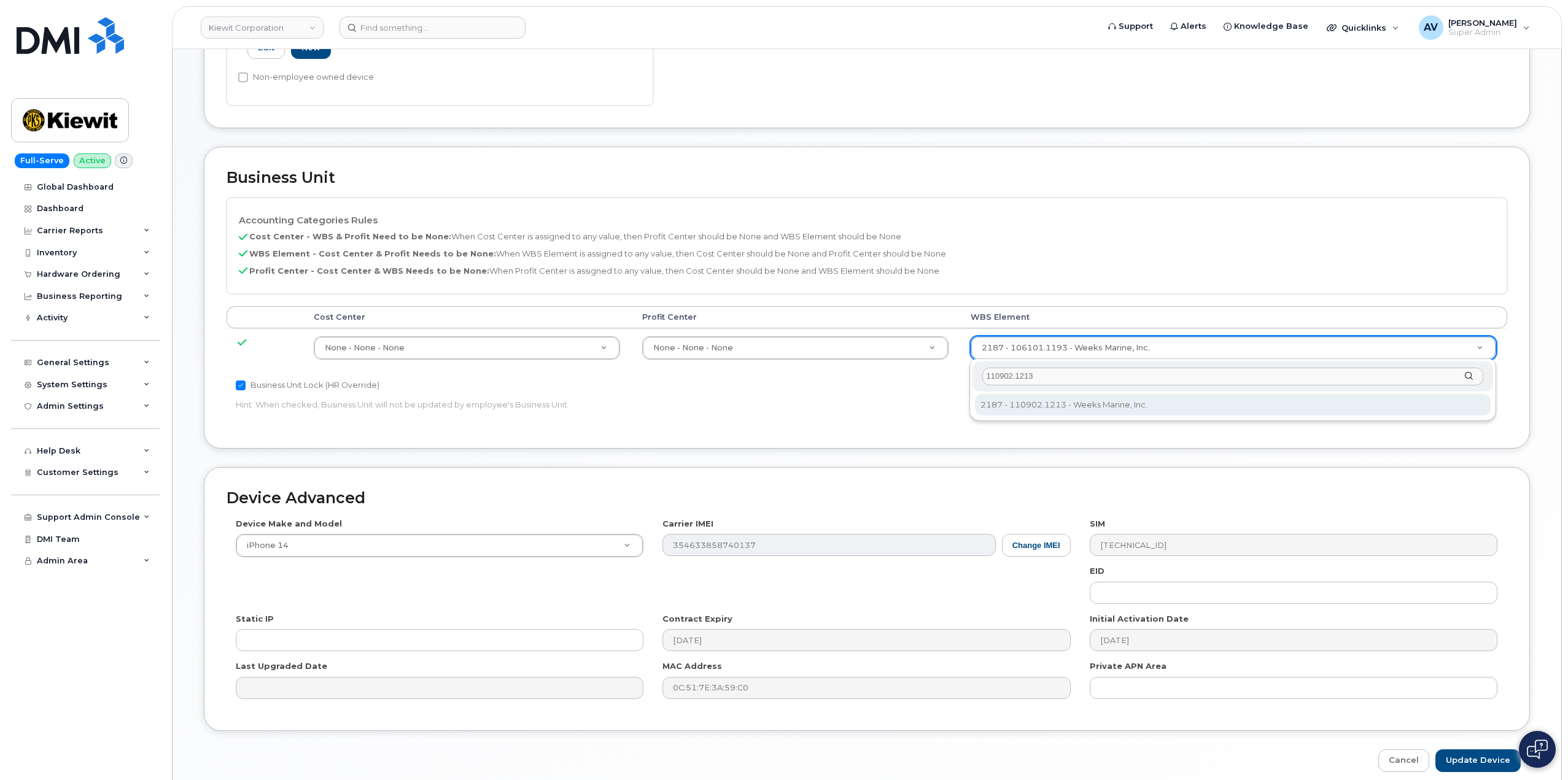
type input "110902.1213"
type input "33815957"
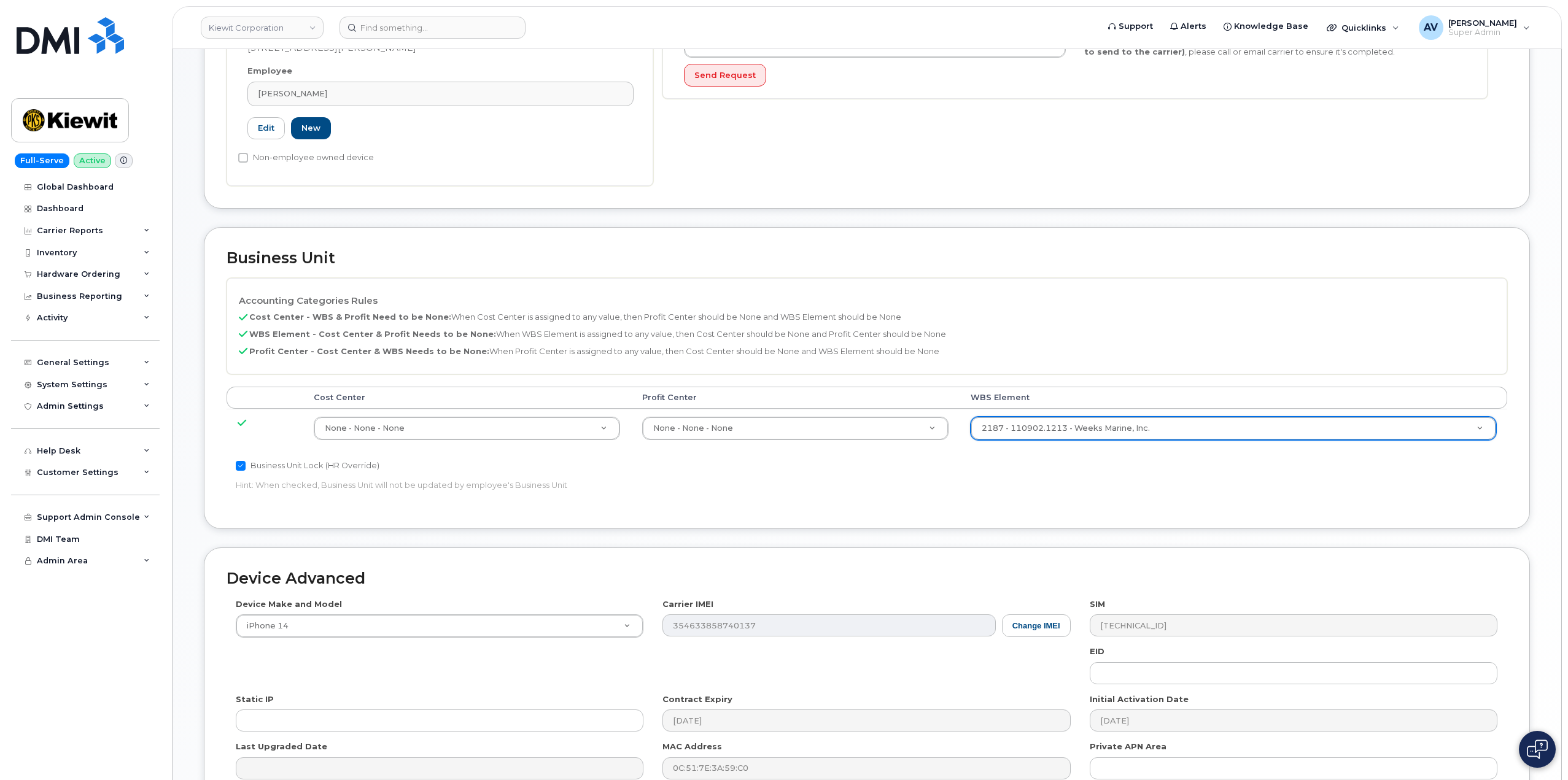
scroll to position [544, 0]
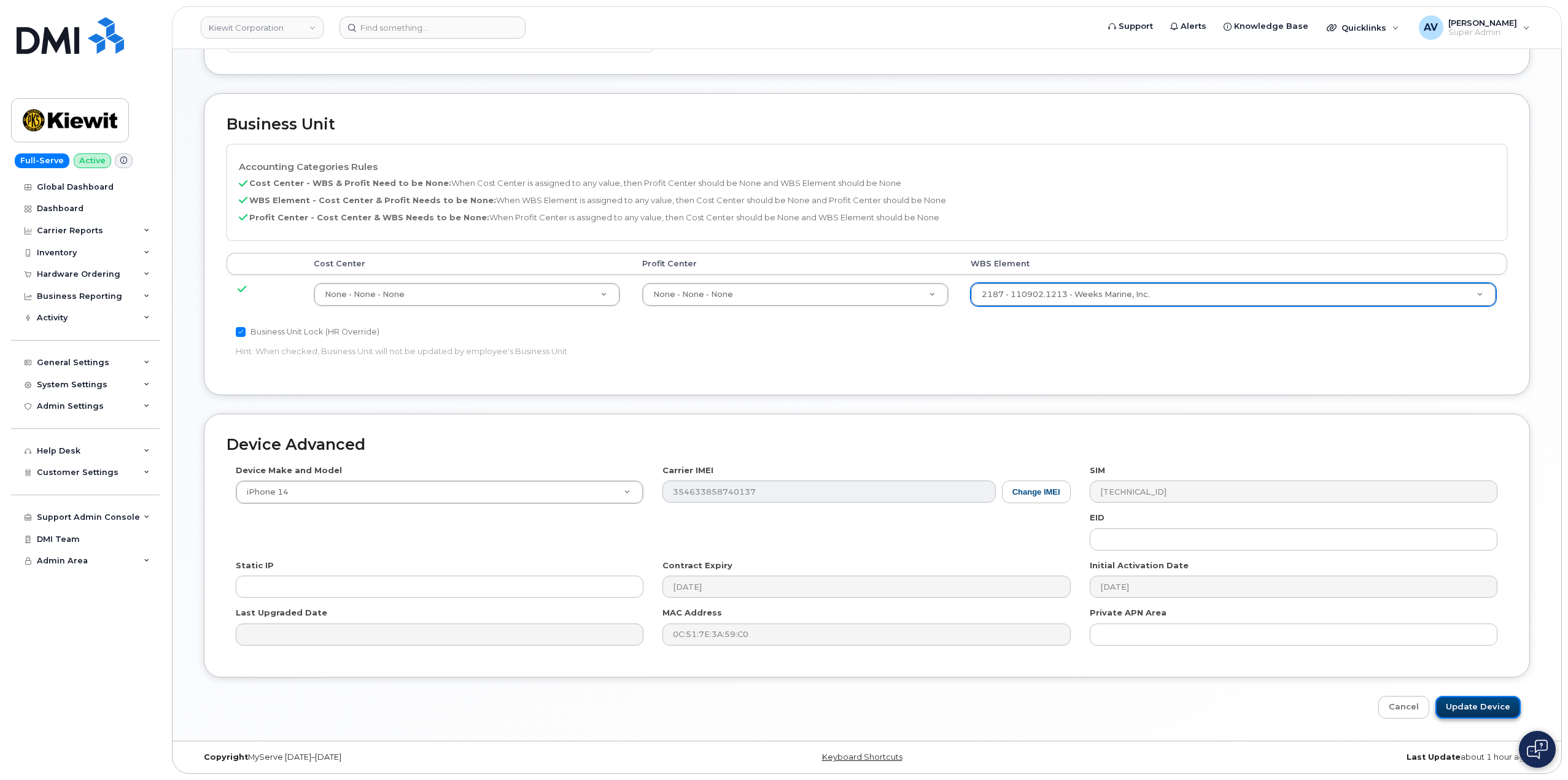
click at [1488, 705] on input "Update Device" at bounding box center [1478, 708] width 86 height 23
type input "Saving..."
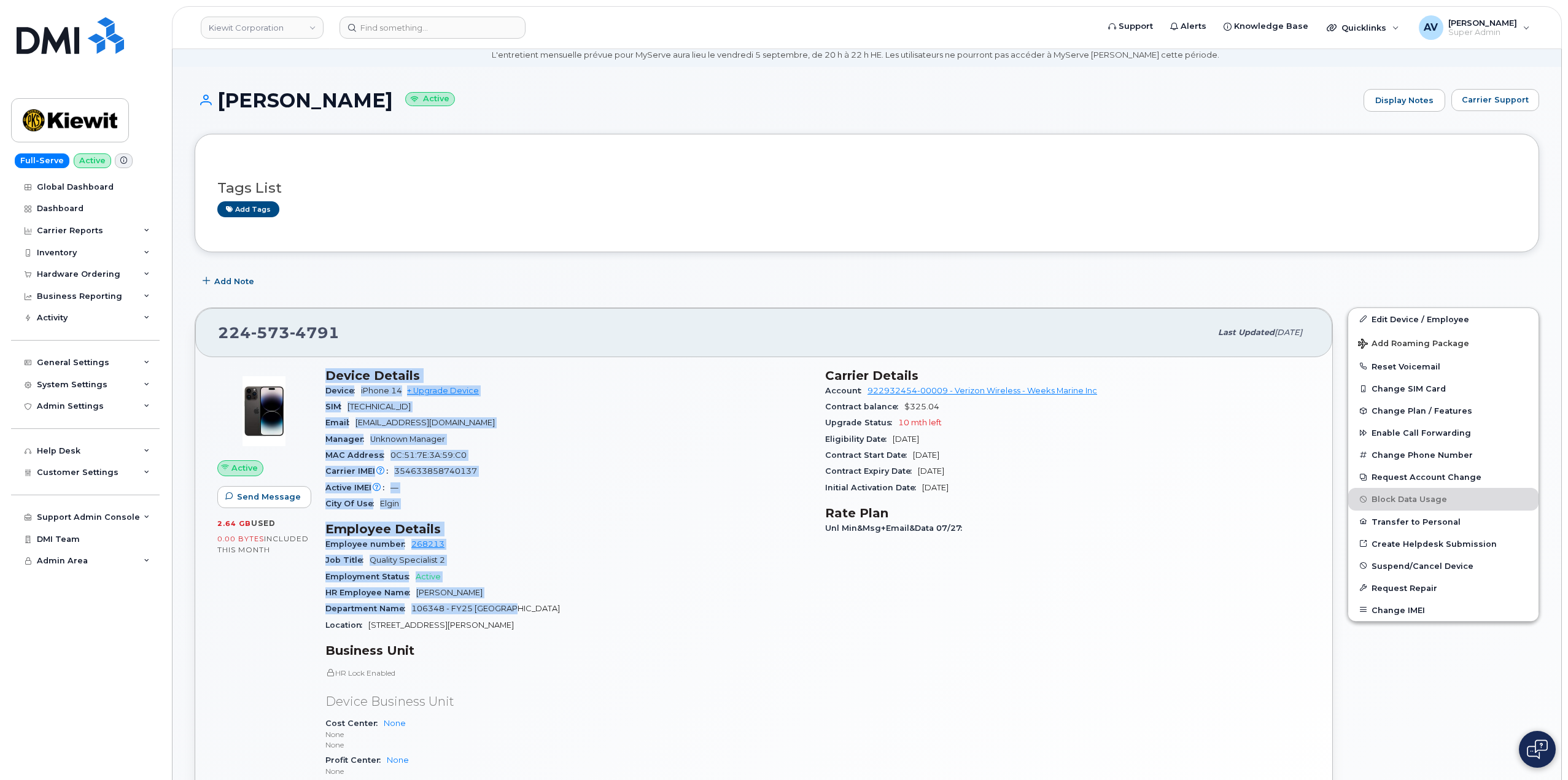
scroll to position [246, 0]
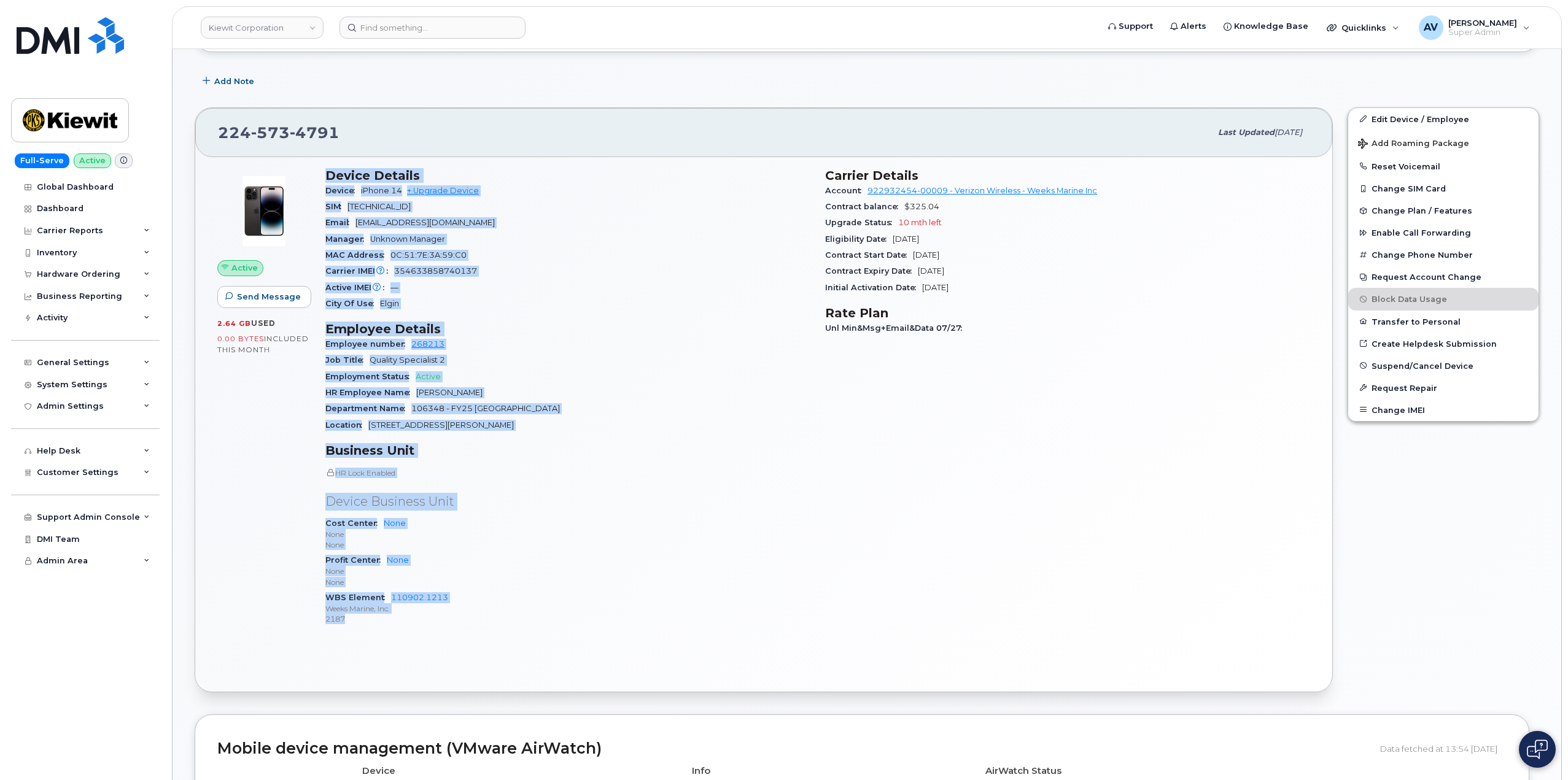
drag, startPoint x: 321, startPoint y: 409, endPoint x: 526, endPoint y: 621, distance: 294.9
click at [526, 621] on div "Device Details Device iPhone 14 + Upgrade Device SIM 89148000010822833570 Email…" at bounding box center [568, 402] width 500 height 483
copy div "Device Details Device iPhone 14 + Upgrade Device SIM 89148000010822833570 Email…"
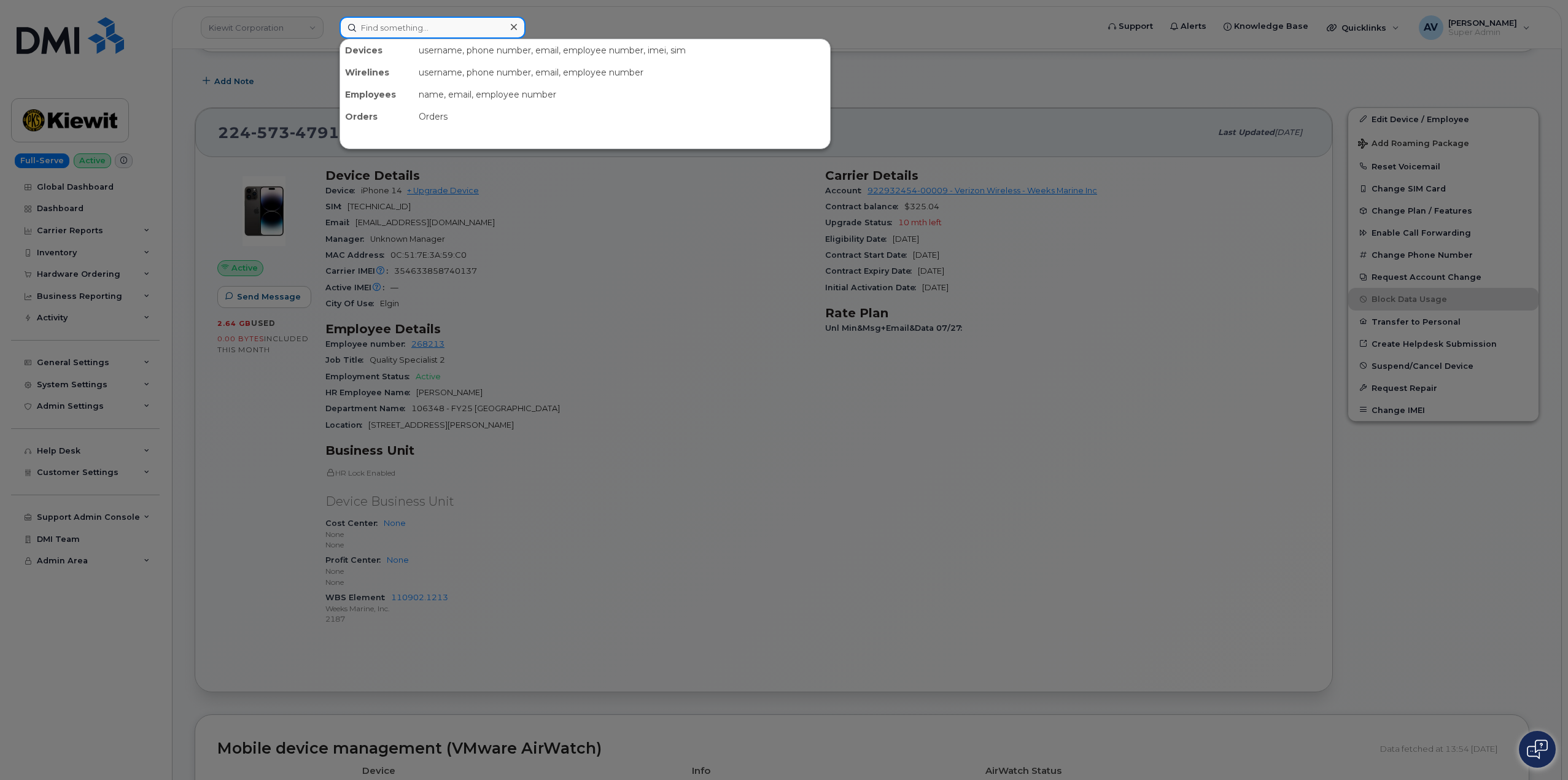
click at [449, 22] on input at bounding box center [433, 27] width 186 height 22
paste input "[PERSON_NAME]"
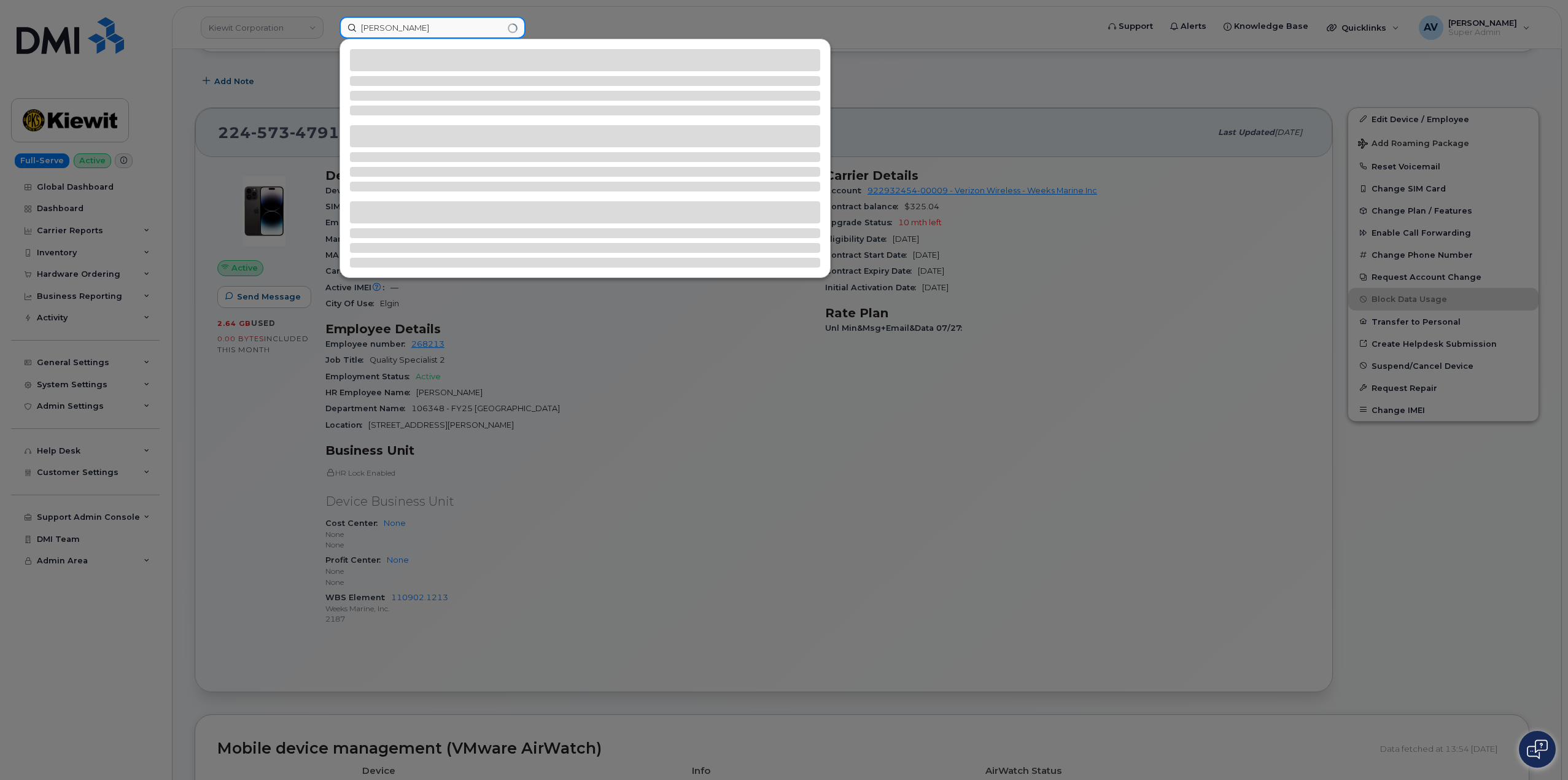
type input "[PERSON_NAME]"
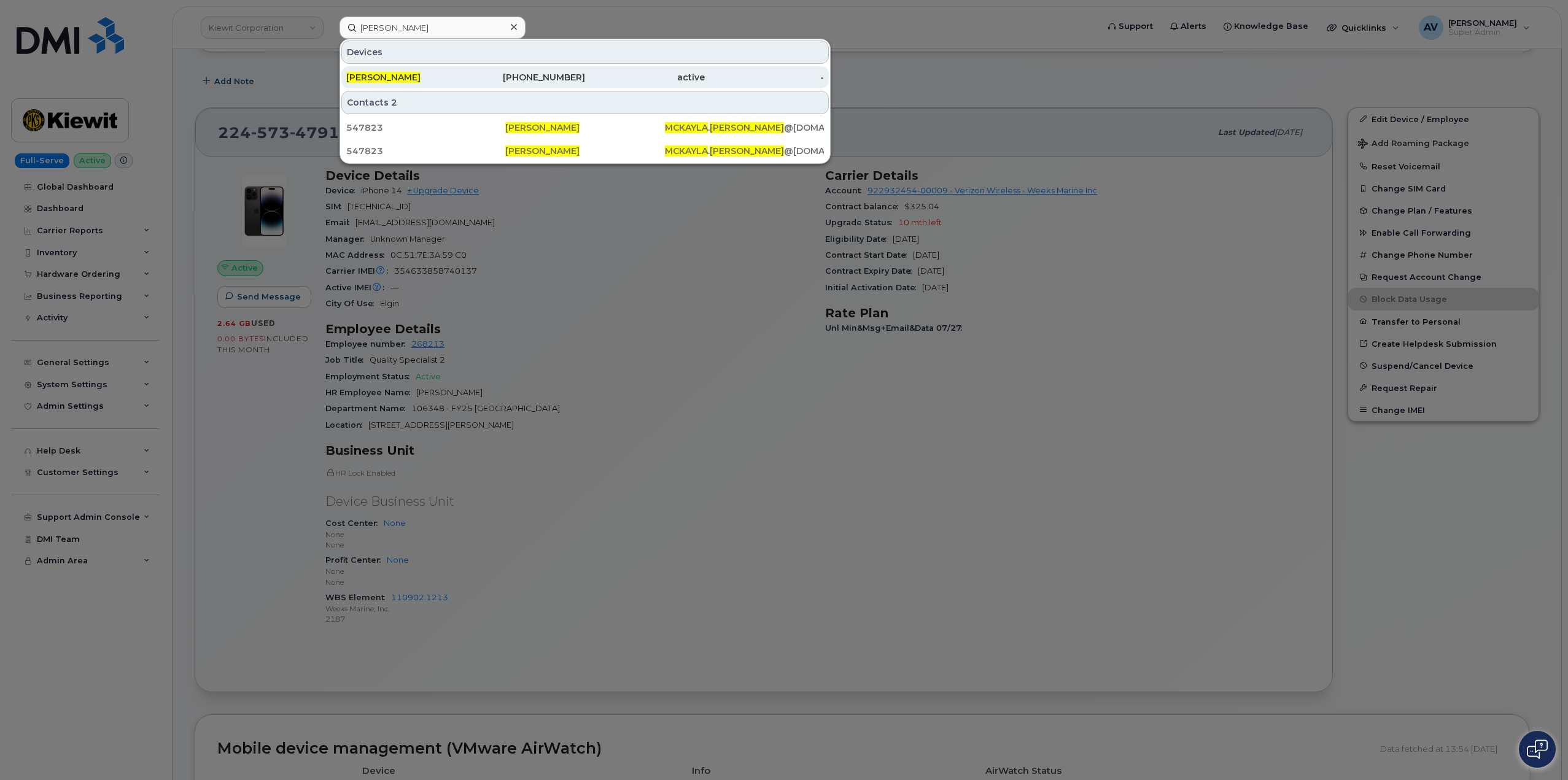
click at [465, 77] on link "MCKAYLA HOPP 512-638-4232 active -" at bounding box center [585, 77] width 487 height 22
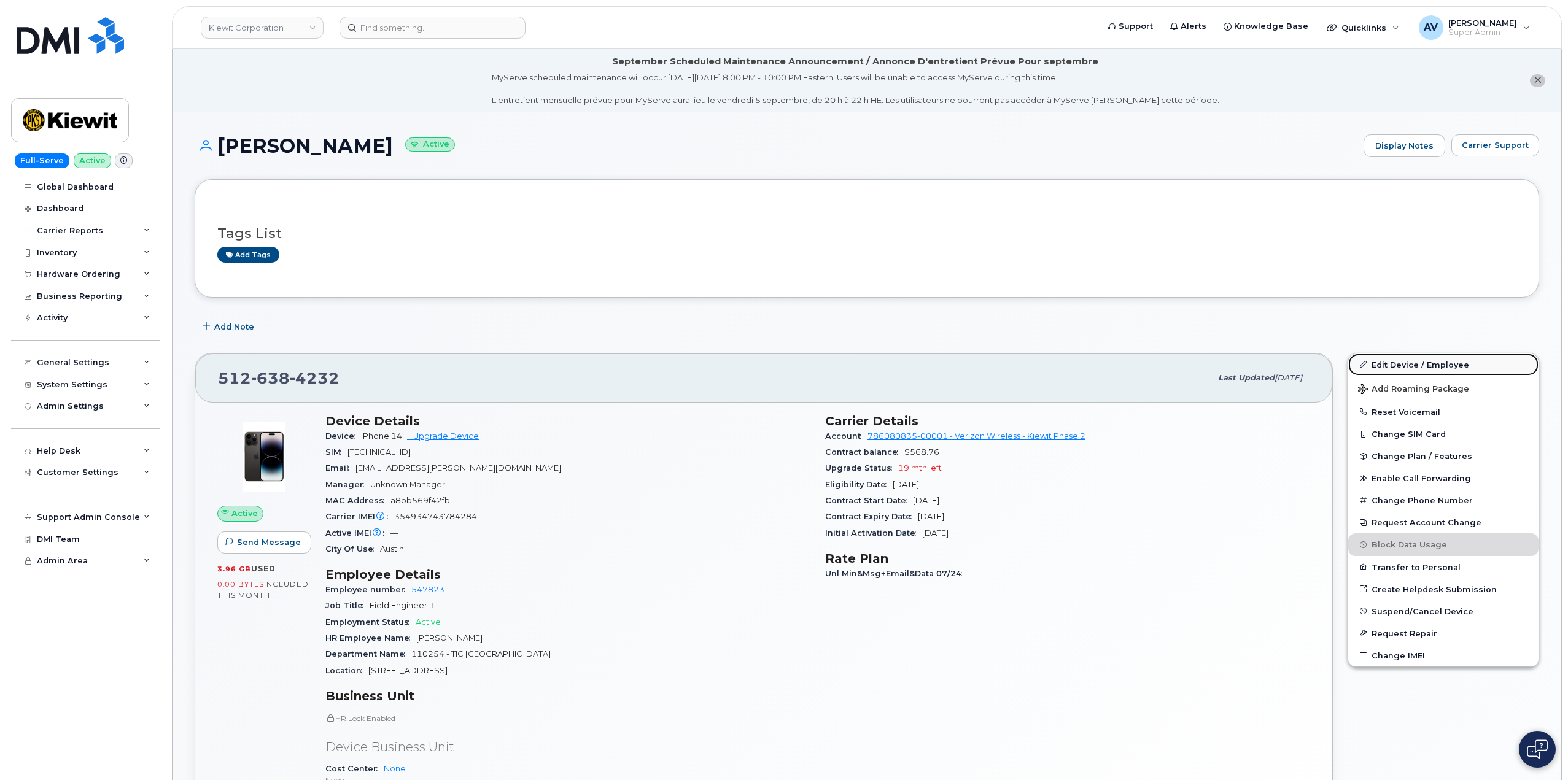
click at [1396, 360] on link "Edit Device / Employee" at bounding box center [1444, 364] width 190 height 22
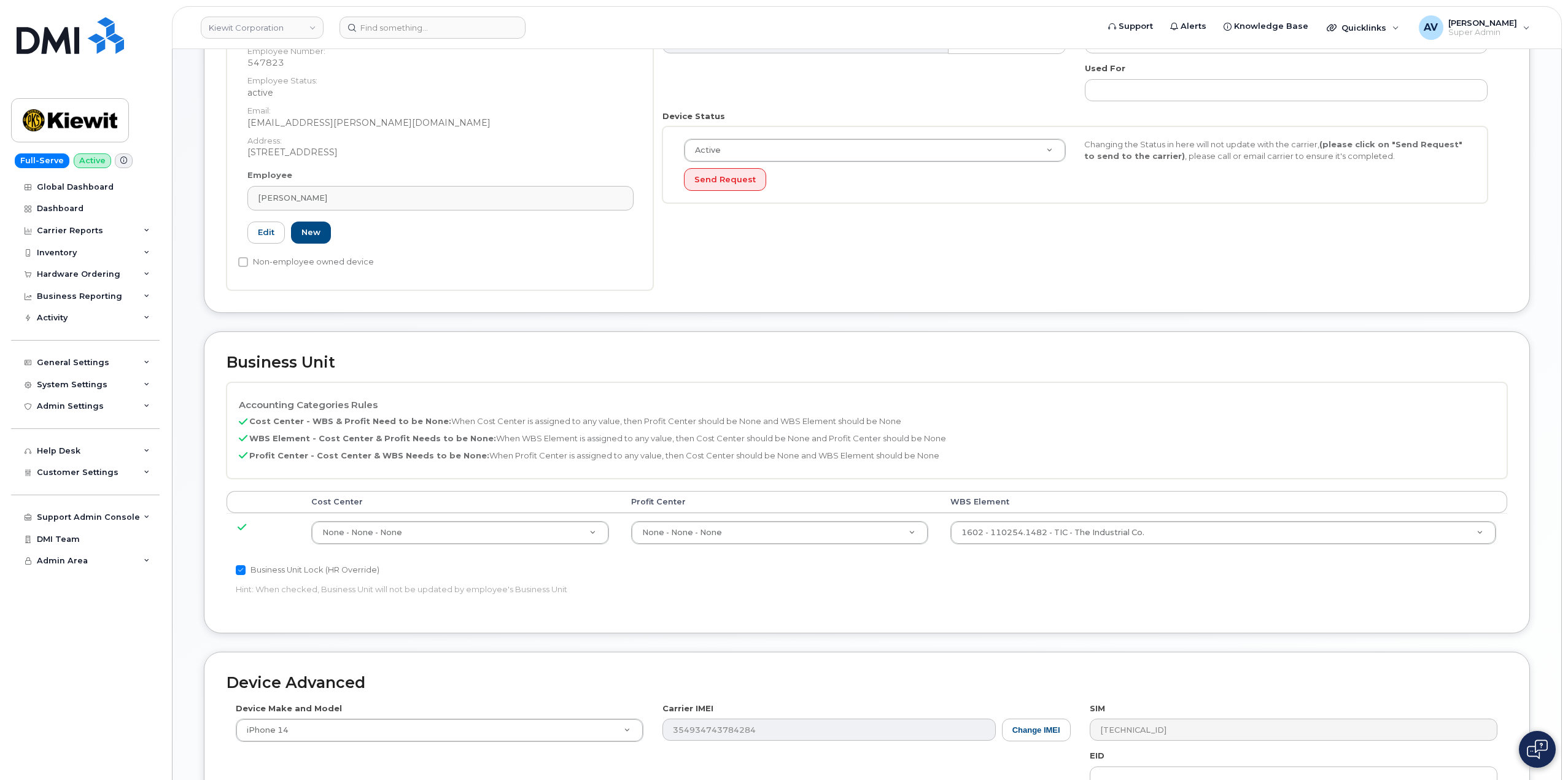
scroll to position [307, 0]
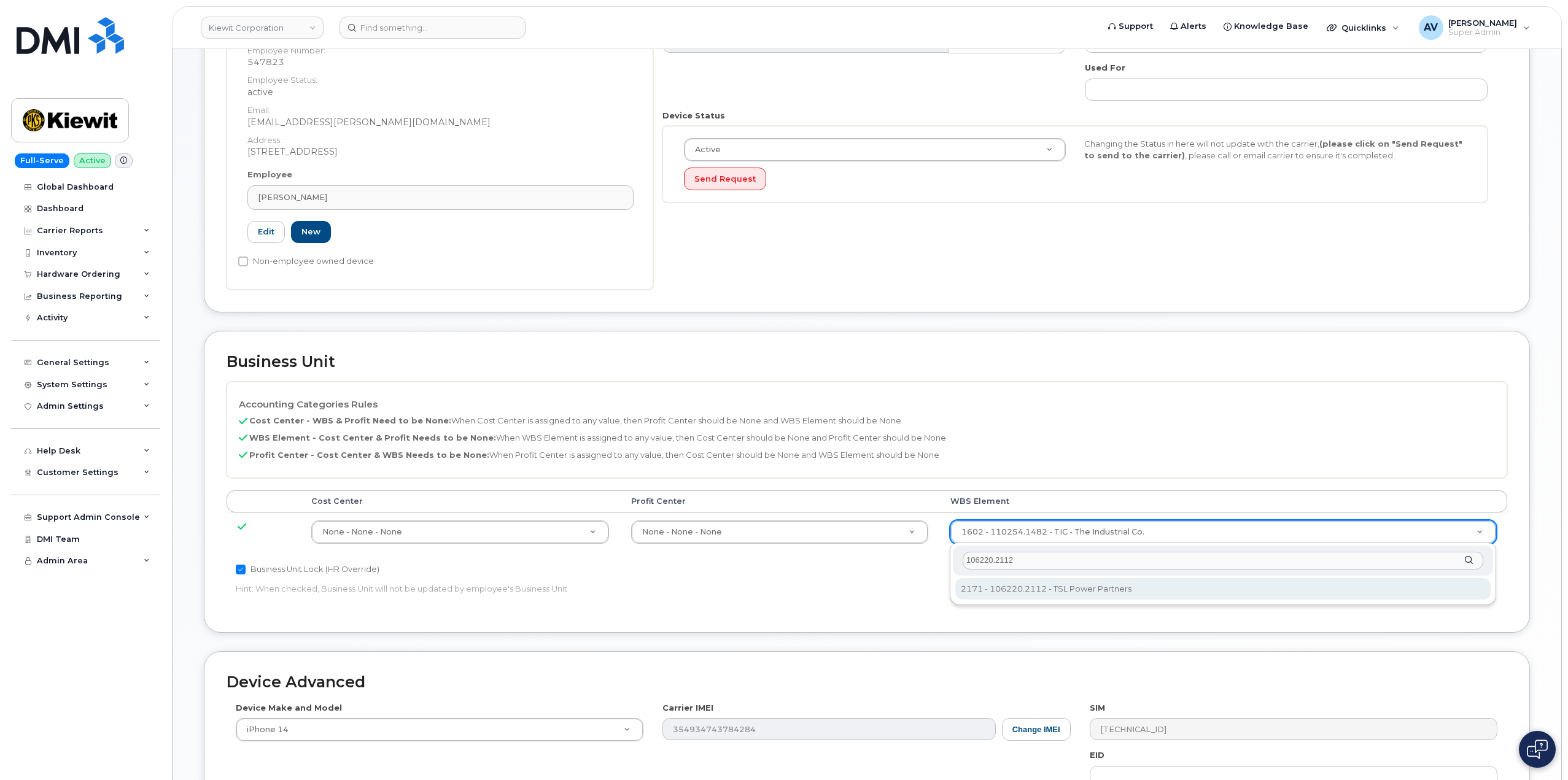
type input "106220.2112"
type input "33915203"
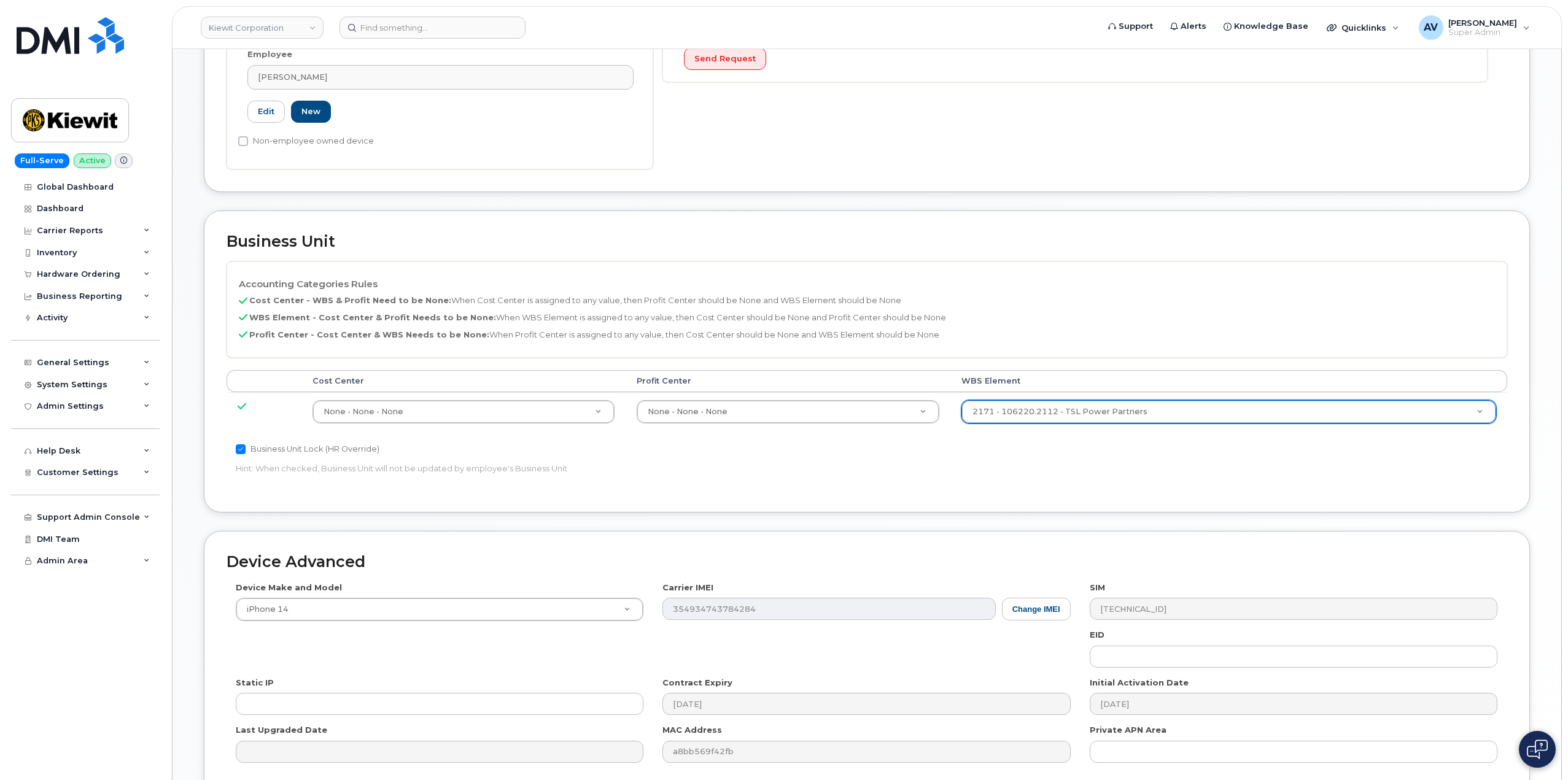
scroll to position [544, 0]
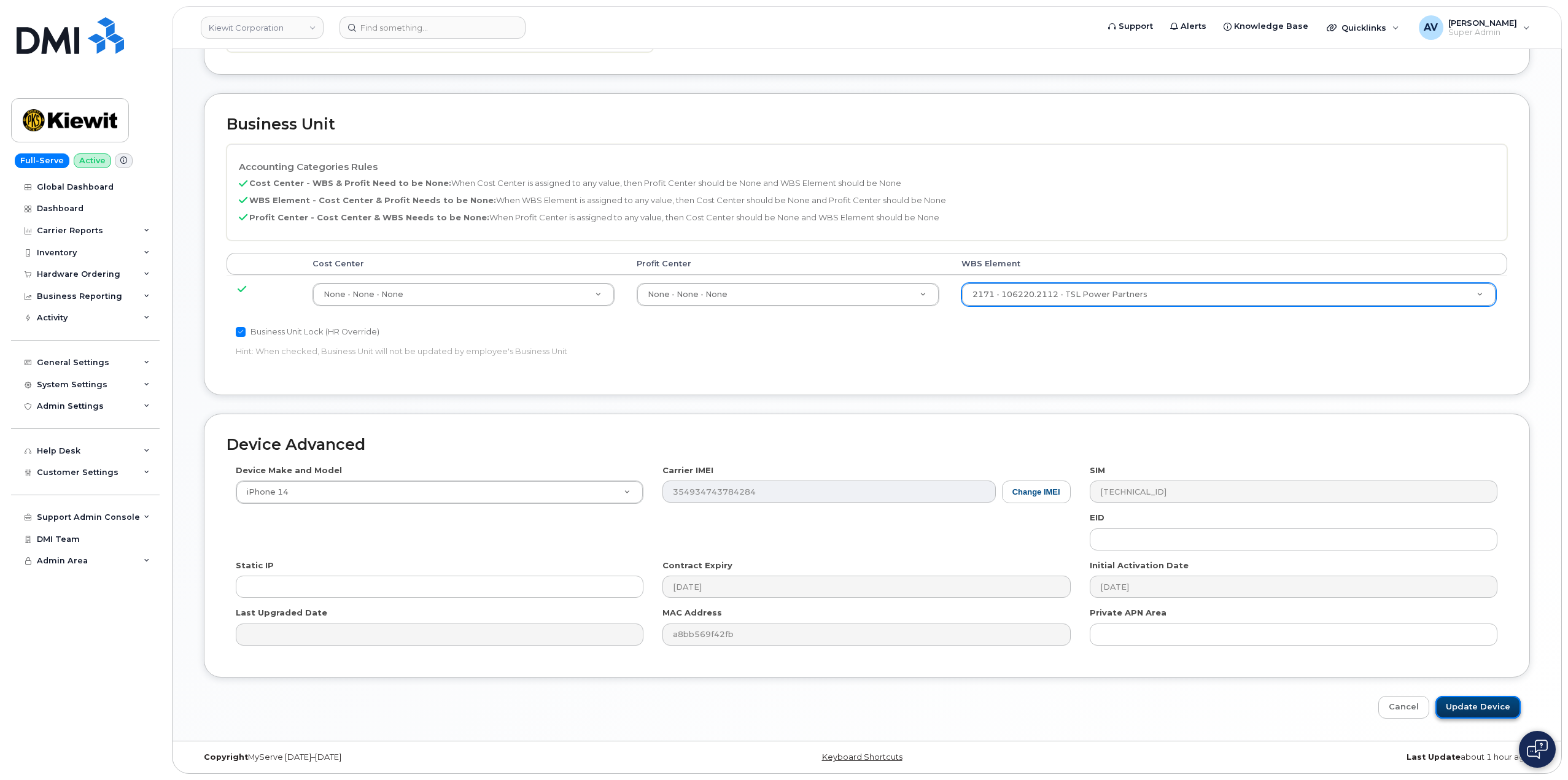
click at [1468, 706] on input "Update Device" at bounding box center [1478, 708] width 86 height 23
type input "Saving..."
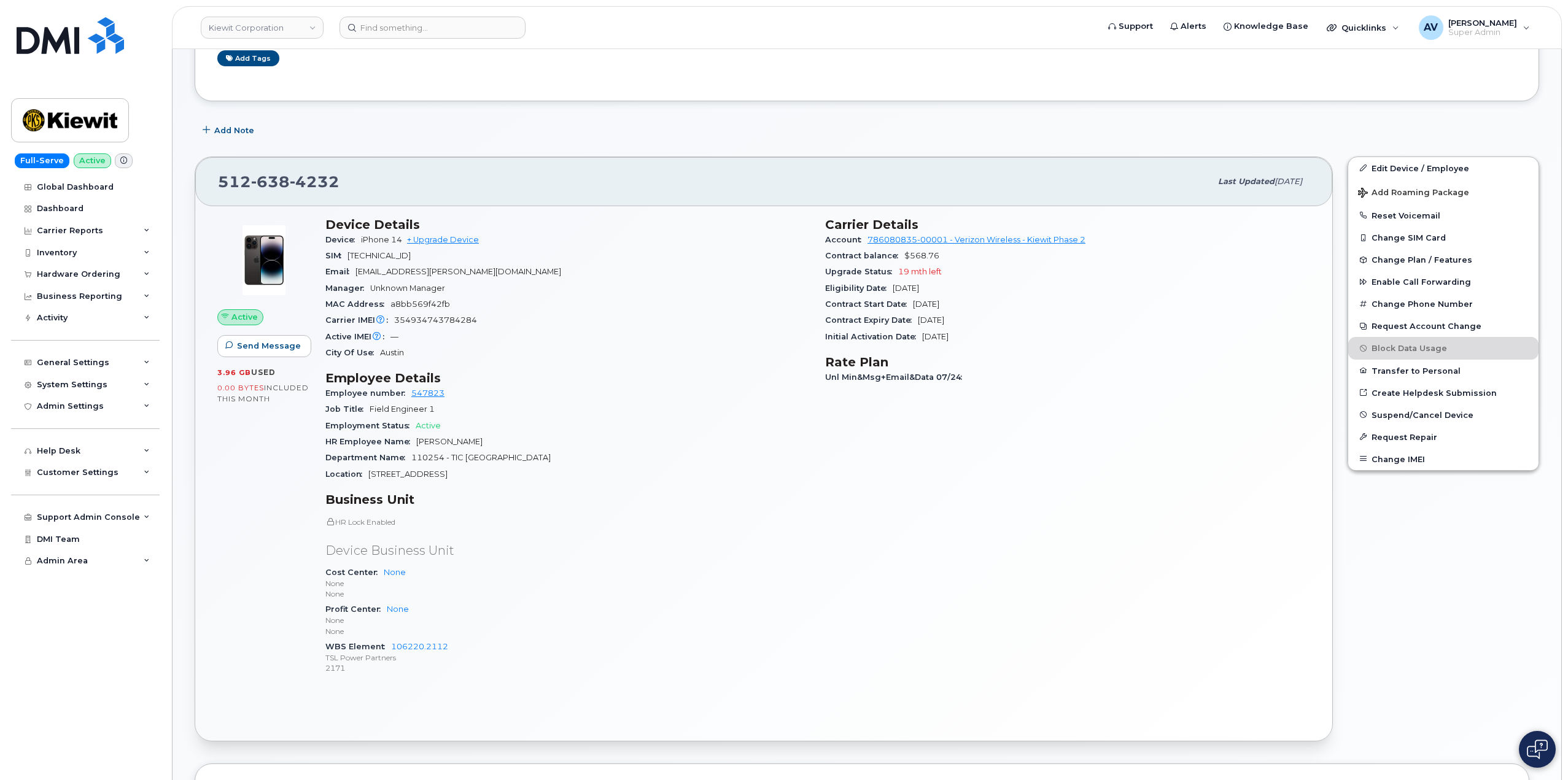
scroll to position [246, 0]
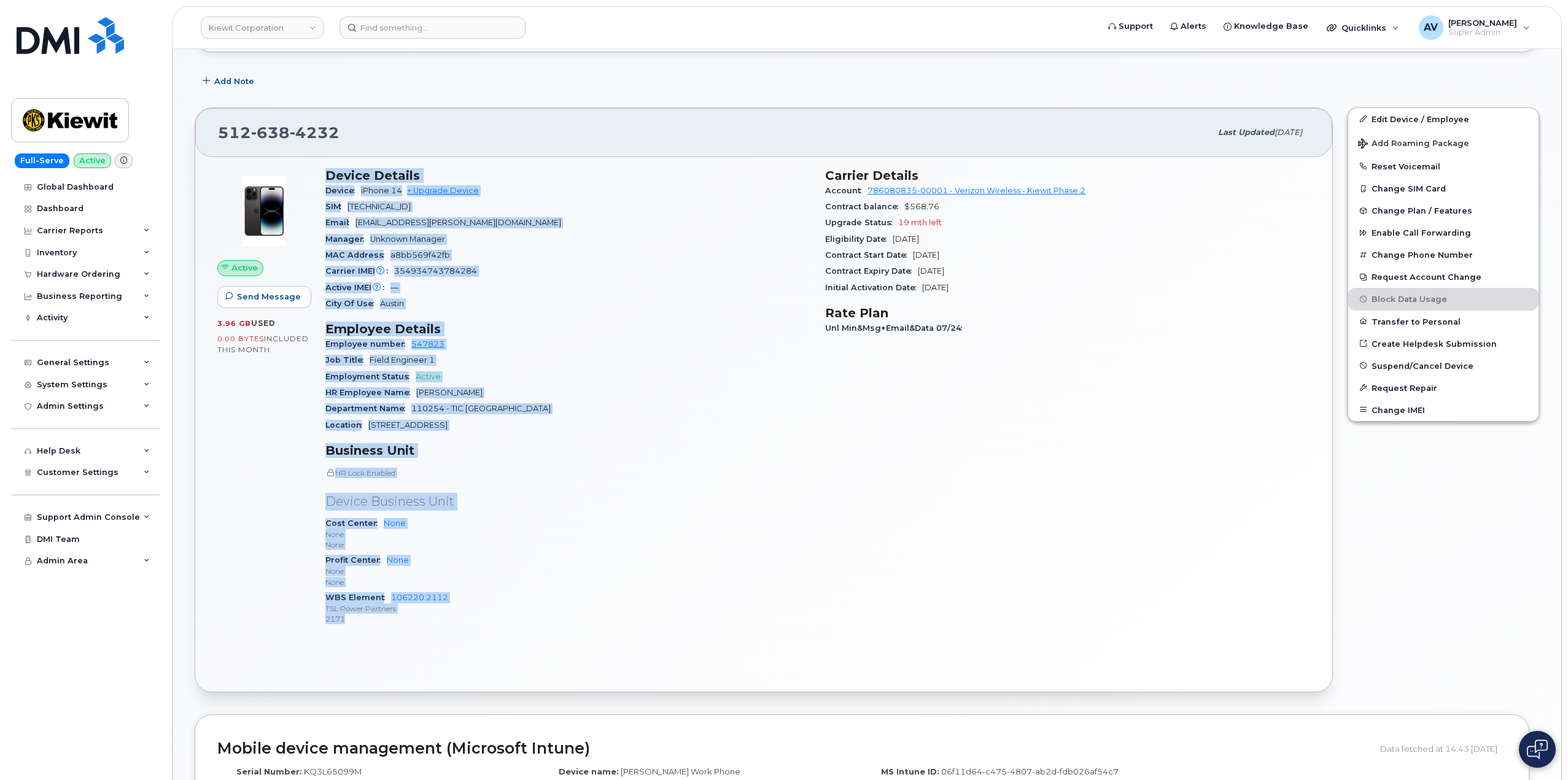
drag, startPoint x: 326, startPoint y: 179, endPoint x: 508, endPoint y: 627, distance: 483.6
click at [508, 627] on div "Device Details Device iPhone 14 + Upgrade Device SIM [TECHNICAL_ID] Email [EMAI…" at bounding box center [568, 402] width 500 height 483
copy div "Device Details Device iPhone 14 + Upgrade Device SIM [TECHNICAL_ID] Email [EMAI…"
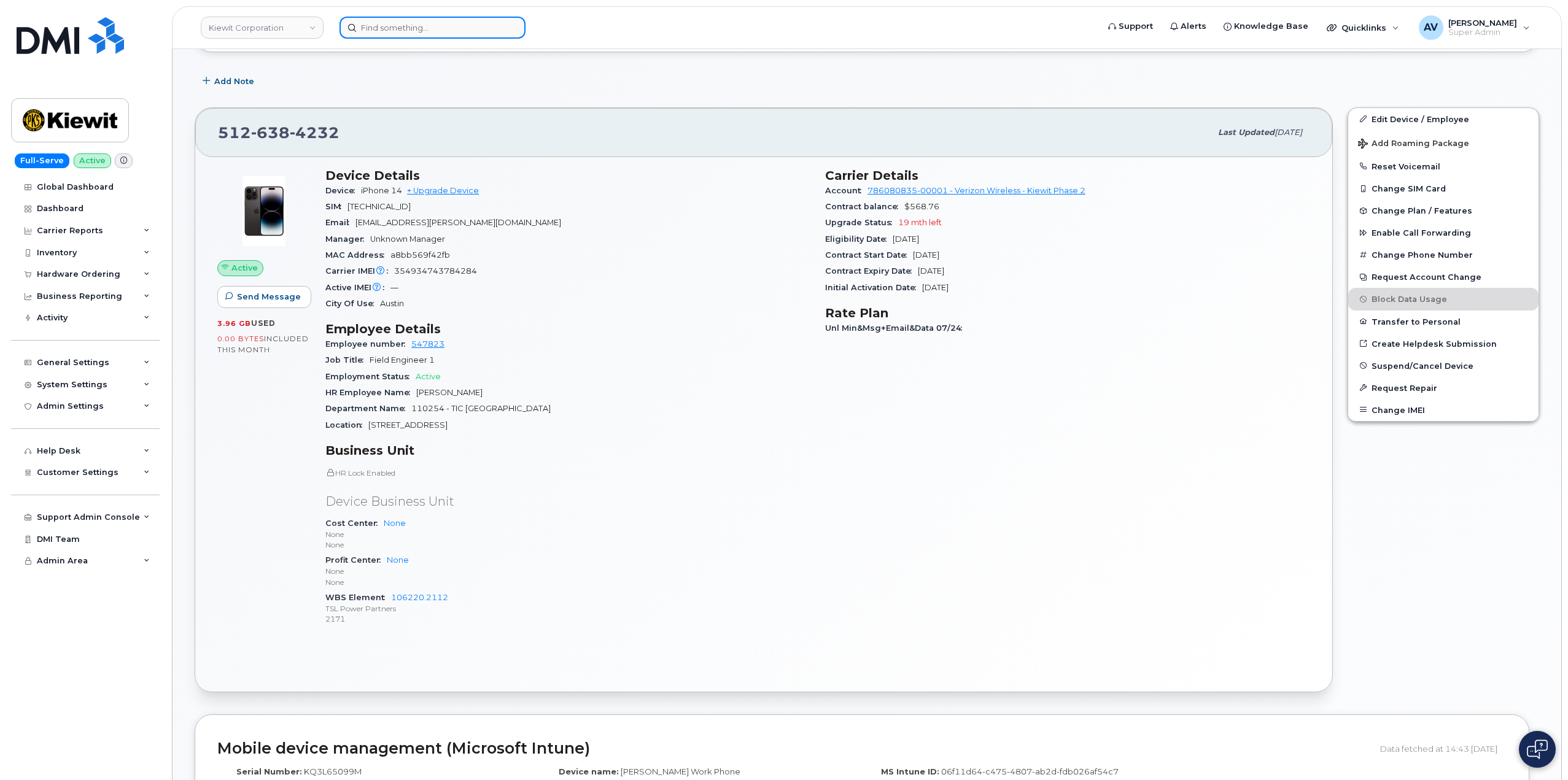
click at [445, 21] on input at bounding box center [433, 27] width 186 height 22
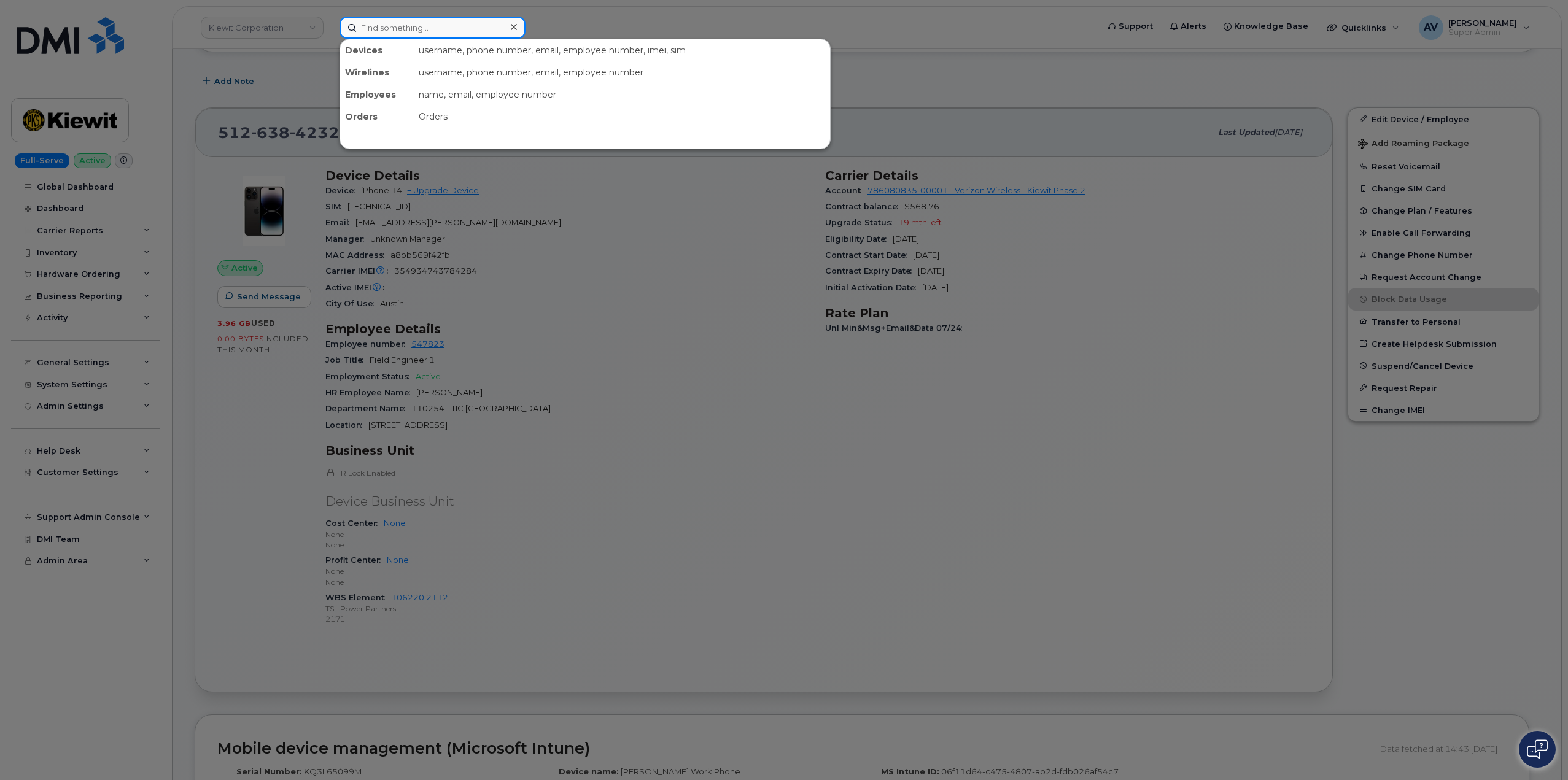
paste input "[PERSON_NAME]"
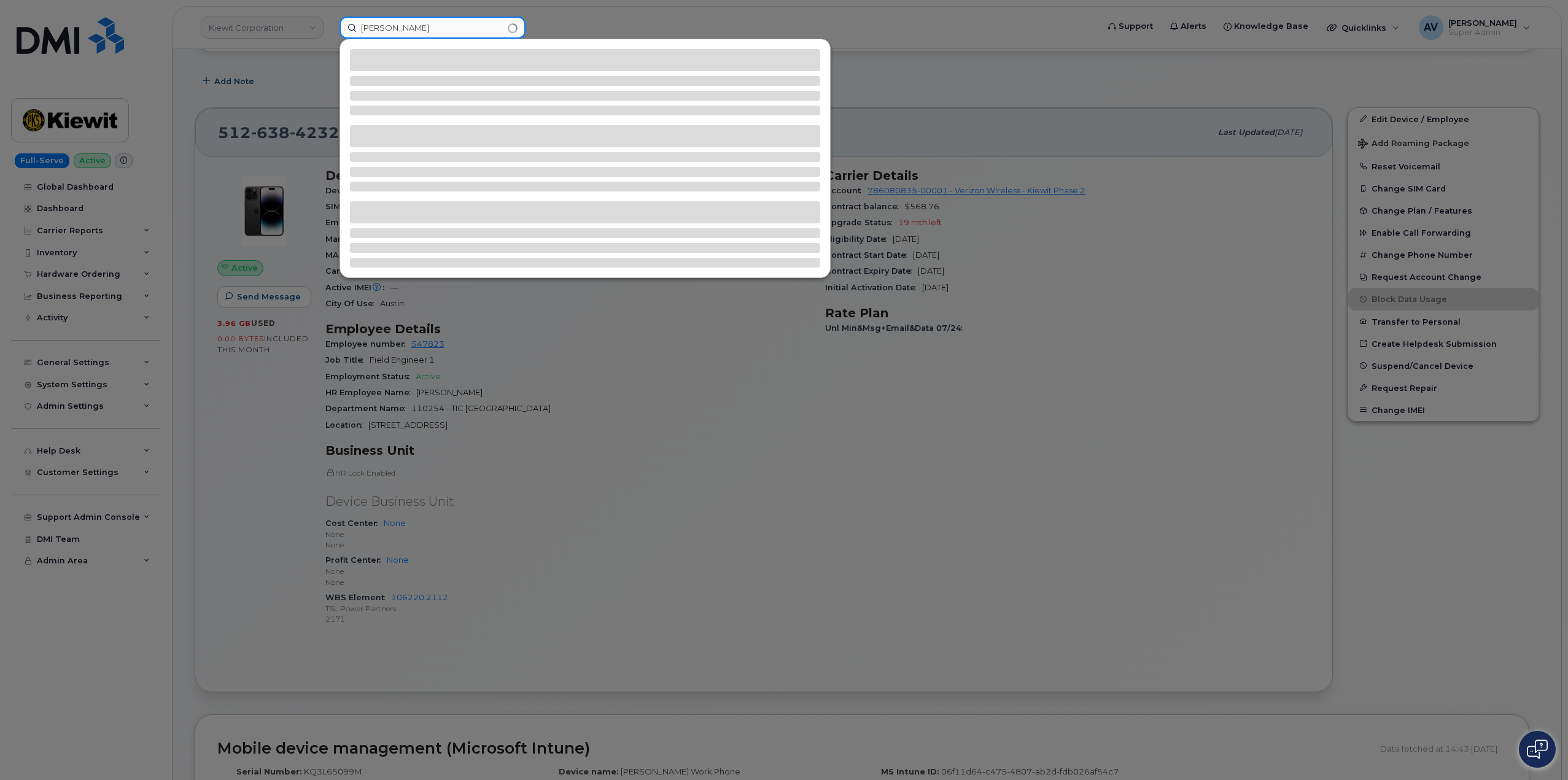
type input "[PERSON_NAME]"
